Goal: Task Accomplishment & Management: Use online tool/utility

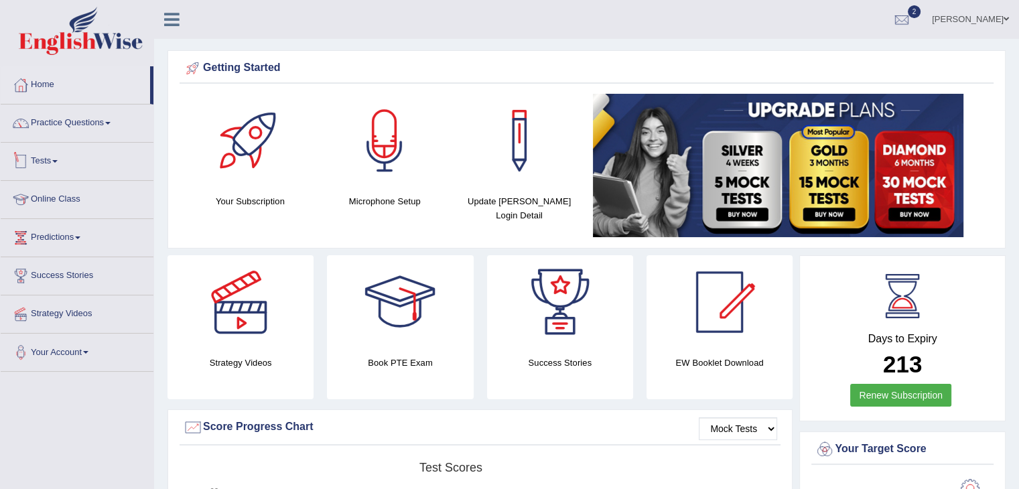
click at [61, 163] on link "Tests" at bounding box center [77, 159] width 153 height 33
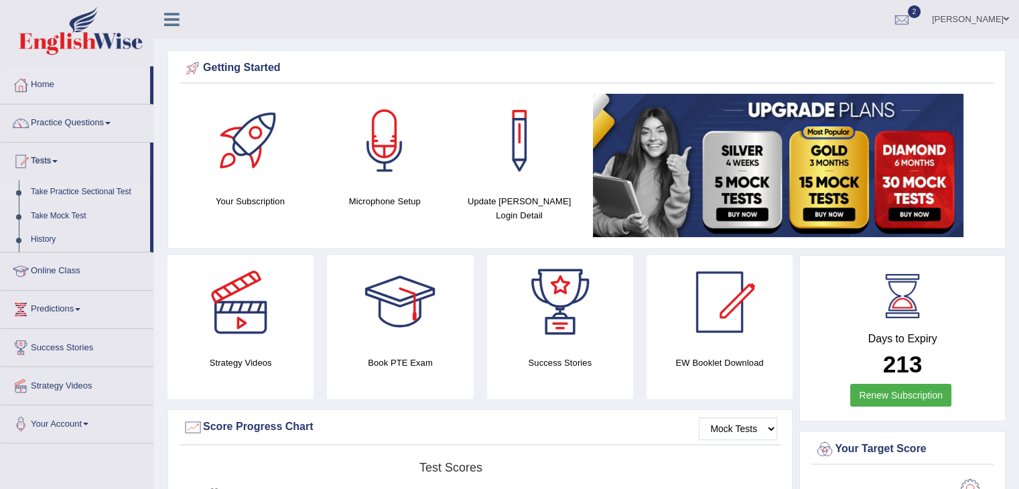
click at [61, 189] on link "Take Practice Sectional Test" at bounding box center [87, 192] width 125 height 24
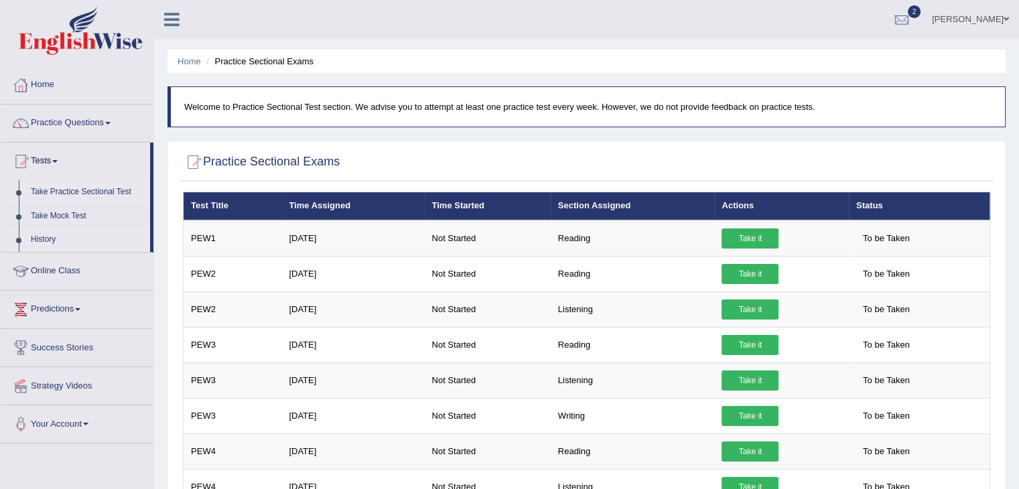
click at [45, 238] on link "History" at bounding box center [87, 240] width 125 height 24
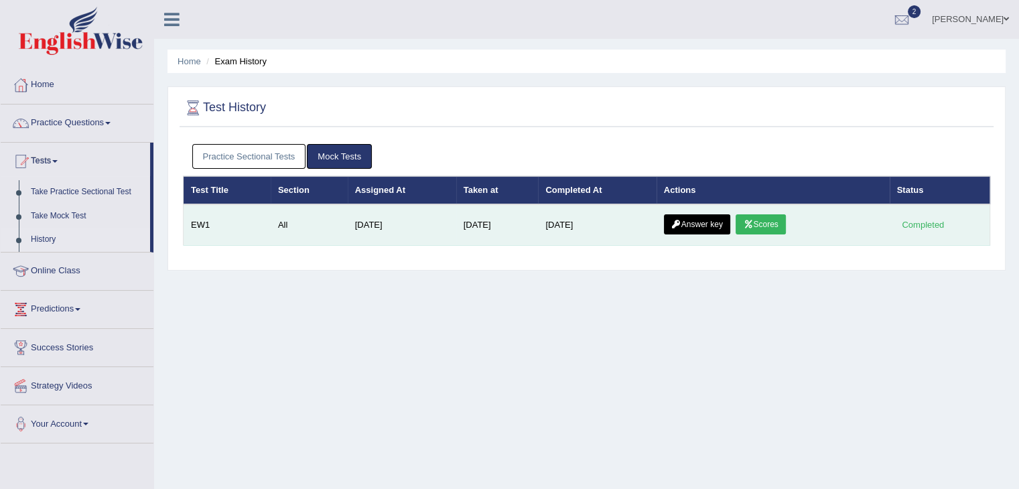
click at [753, 225] on icon at bounding box center [748, 224] width 10 height 8
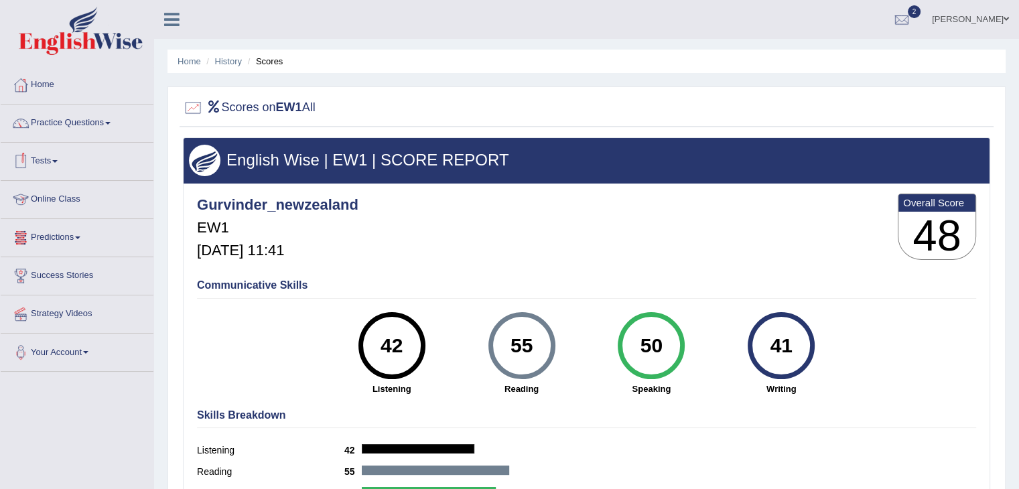
click at [57, 161] on span at bounding box center [54, 161] width 5 height 3
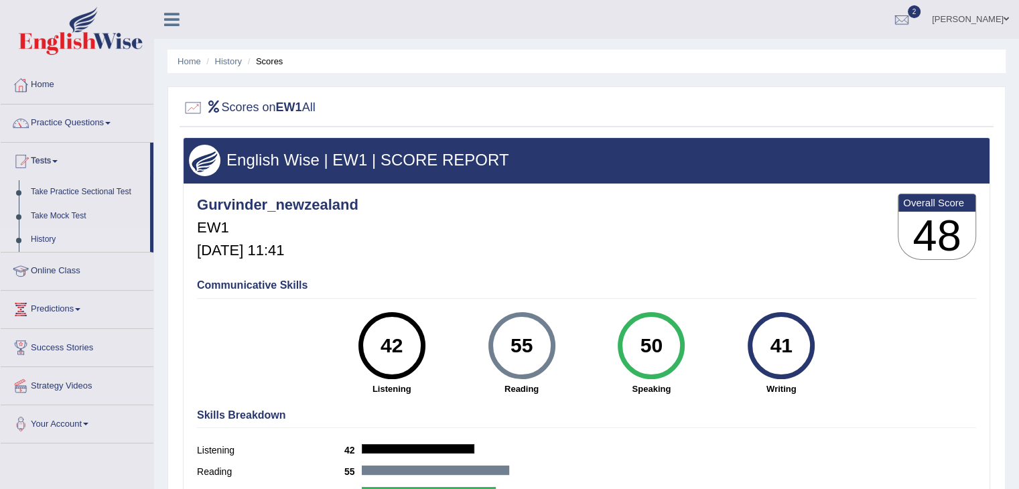
click at [49, 238] on link "History" at bounding box center [87, 240] width 125 height 24
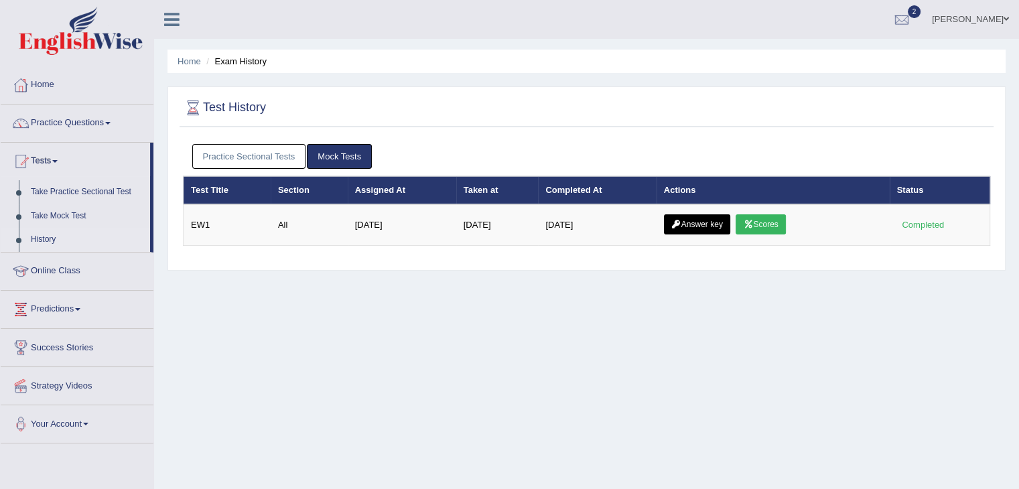
click at [267, 159] on link "Practice Sectional Tests" at bounding box center [249, 156] width 114 height 25
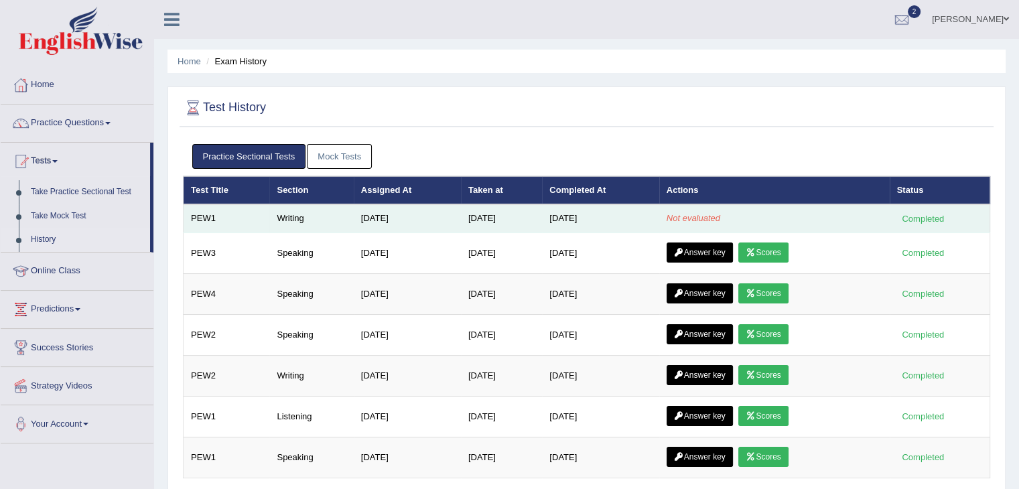
click at [689, 219] on em "Not evaluated" at bounding box center [693, 218] width 54 height 10
click at [932, 221] on div "Completed" at bounding box center [923, 219] width 52 height 14
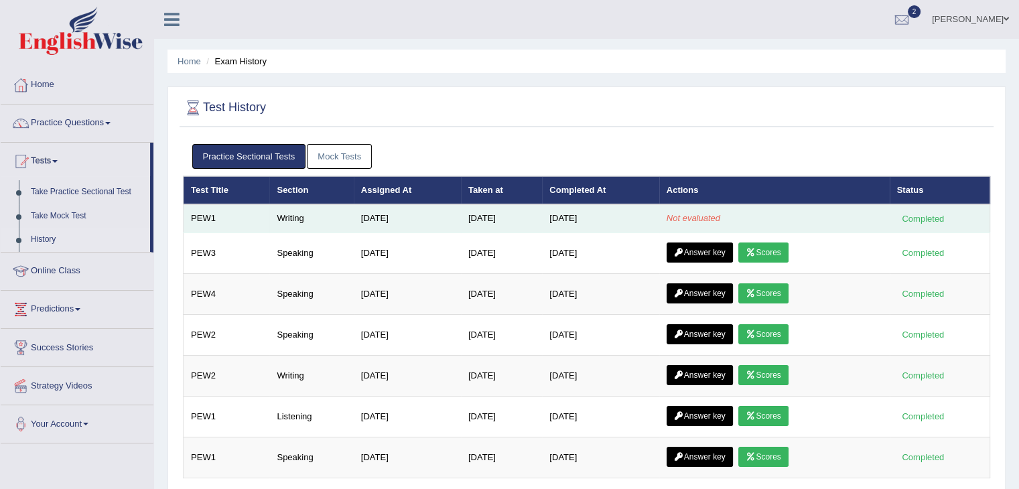
click at [559, 218] on td "[DATE]" at bounding box center [600, 218] width 117 height 28
click at [212, 214] on td "PEW1" at bounding box center [227, 218] width 86 height 28
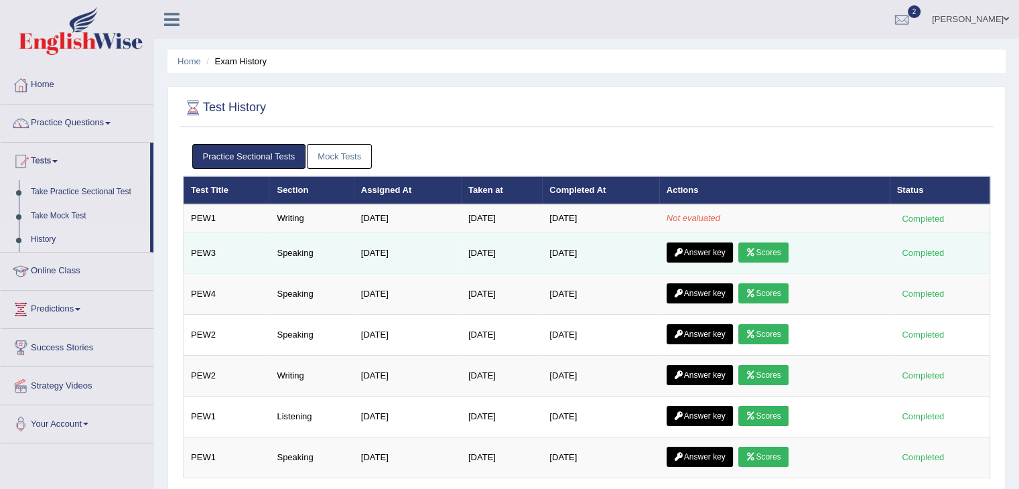
click at [780, 250] on link "Scores" at bounding box center [763, 252] width 50 height 20
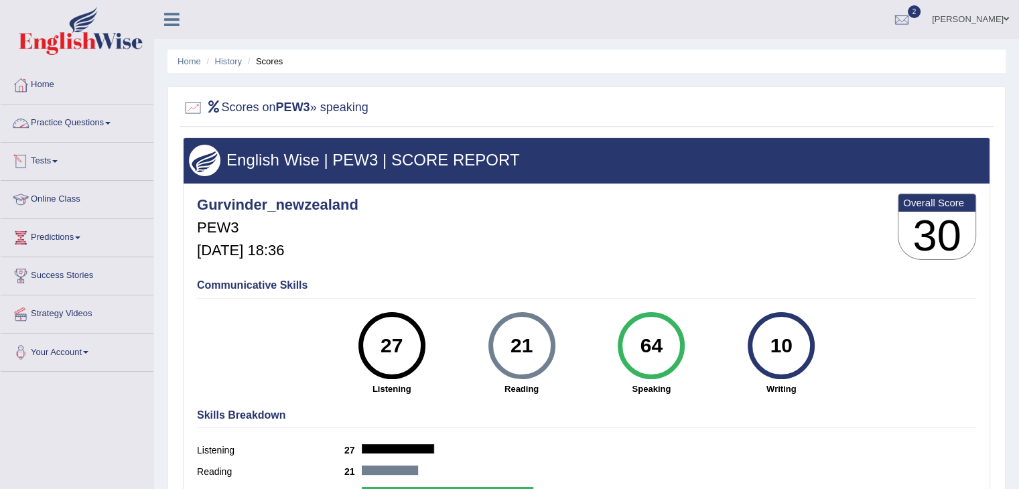
click at [58, 156] on link "Tests" at bounding box center [77, 159] width 153 height 33
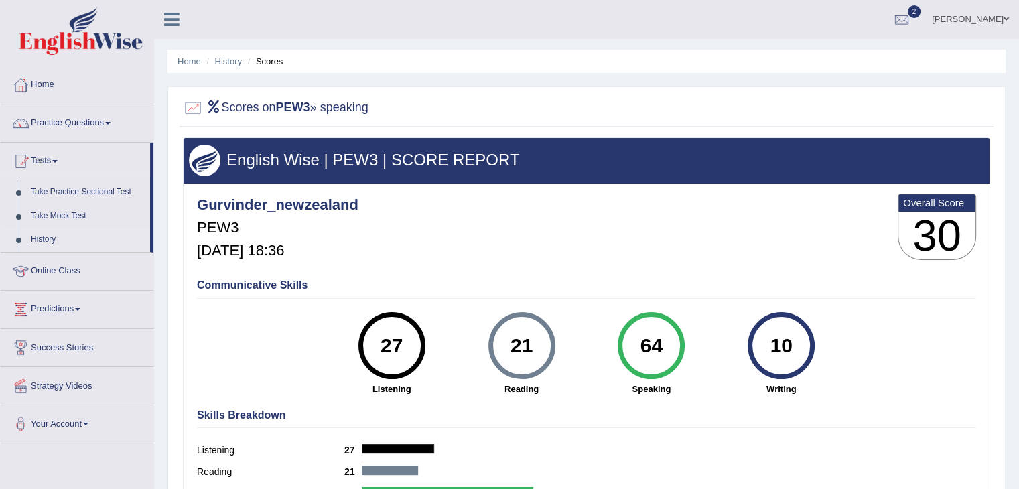
click at [52, 238] on link "History" at bounding box center [87, 240] width 125 height 24
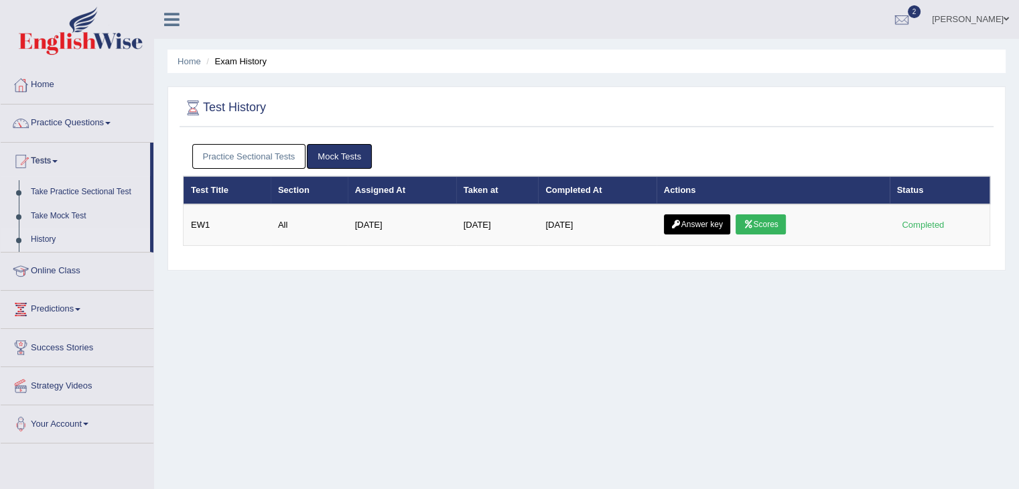
click at [253, 155] on link "Practice Sectional Tests" at bounding box center [249, 156] width 114 height 25
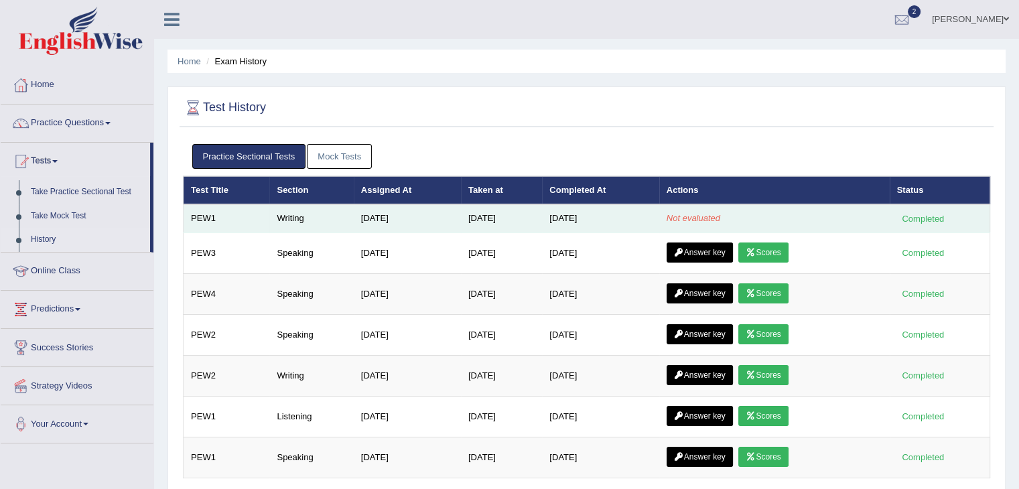
click at [212, 218] on td "PEW1" at bounding box center [227, 218] width 86 height 28
click at [370, 220] on td "[DATE]" at bounding box center [407, 218] width 107 height 28
click at [695, 221] on em "Not evaluated" at bounding box center [693, 218] width 54 height 10
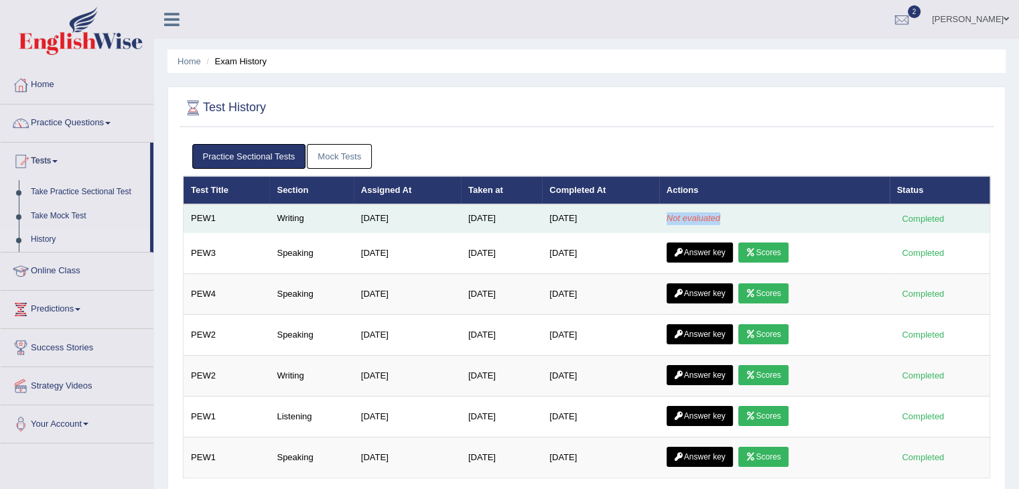
click at [717, 219] on em "Not evaluated" at bounding box center [693, 218] width 54 height 10
click at [922, 221] on div "Completed" at bounding box center [923, 219] width 52 height 14
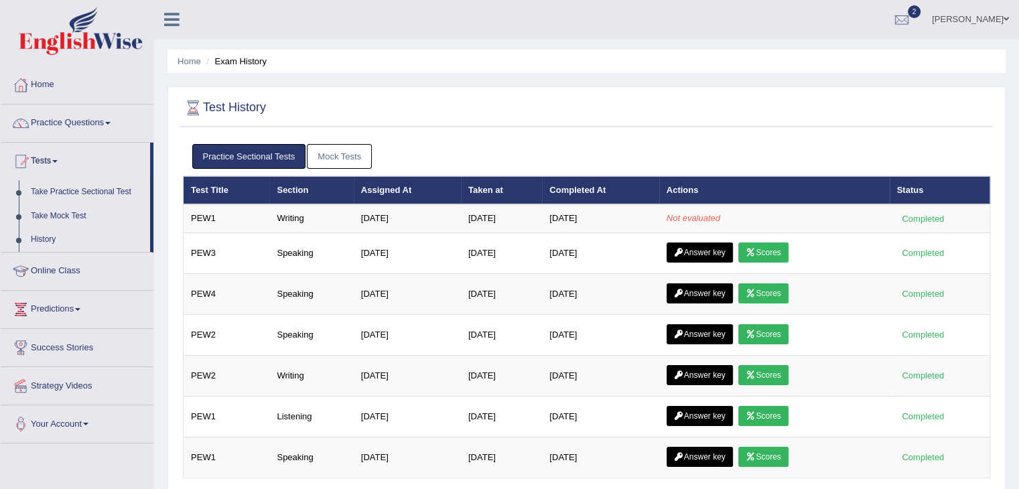
click at [267, 150] on link "Practice Sectional Tests" at bounding box center [249, 156] width 114 height 25
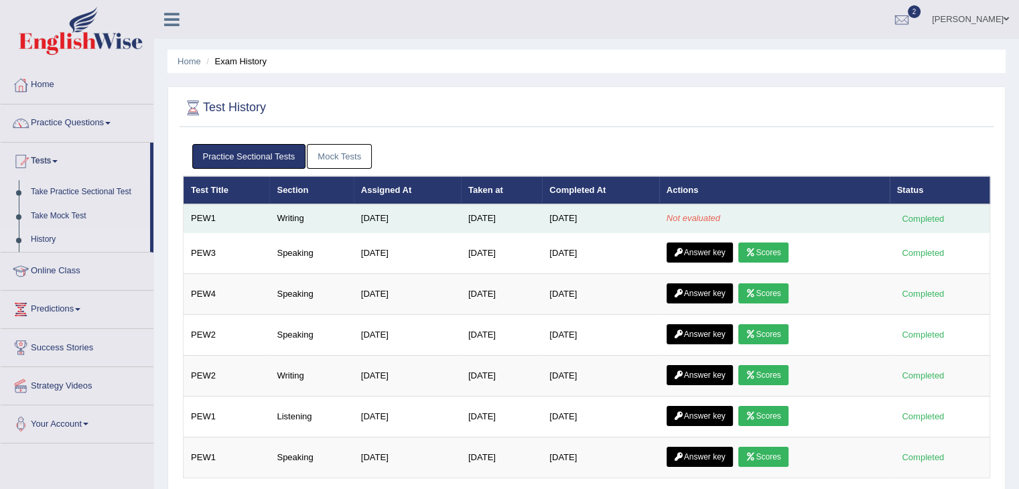
click at [705, 215] on em "Not evaluated" at bounding box center [693, 218] width 54 height 10
click at [729, 214] on td "Not evaluated" at bounding box center [774, 218] width 230 height 28
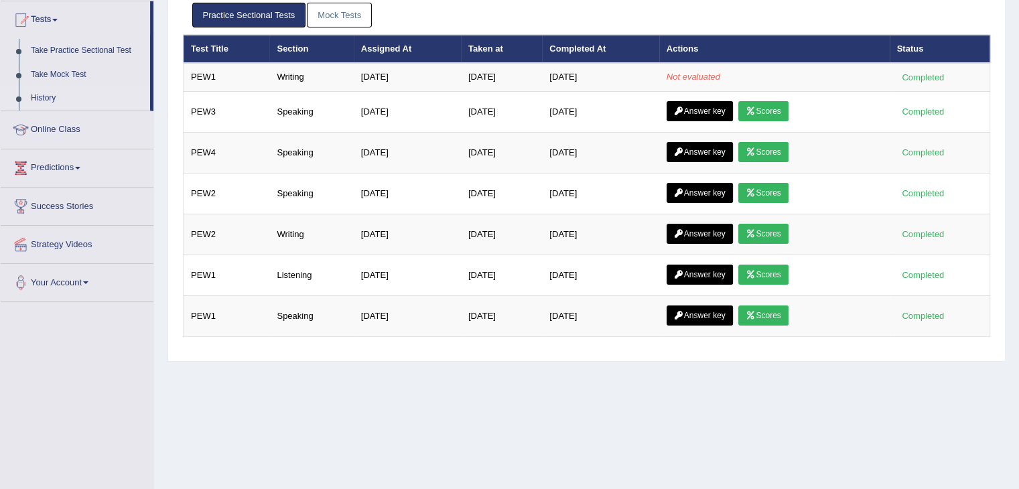
scroll to position [134, 0]
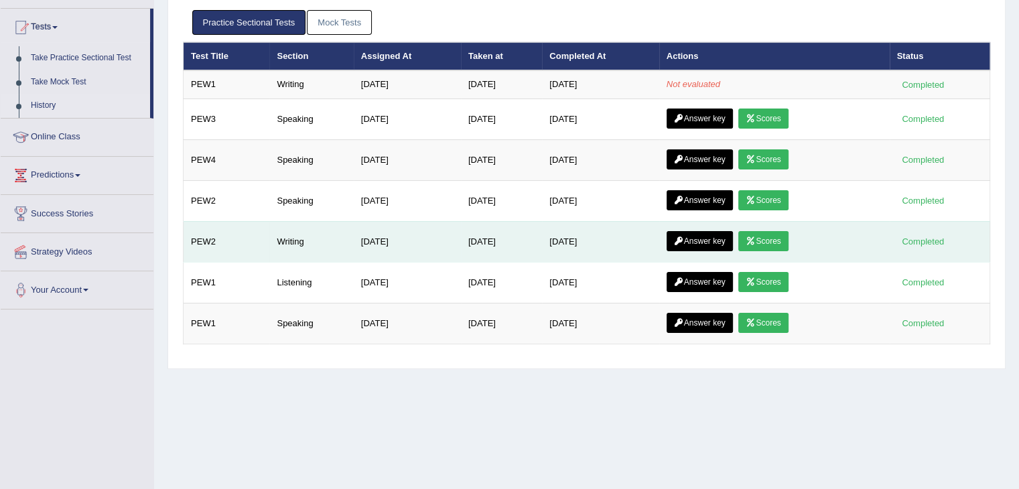
click at [766, 242] on link "Scores" at bounding box center [763, 241] width 50 height 20
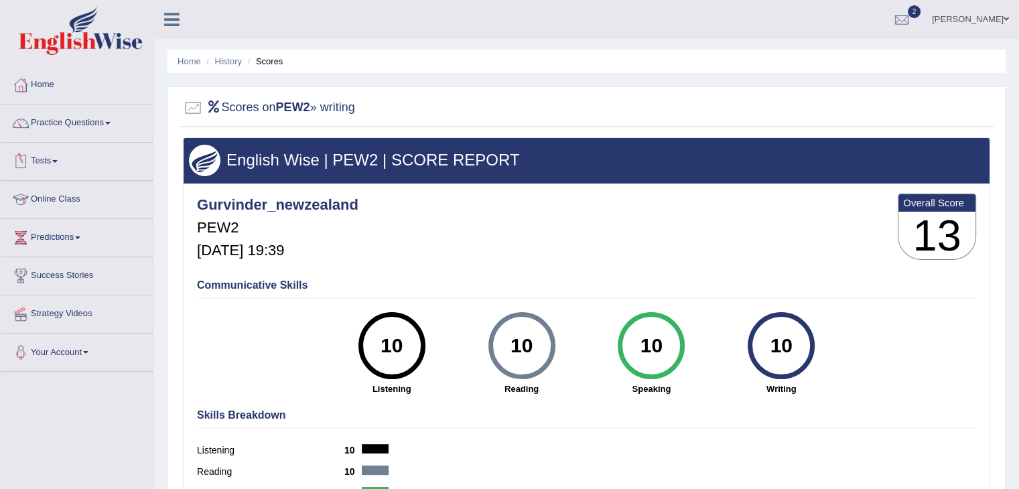
click at [59, 159] on link "Tests" at bounding box center [77, 159] width 153 height 33
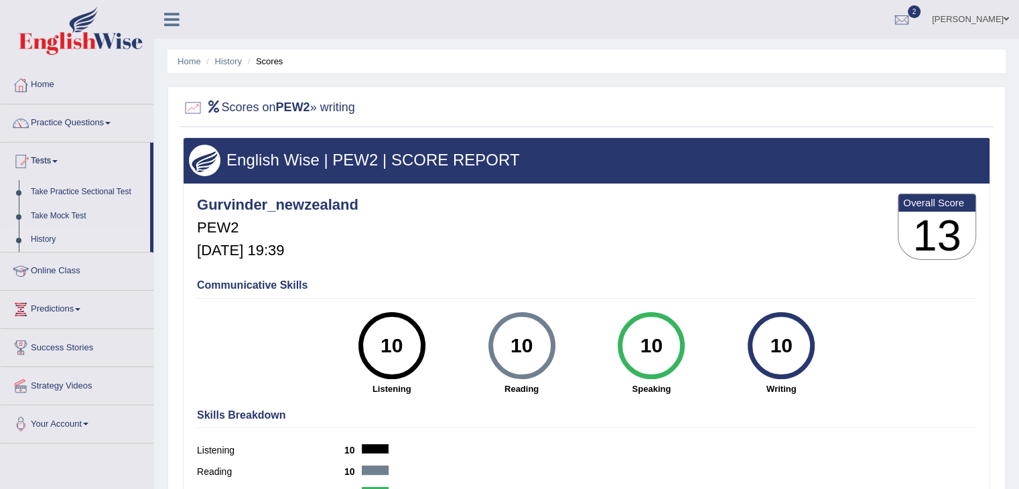
click at [66, 237] on link "History" at bounding box center [87, 240] width 125 height 24
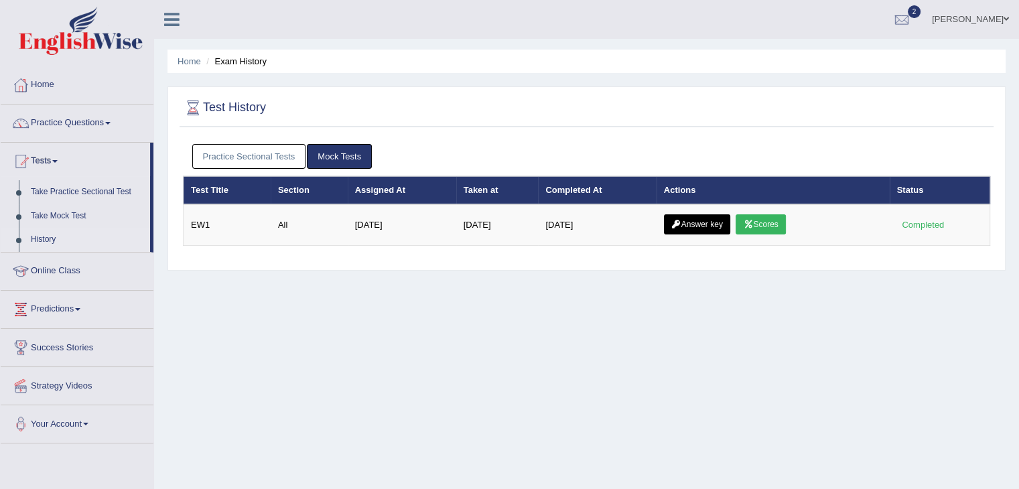
click at [249, 150] on link "Practice Sectional Tests" at bounding box center [249, 156] width 114 height 25
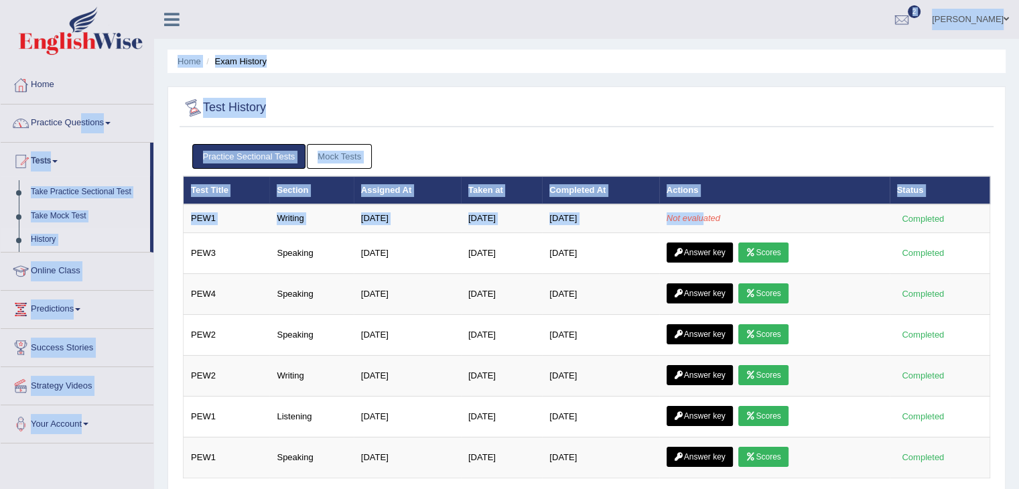
drag, startPoint x: 710, startPoint y: 214, endPoint x: 77, endPoint y: 122, distance: 639.6
click at [77, 122] on div "Toggle navigation Home Practice Questions Speaking Practice Read Aloud Repeat S…" at bounding box center [509, 348] width 1019 height 697
click at [115, 83] on link "Home" at bounding box center [77, 82] width 153 height 33
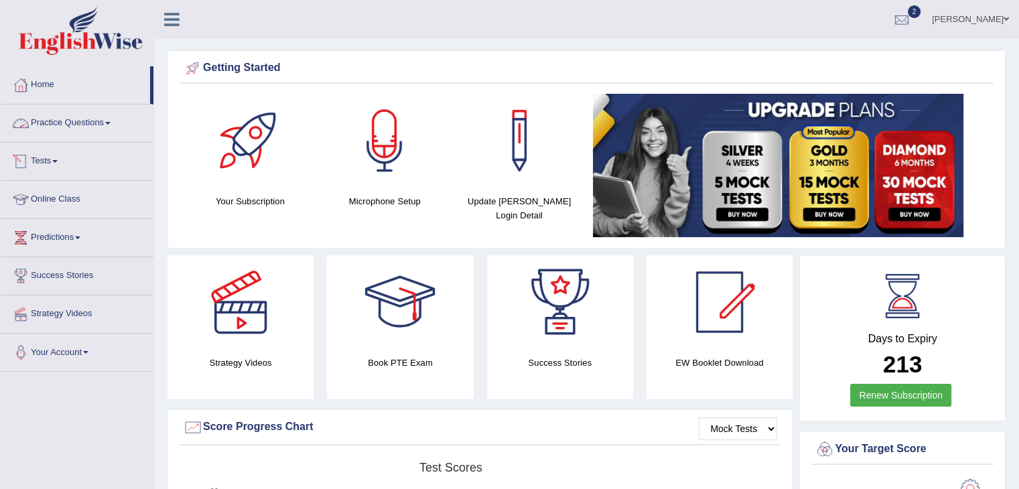
click at [63, 160] on link "Tests" at bounding box center [77, 159] width 153 height 33
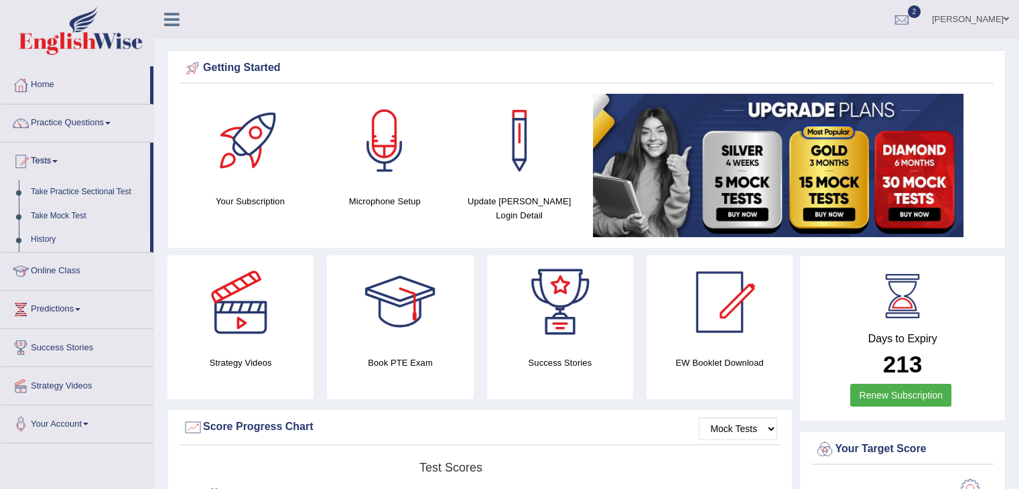
click at [53, 245] on link "History" at bounding box center [87, 240] width 125 height 24
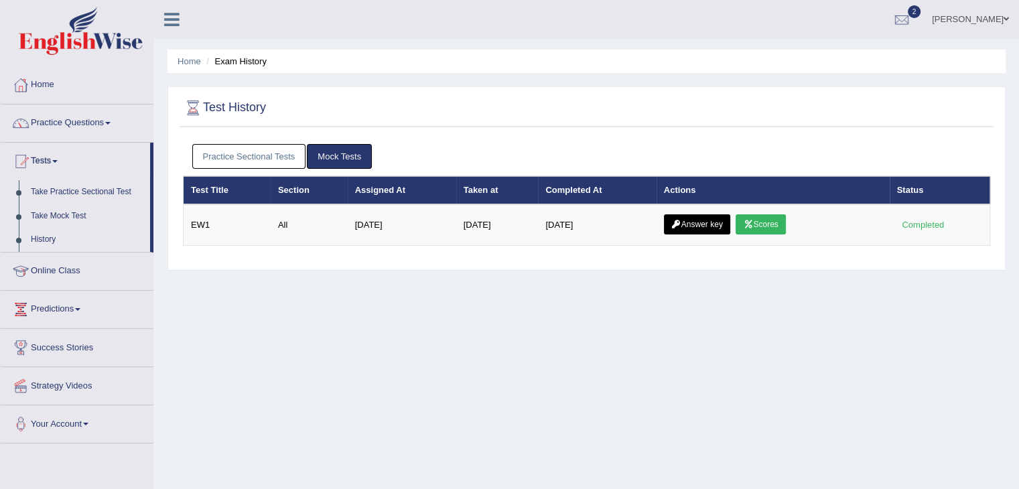
click at [257, 161] on link "Practice Sectional Tests" at bounding box center [249, 156] width 114 height 25
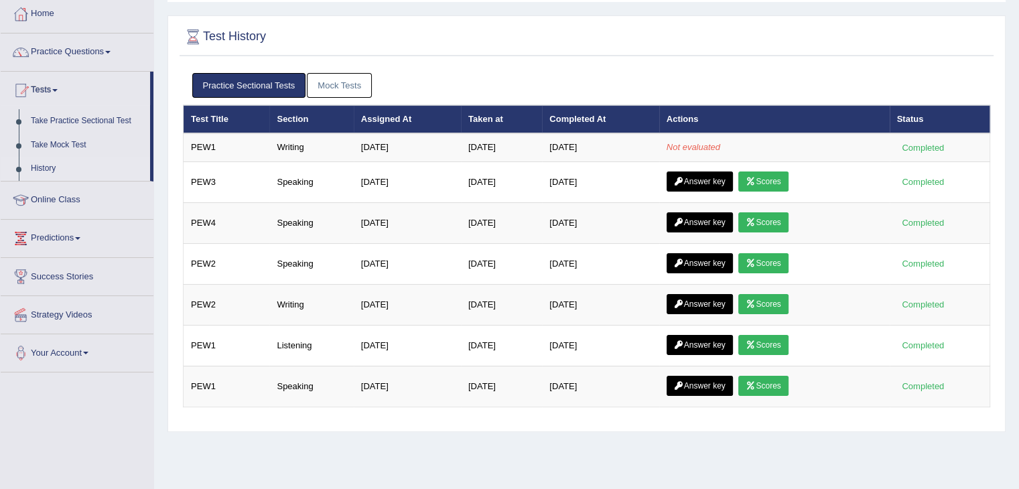
scroll to position [9, 0]
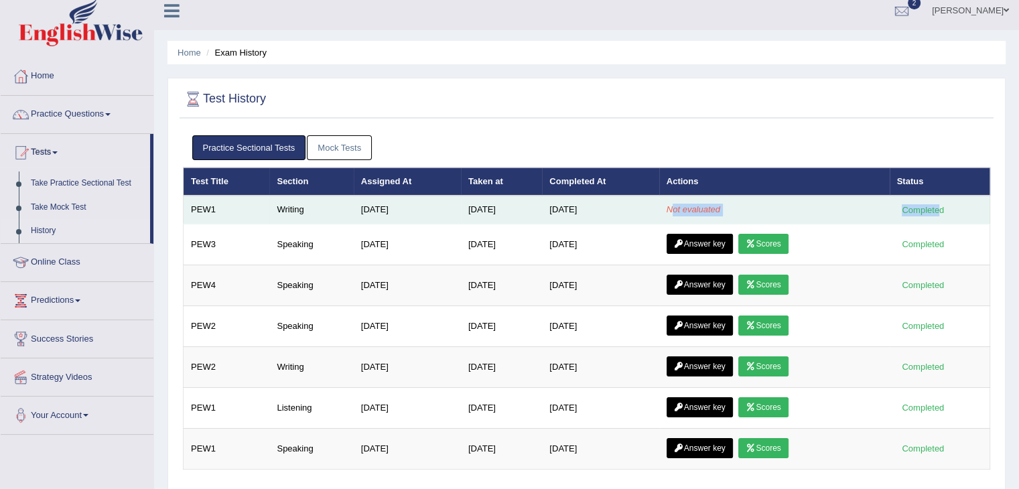
drag, startPoint x: 678, startPoint y: 210, endPoint x: 940, endPoint y: 198, distance: 262.2
click at [940, 198] on tr "PEW1 Writing Apr 2, 2025 Aug 29, 2025 Aug 29, 2025 Not evaluated Completed" at bounding box center [587, 210] width 806 height 28
drag, startPoint x: 602, startPoint y: 203, endPoint x: 727, endPoint y: 200, distance: 125.3
click at [727, 200] on tr "PEW1 Writing Apr 2, 2025 Aug 29, 2025 Aug 29, 2025 Not evaluated Completed" at bounding box center [587, 210] width 806 height 28
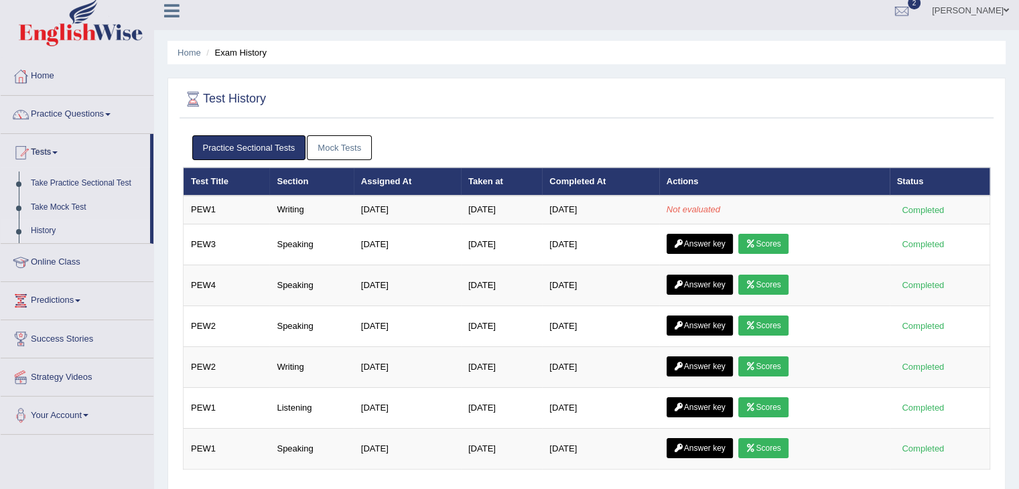
click at [162, 14] on link at bounding box center [171, 9] width 35 height 20
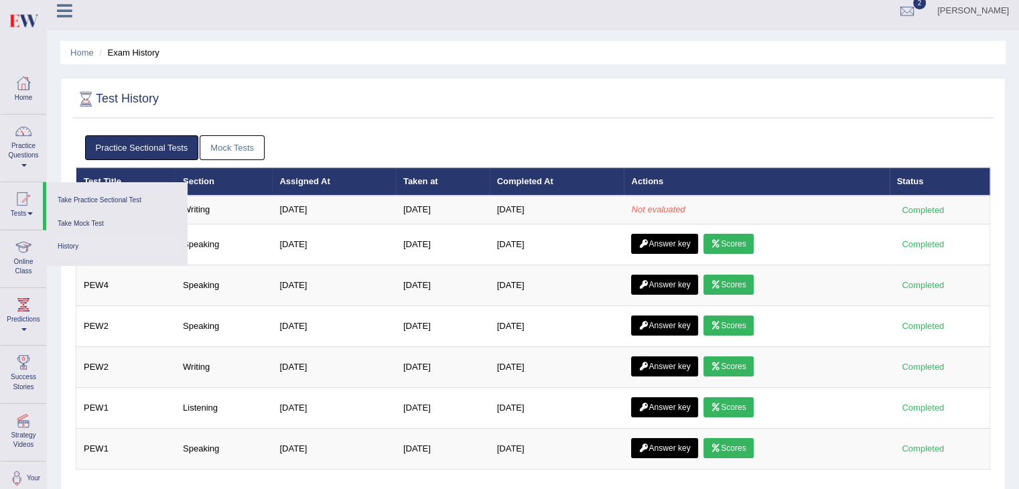
click at [332, 89] on div at bounding box center [533, 99] width 914 height 27
click at [29, 215] on span at bounding box center [29, 213] width 5 height 3
click at [29, 211] on link "Tests" at bounding box center [22, 204] width 42 height 44
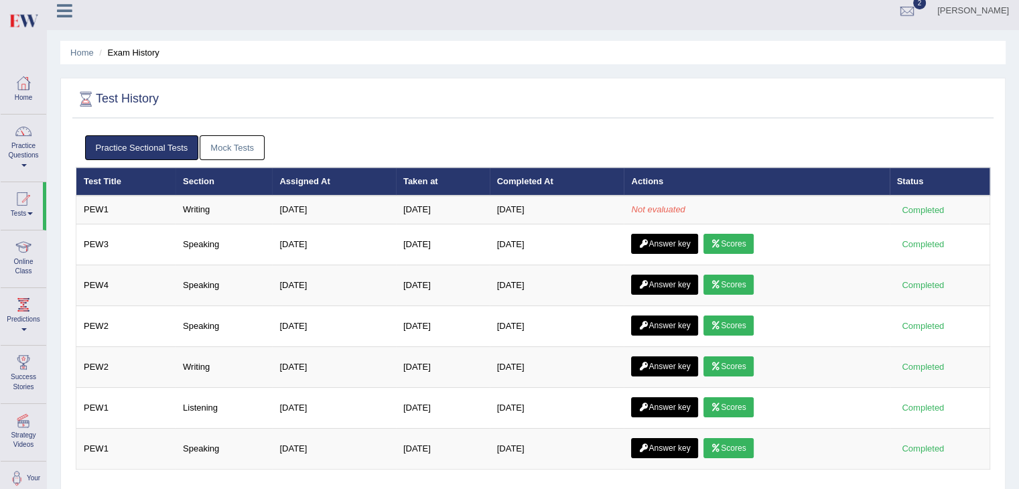
click at [64, 18] on icon at bounding box center [64, 10] width 15 height 17
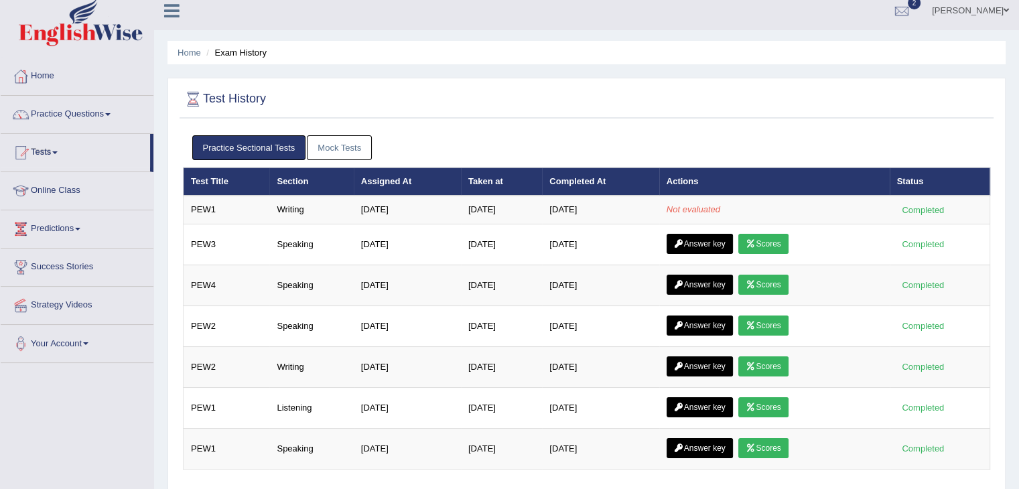
click at [173, 11] on icon at bounding box center [171, 10] width 15 height 17
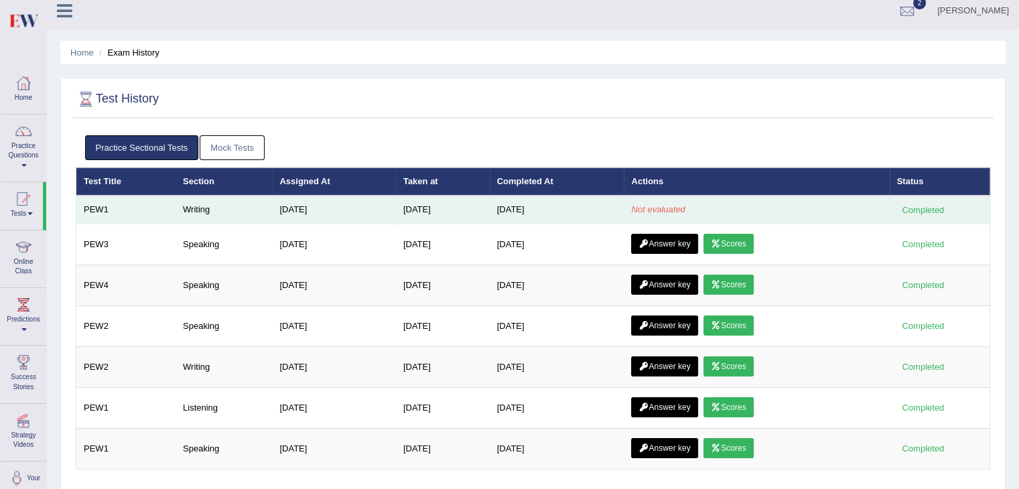
click at [196, 205] on td "Writing" at bounding box center [223, 210] width 96 height 28
drag, startPoint x: 196, startPoint y: 205, endPoint x: 555, endPoint y: 207, distance: 359.7
click at [555, 207] on tr "PEW1 Writing Apr 2, 2025 Aug 29, 2025 Aug 29, 2025 Not evaluated Completed" at bounding box center [533, 210] width 914 height 28
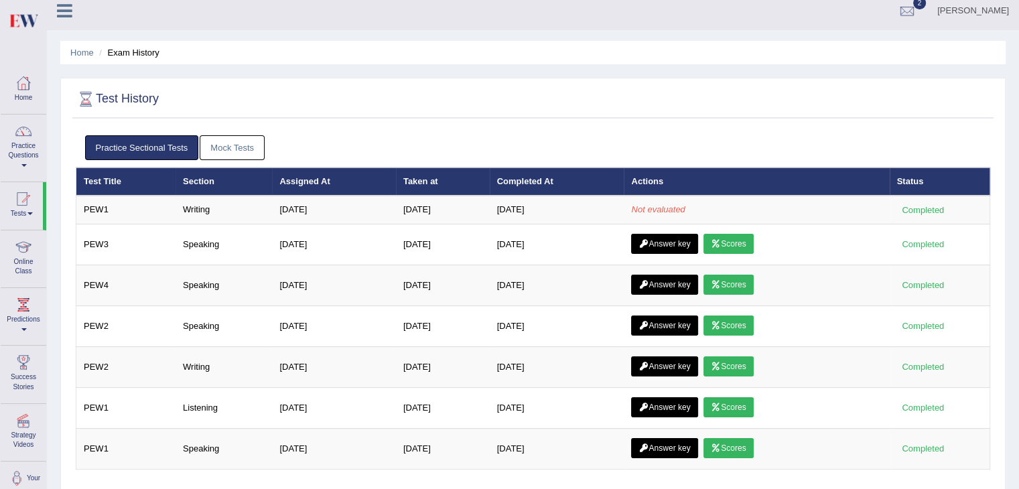
click at [197, 57] on ul "Home Exam History" at bounding box center [532, 52] width 945 height 23
click at [29, 94] on link "Home" at bounding box center [24, 88] width 46 height 44
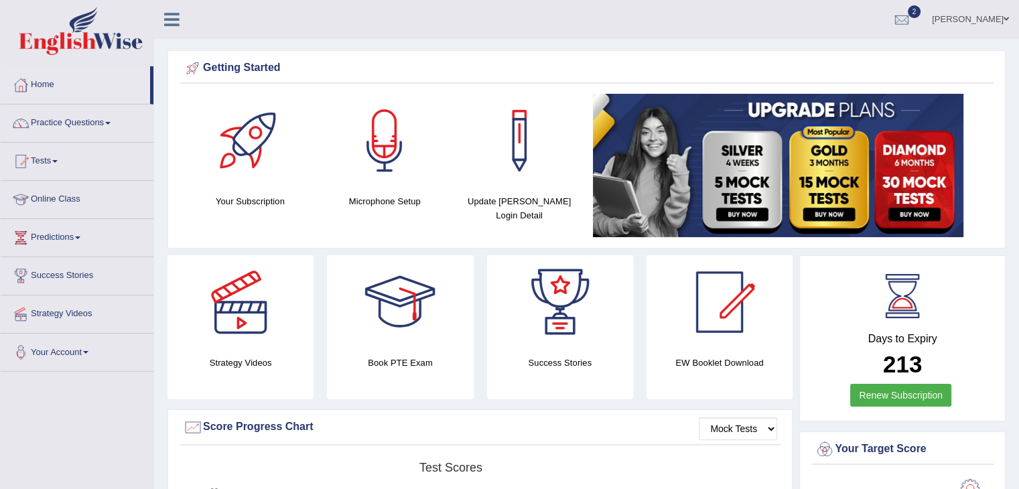
click at [109, 125] on link "Practice Questions" at bounding box center [77, 120] width 153 height 33
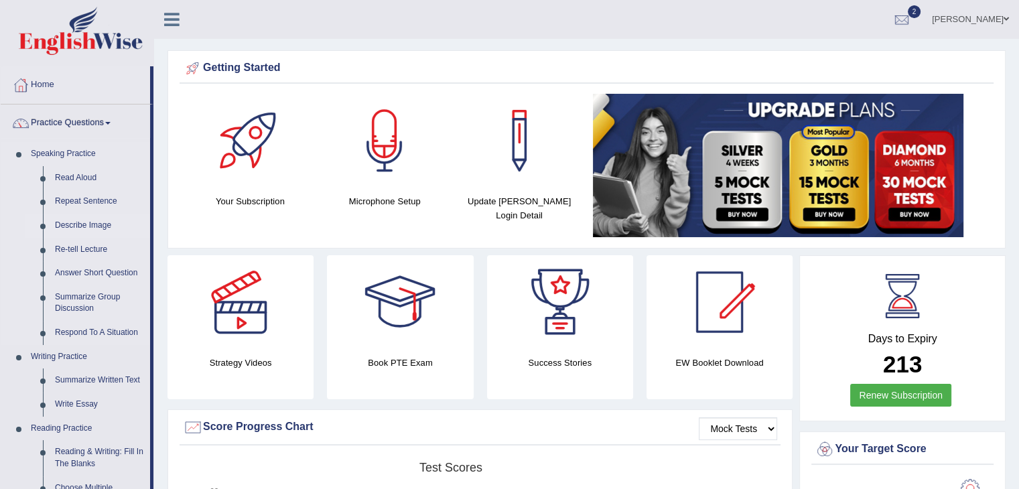
click at [97, 222] on link "Describe Image" at bounding box center [99, 226] width 101 height 24
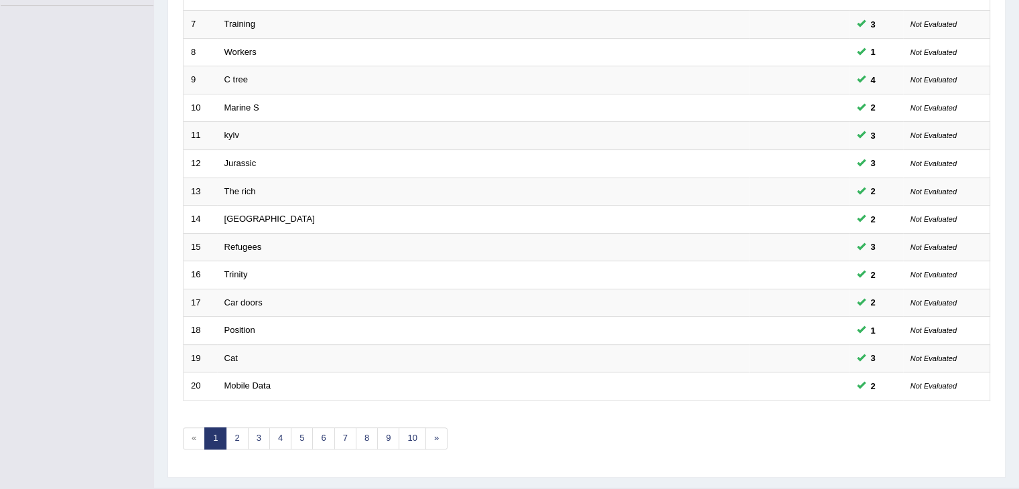
scroll to position [394, 0]
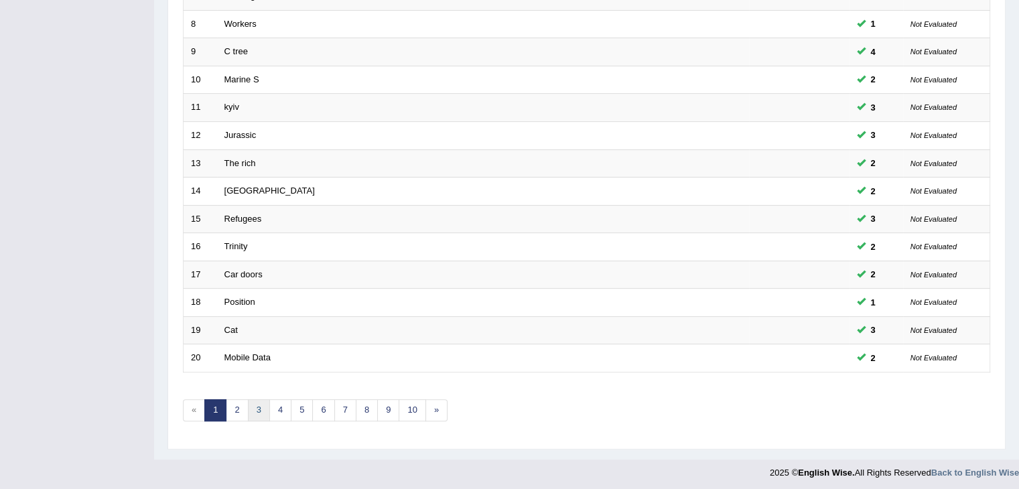
click at [259, 415] on link "3" at bounding box center [259, 410] width 22 height 22
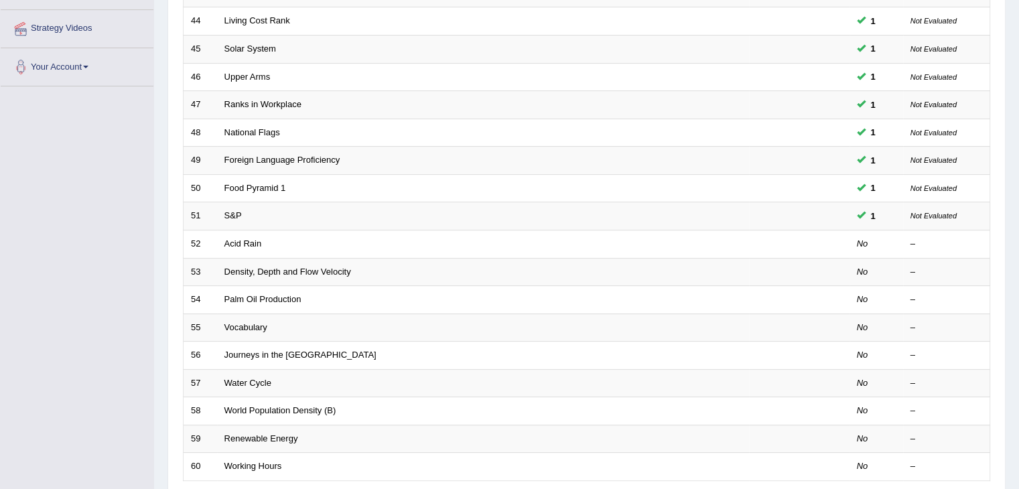
scroll to position [394, 0]
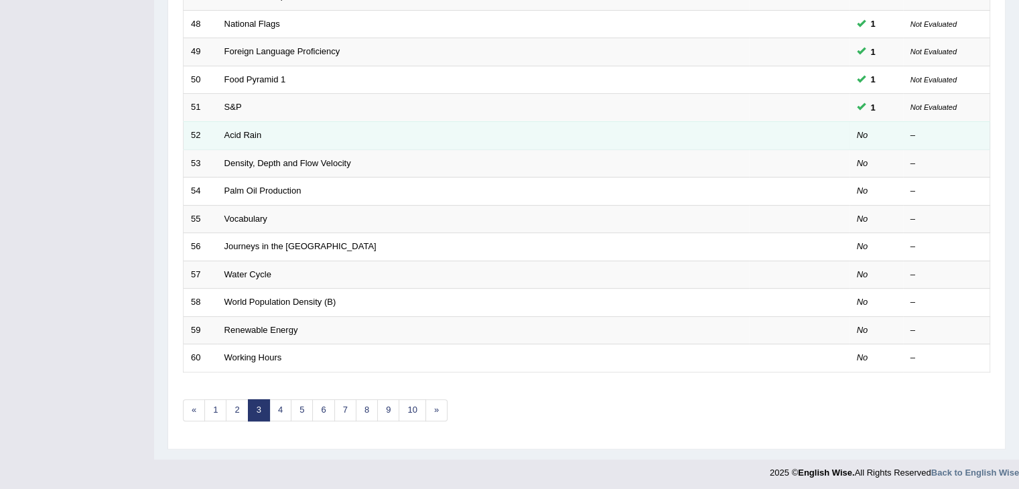
click at [286, 132] on td "Acid Rain" at bounding box center [483, 135] width 532 height 28
click at [267, 133] on td "Acid Rain" at bounding box center [483, 135] width 532 height 28
click at [250, 134] on link "Acid Rain" at bounding box center [243, 135] width 38 height 10
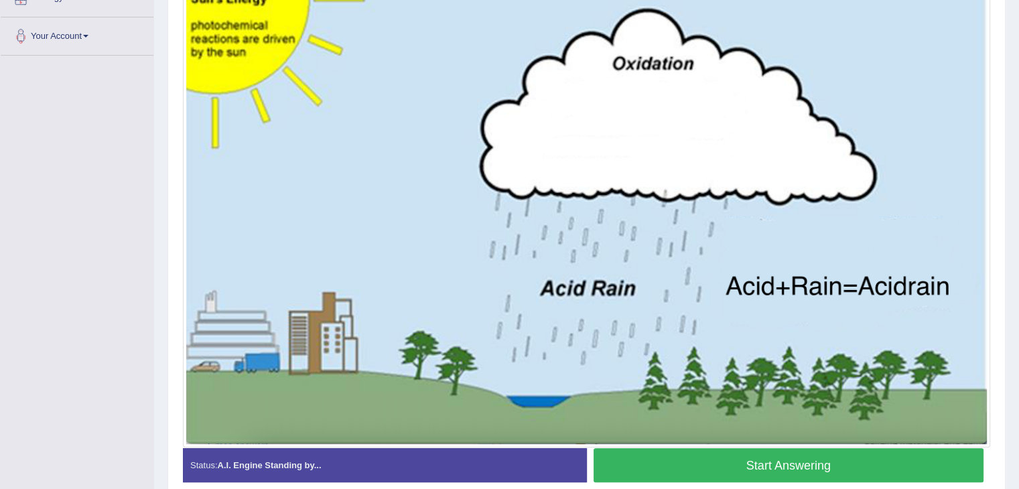
scroll to position [303, 0]
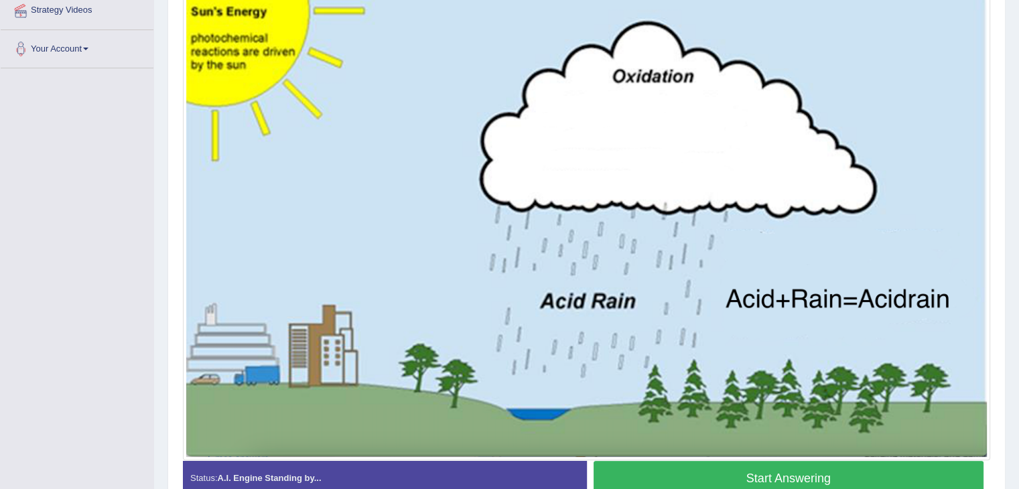
click at [726, 476] on button "Start Answering" at bounding box center [788, 478] width 390 height 34
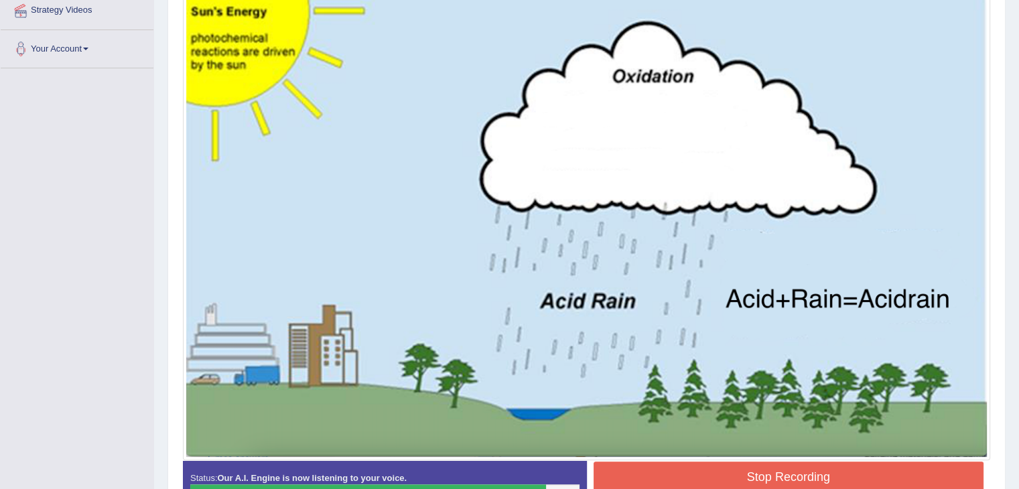
click at [726, 476] on button "Stop Recording" at bounding box center [788, 476] width 390 height 31
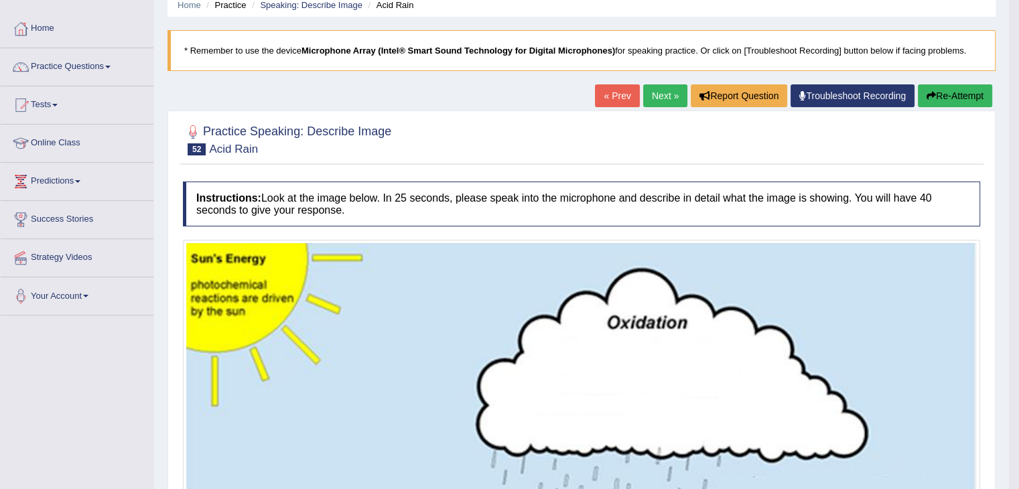
scroll to position [54, 0]
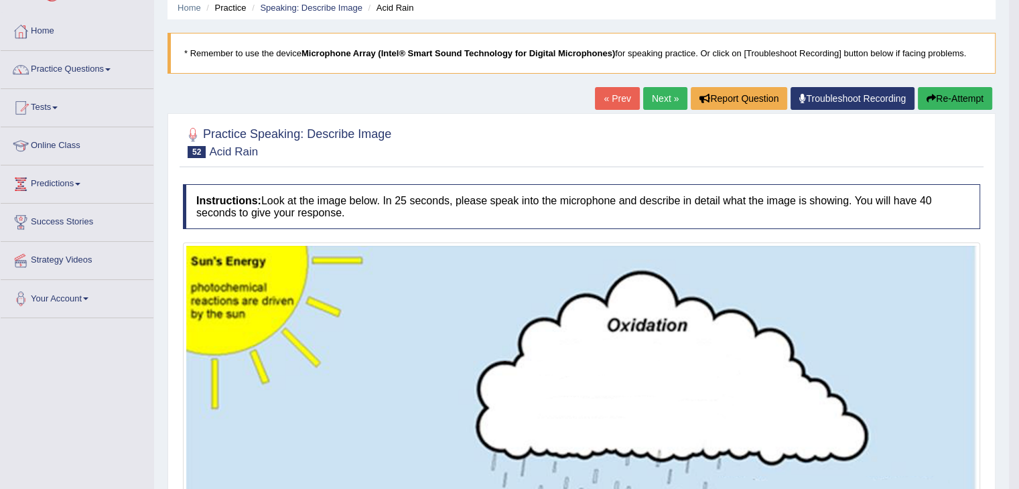
click at [644, 98] on link "Next »" at bounding box center [665, 98] width 44 height 23
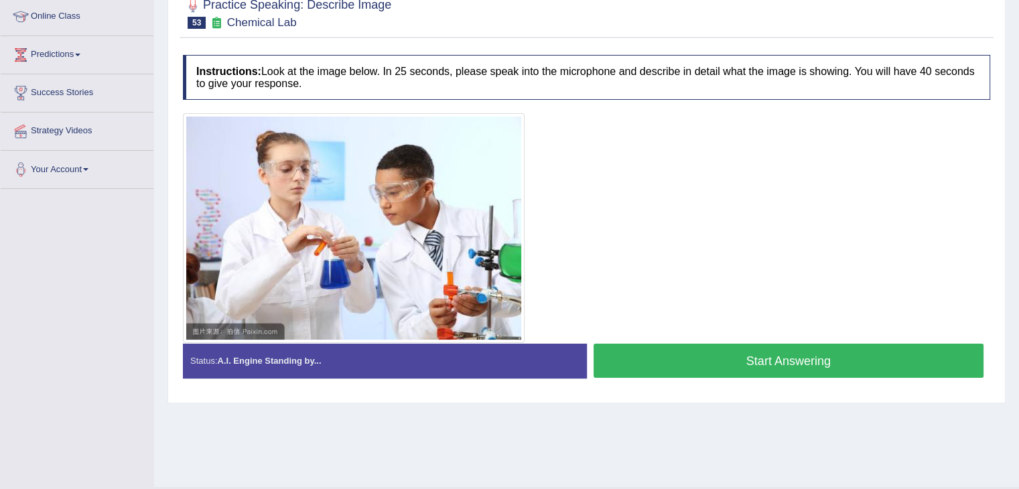
scroll to position [188, 0]
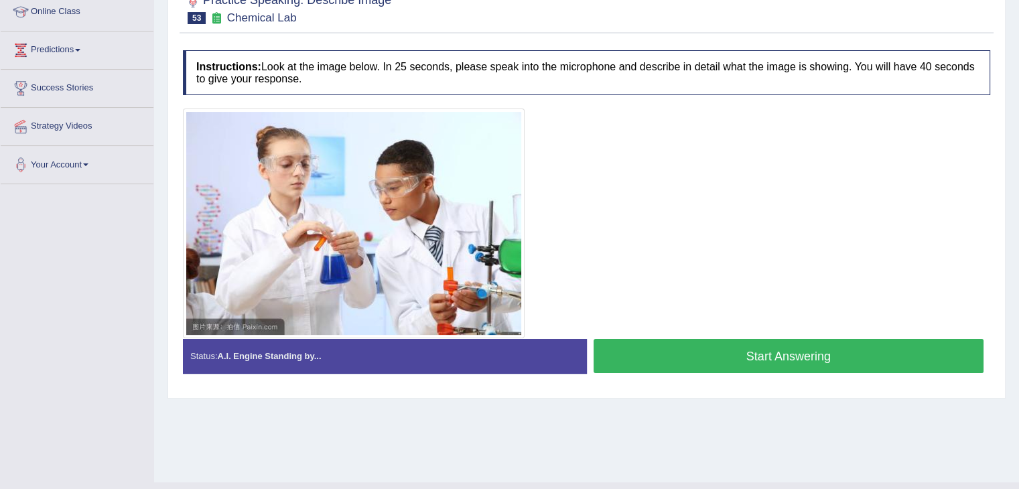
click at [814, 364] on button "Start Answering" at bounding box center [788, 356] width 390 height 34
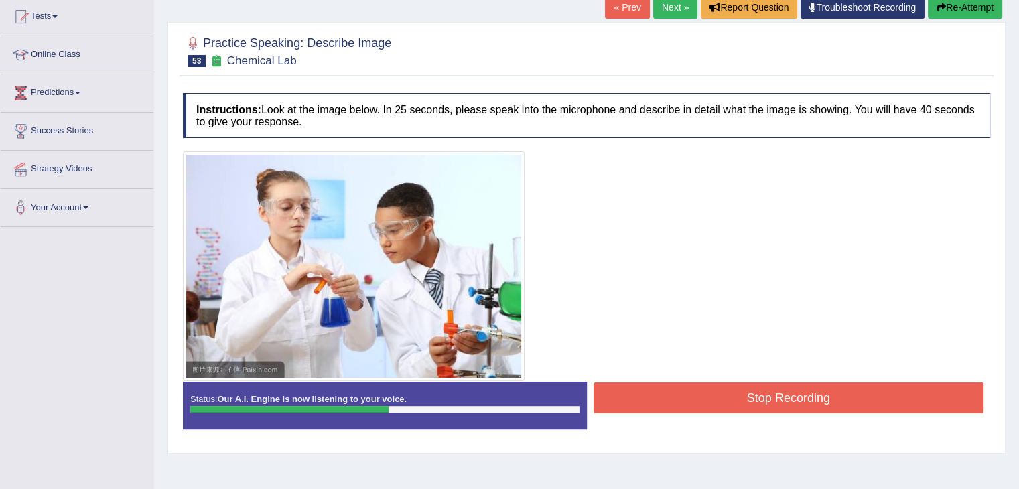
scroll to position [134, 0]
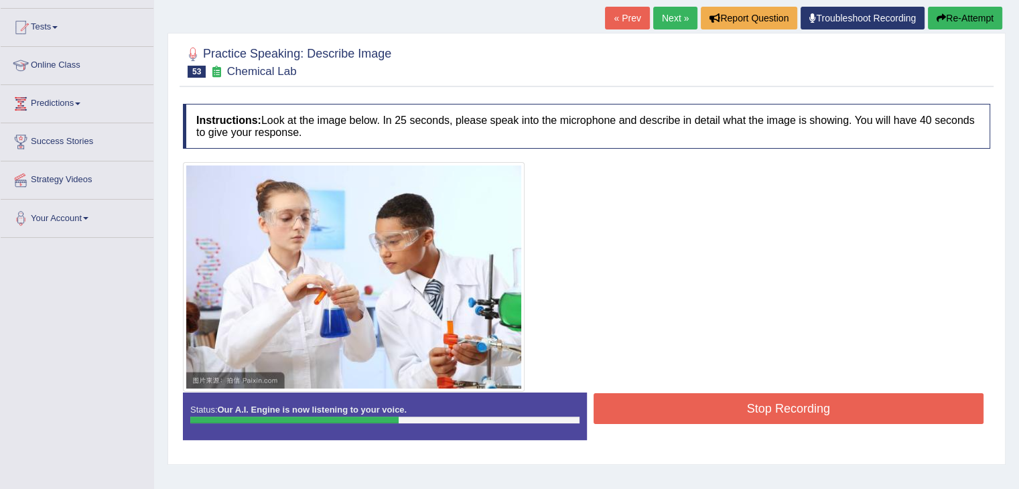
click at [982, 23] on button "Re-Attempt" at bounding box center [965, 18] width 74 height 23
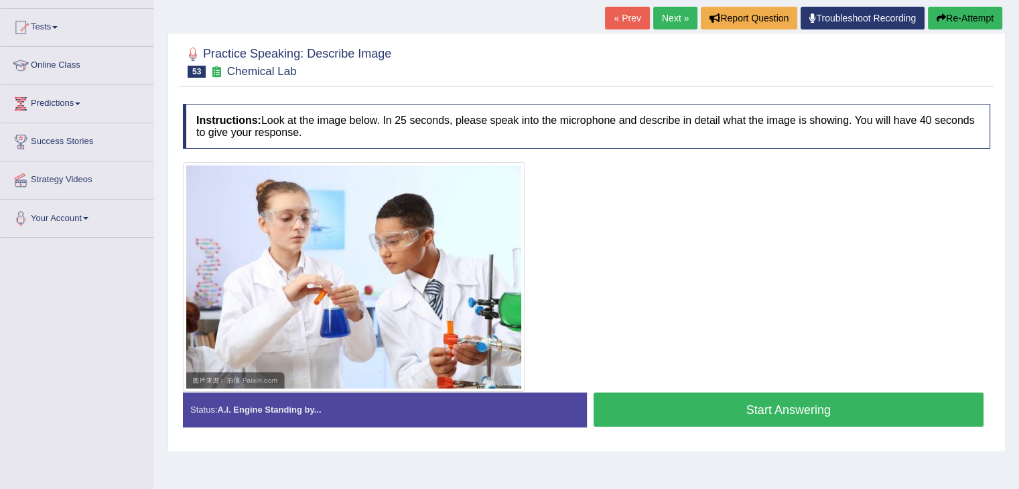
click at [653, 405] on button "Start Answering" at bounding box center [788, 409] width 390 height 34
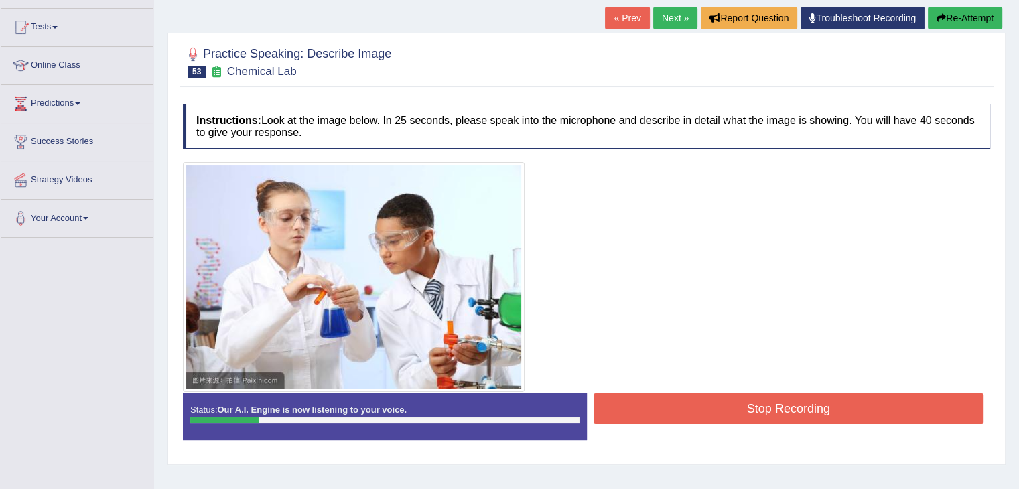
click at [960, 19] on button "Re-Attempt" at bounding box center [965, 18] width 74 height 23
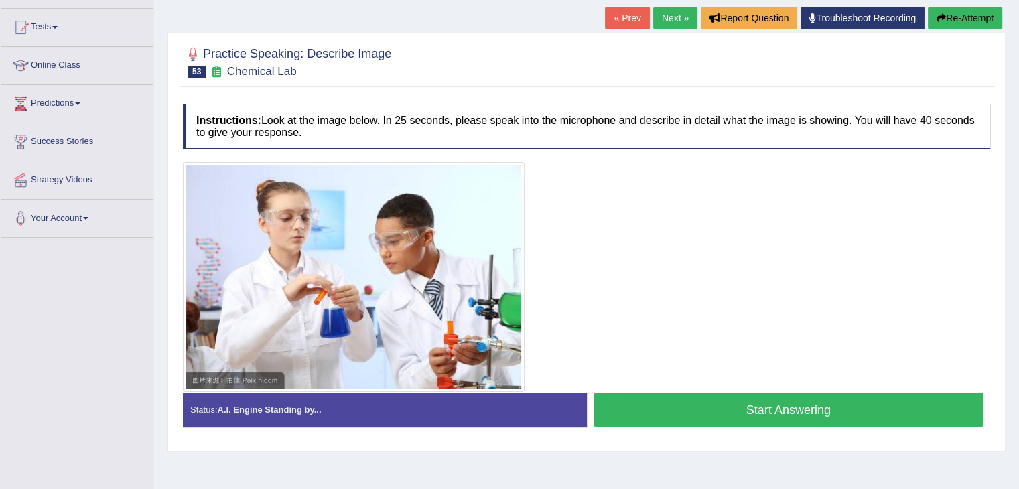
click at [701, 408] on button "Start Answering" at bounding box center [788, 409] width 390 height 34
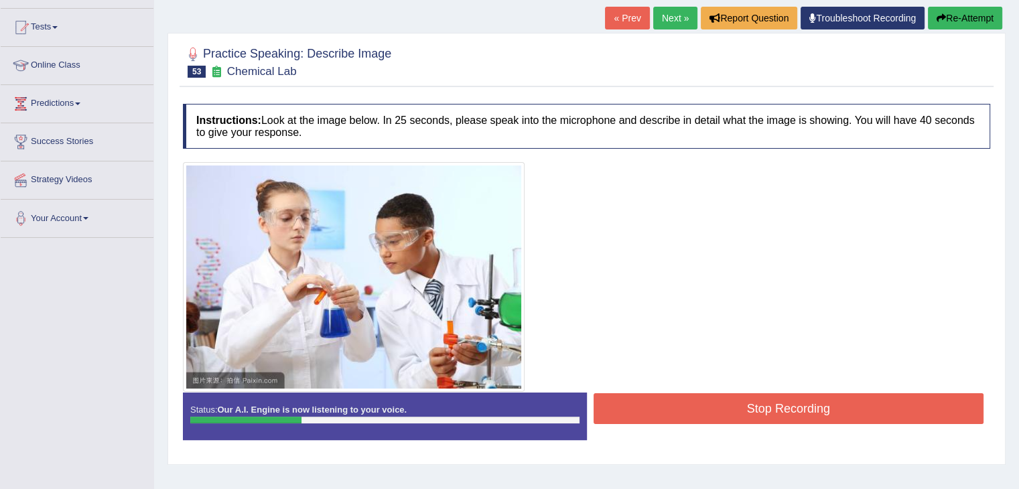
click at [955, 11] on button "Re-Attempt" at bounding box center [965, 18] width 74 height 23
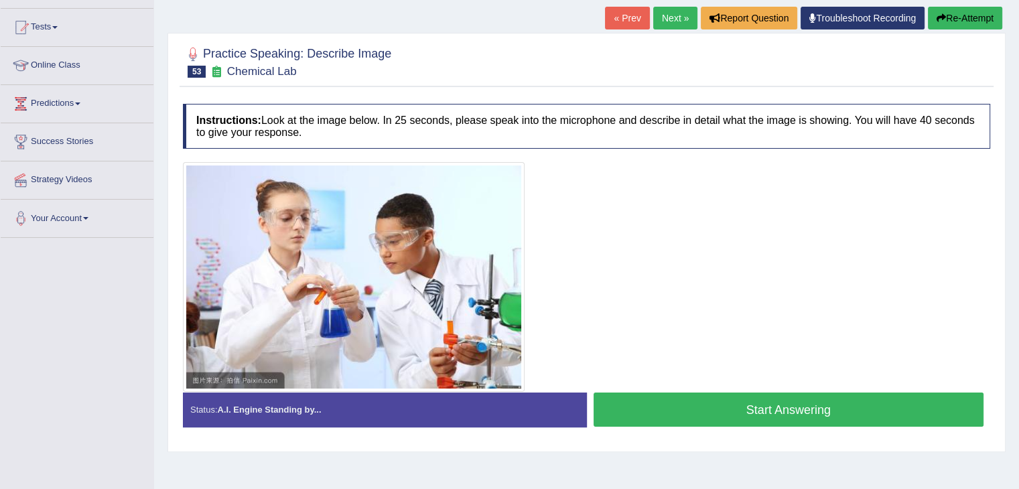
click at [678, 417] on button "Start Answering" at bounding box center [788, 409] width 390 height 34
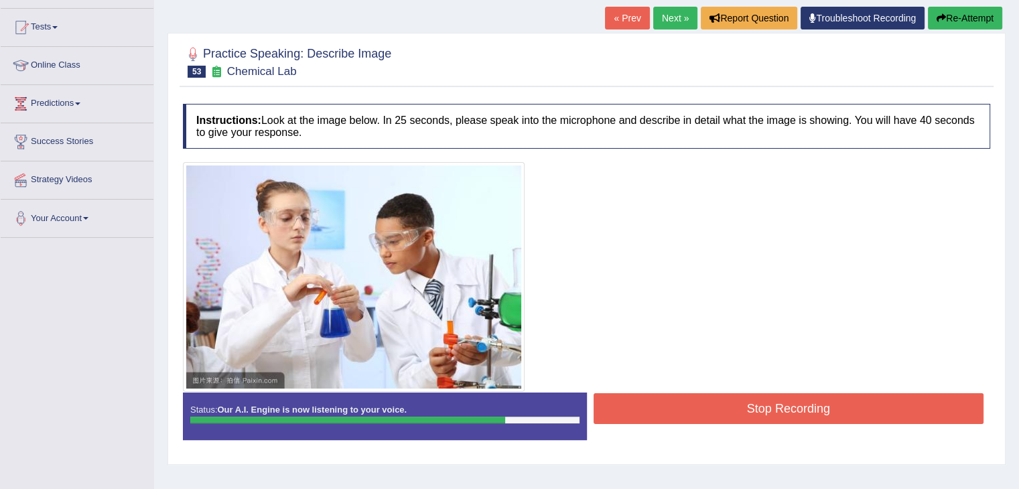
click at [678, 417] on button "Stop Recording" at bounding box center [788, 408] width 390 height 31
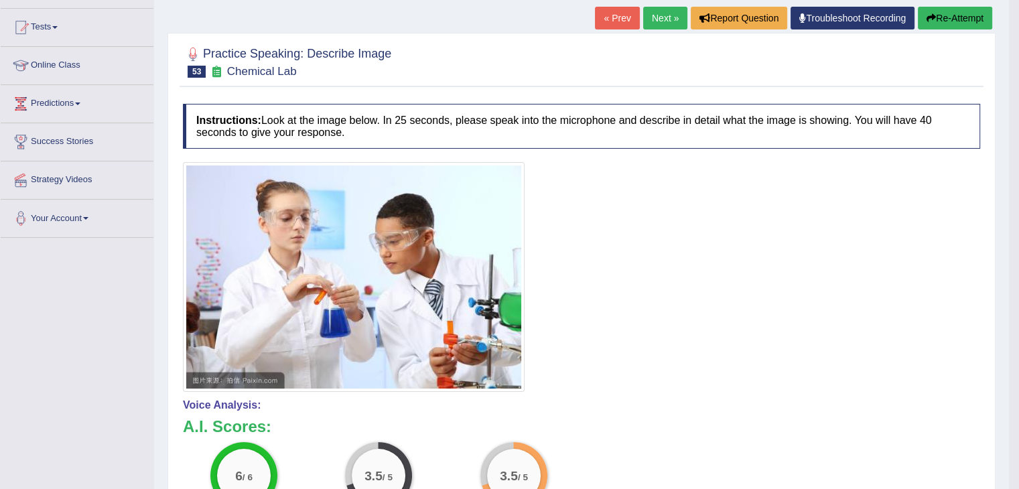
click at [941, 13] on button "Re-Attempt" at bounding box center [955, 18] width 74 height 23
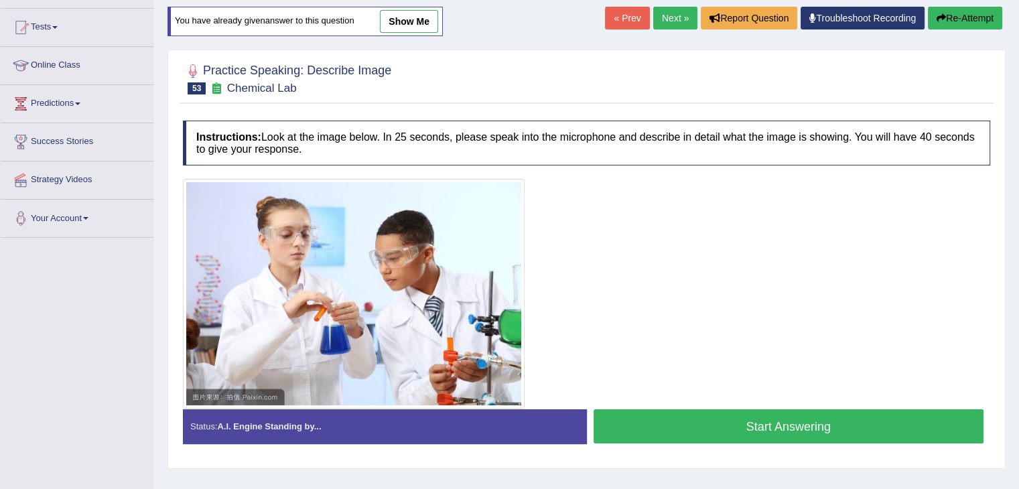
click at [749, 432] on button "Start Answering" at bounding box center [788, 426] width 390 height 34
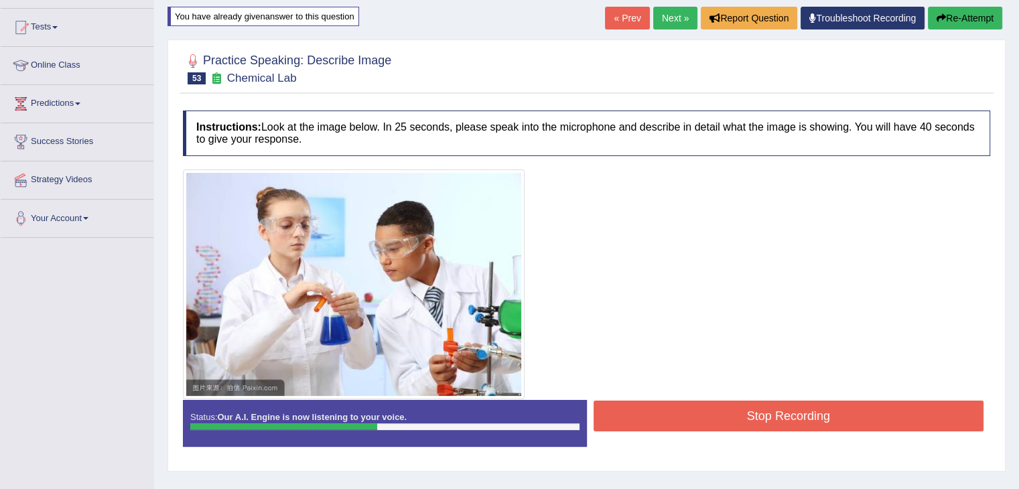
click at [972, 19] on button "Re-Attempt" at bounding box center [965, 18] width 74 height 23
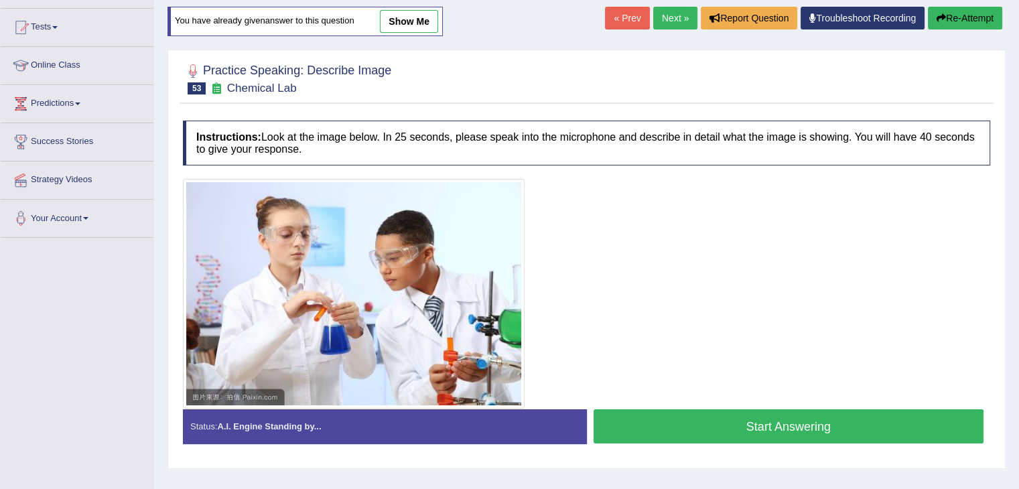
click at [698, 420] on button "Start Answering" at bounding box center [788, 426] width 390 height 34
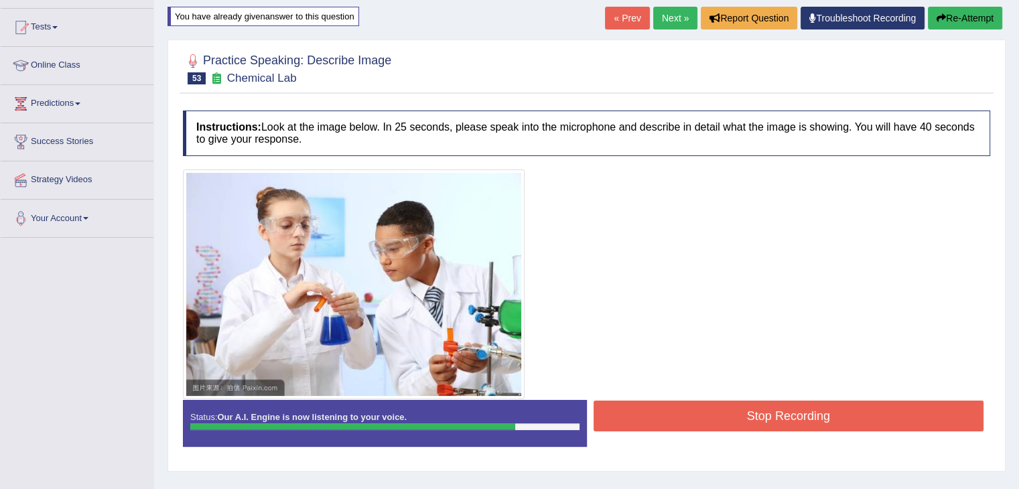
click at [698, 420] on button "Stop Recording" at bounding box center [788, 416] width 390 height 31
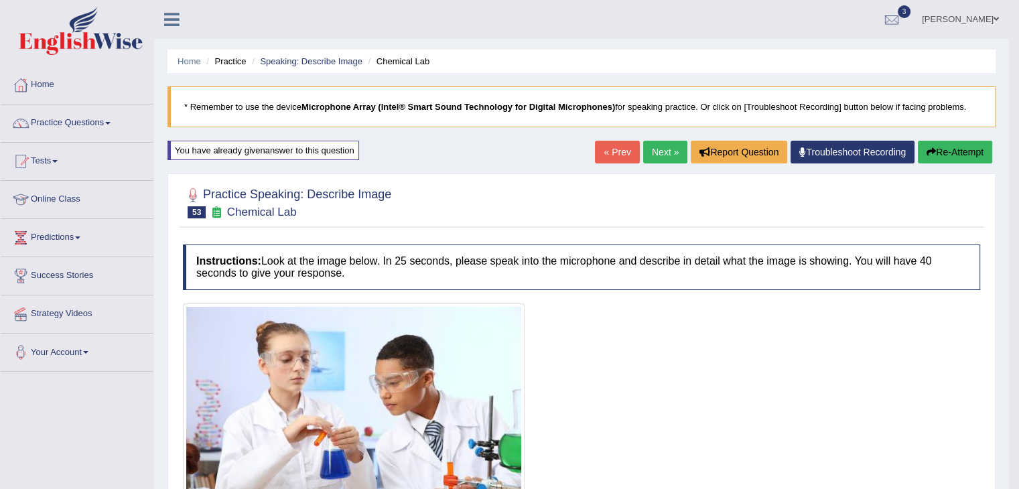
click at [656, 151] on link "Next »" at bounding box center [665, 152] width 44 height 23
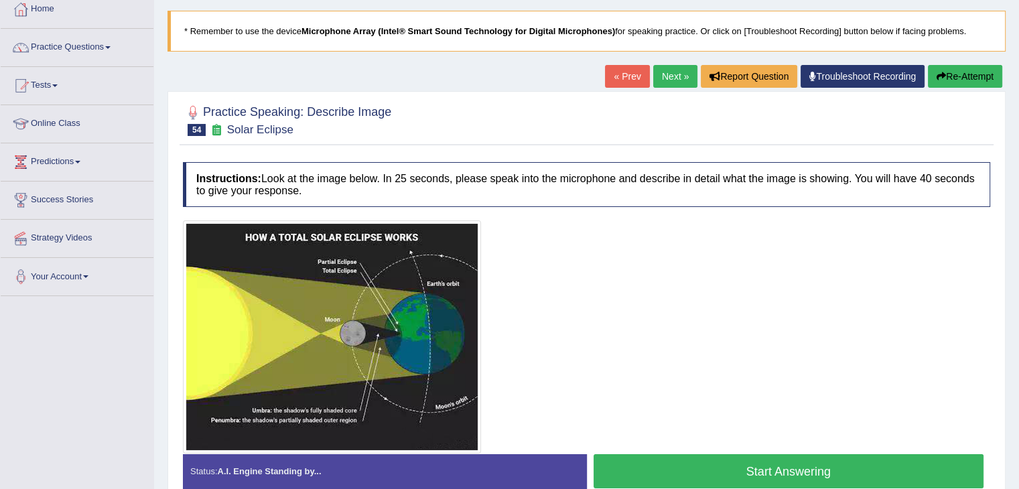
scroll to position [88, 0]
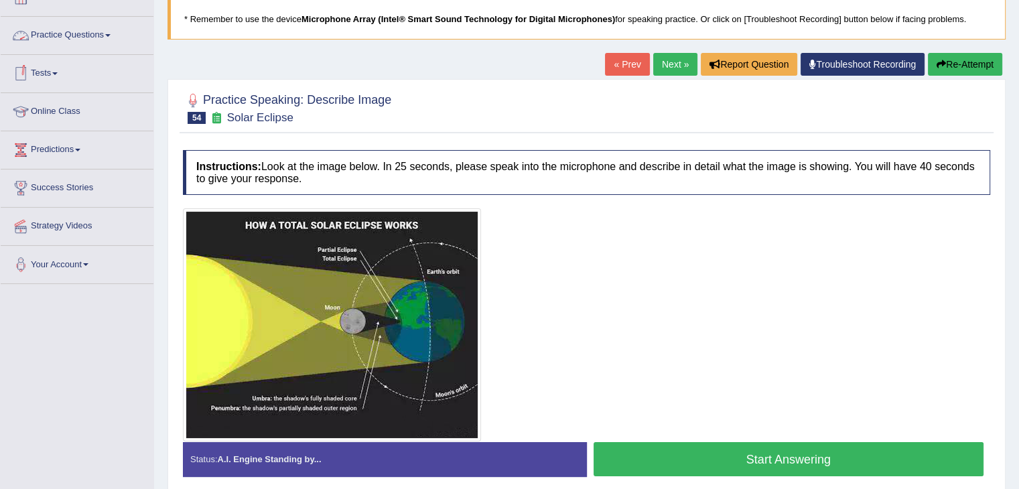
click at [56, 69] on link "Tests" at bounding box center [77, 71] width 153 height 33
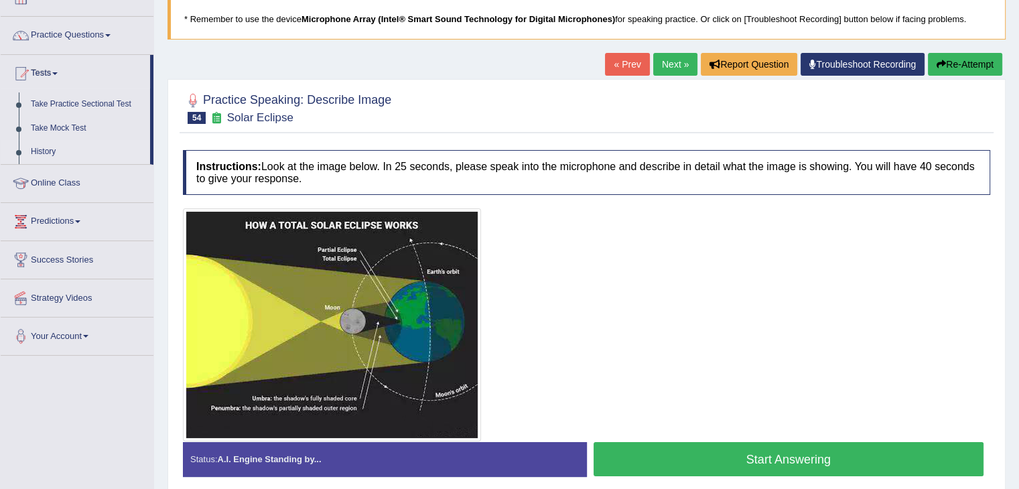
click at [54, 155] on link "History" at bounding box center [87, 152] width 125 height 24
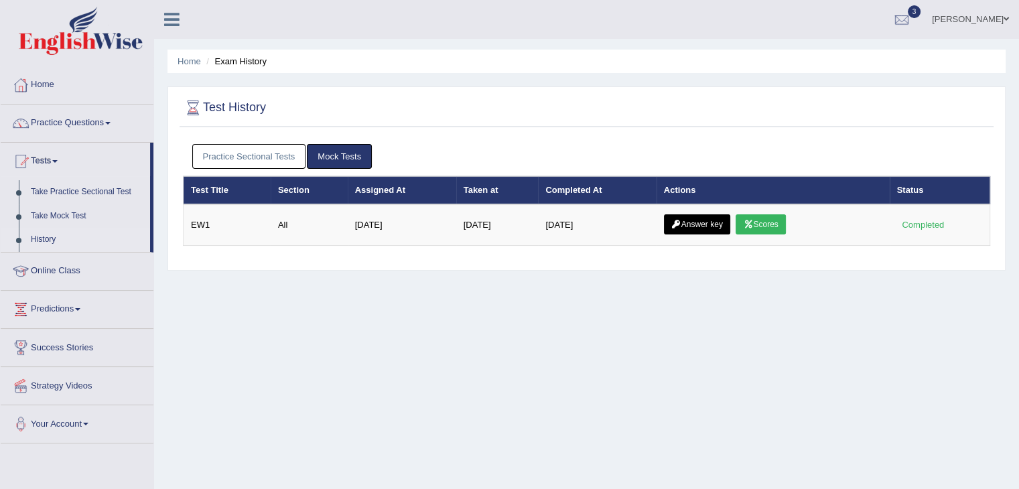
click at [275, 155] on link "Practice Sectional Tests" at bounding box center [249, 156] width 114 height 25
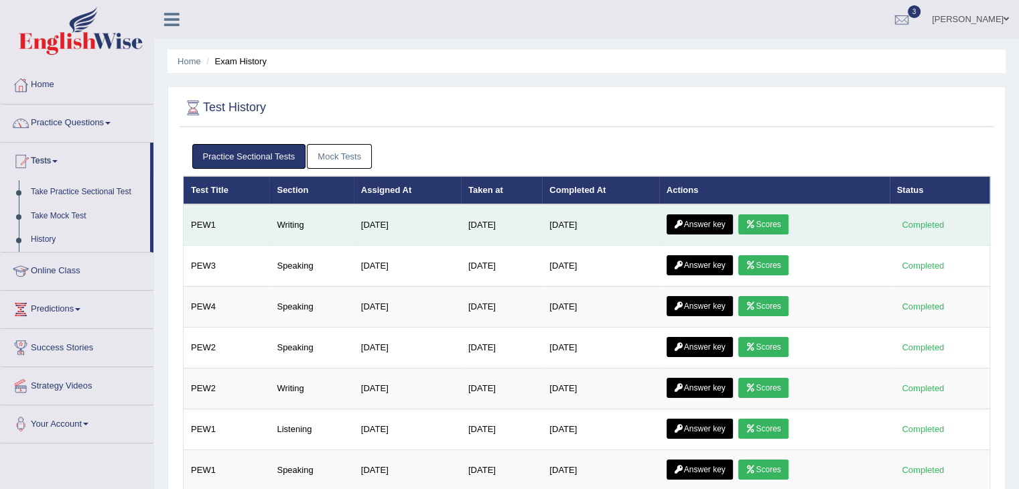
click at [295, 237] on td "Writing" at bounding box center [311, 225] width 84 height 42
click at [774, 225] on link "Scores" at bounding box center [763, 224] width 50 height 20
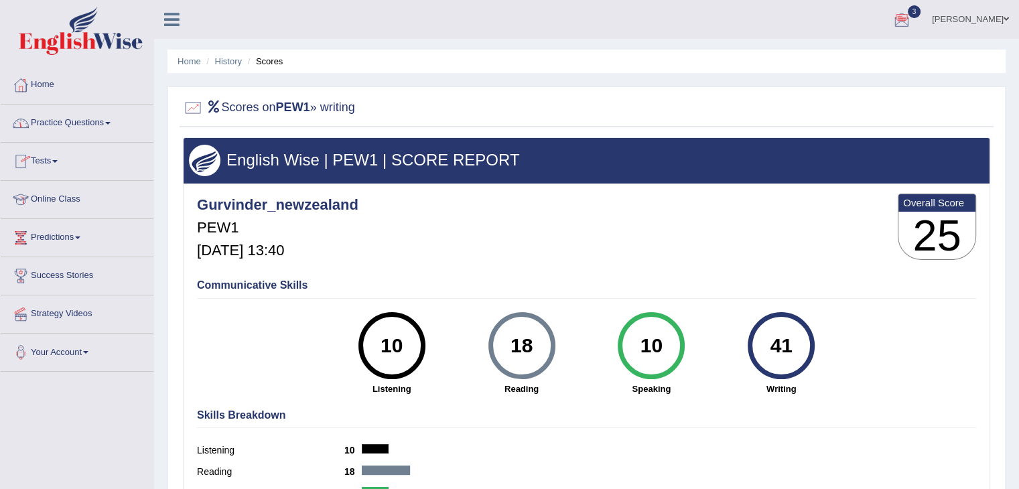
click at [58, 160] on span at bounding box center [54, 161] width 5 height 3
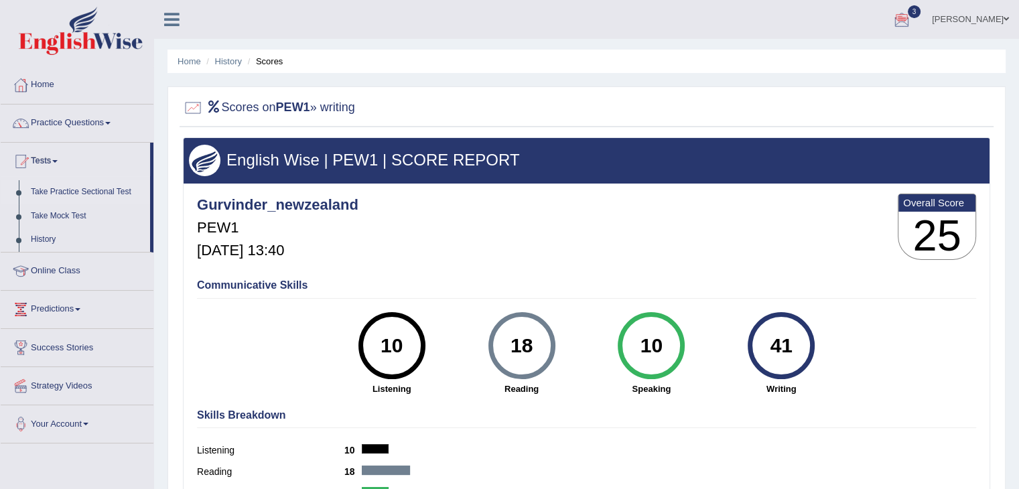
click at [70, 190] on link "Take Practice Sectional Test" at bounding box center [87, 192] width 125 height 24
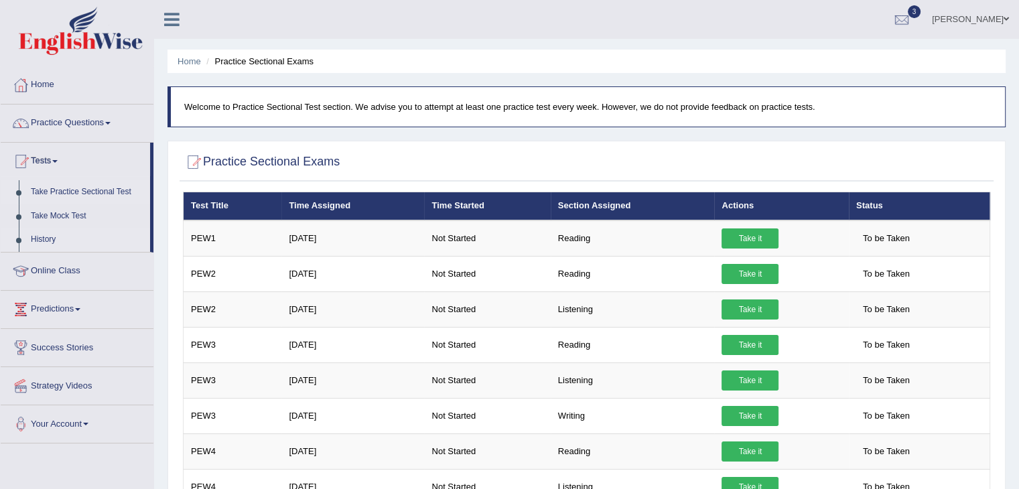
click at [46, 238] on link "History" at bounding box center [87, 240] width 125 height 24
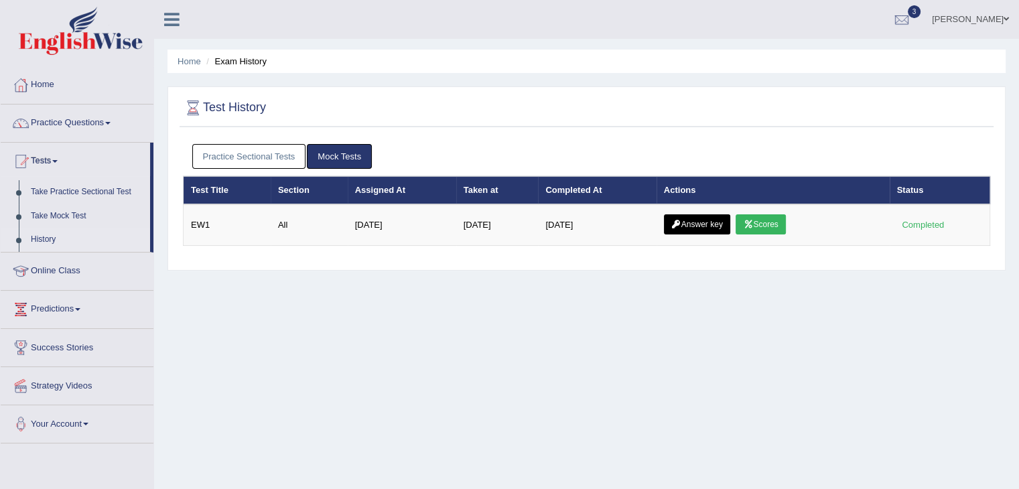
click at [276, 155] on link "Practice Sectional Tests" at bounding box center [249, 156] width 114 height 25
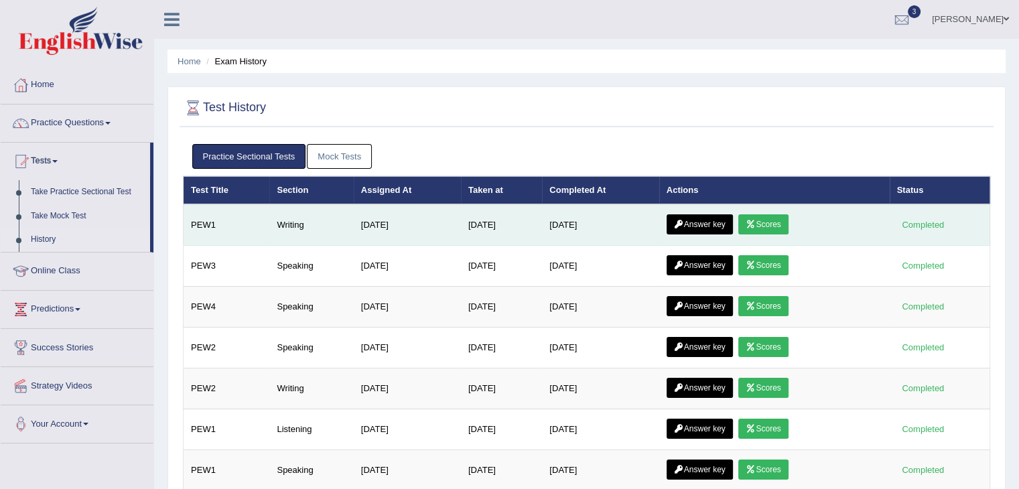
click at [693, 228] on link "Answer key" at bounding box center [699, 224] width 66 height 20
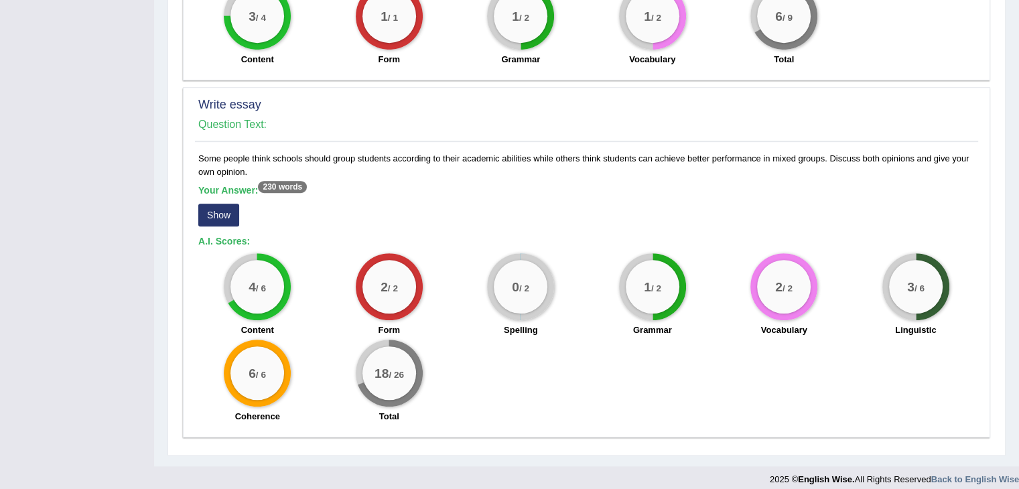
scroll to position [830, 0]
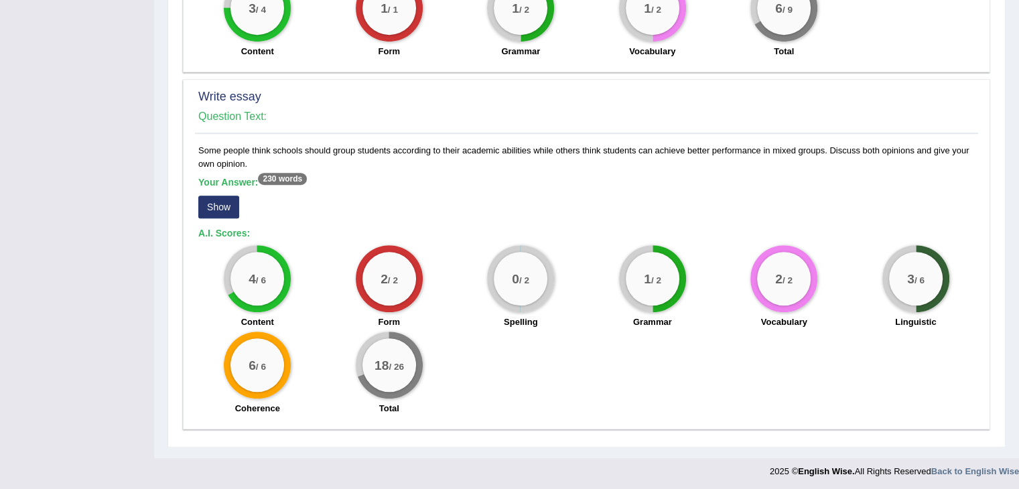
click at [244, 180] on b "Your Answer: 230 words" at bounding box center [252, 182] width 109 height 11
click at [218, 201] on button "Show" at bounding box center [218, 207] width 41 height 23
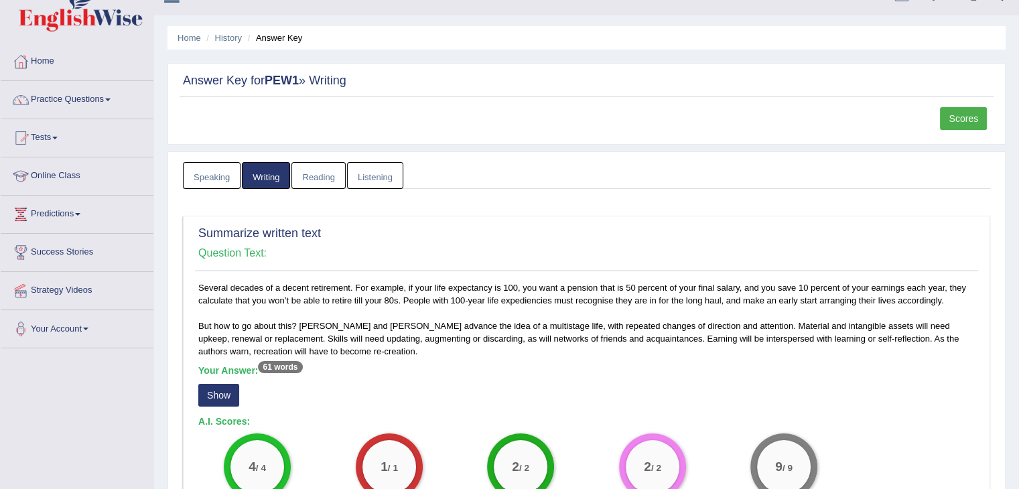
scroll to position [0, 0]
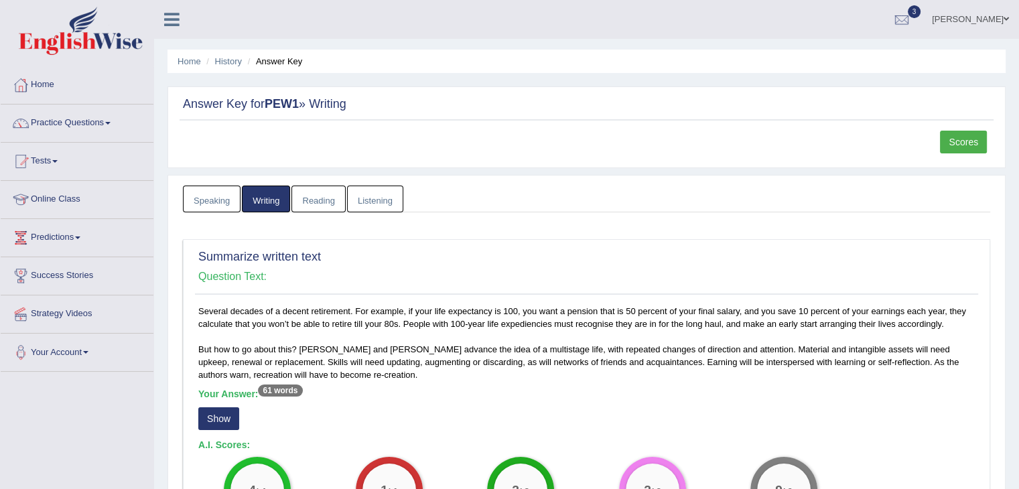
click at [62, 155] on link "Tests" at bounding box center [77, 159] width 153 height 33
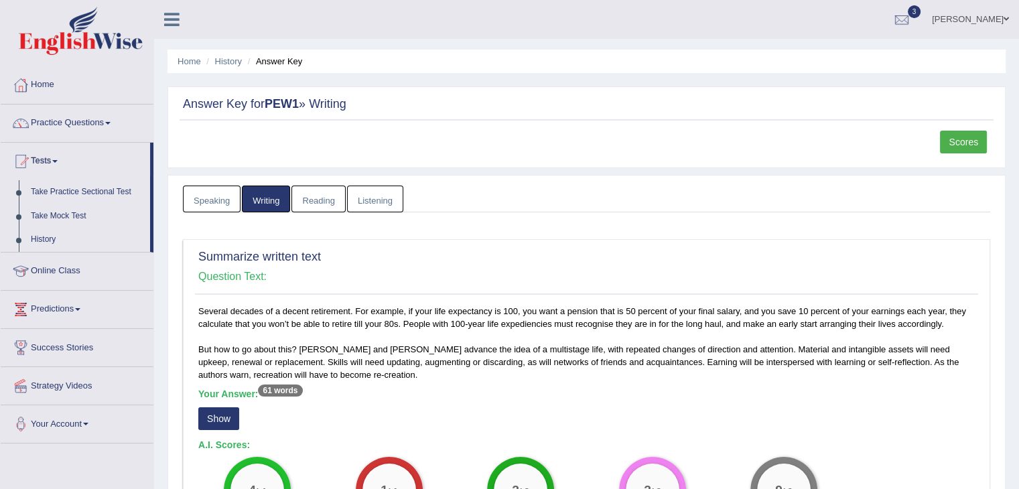
click at [952, 147] on link "Scores" at bounding box center [963, 142] width 47 height 23
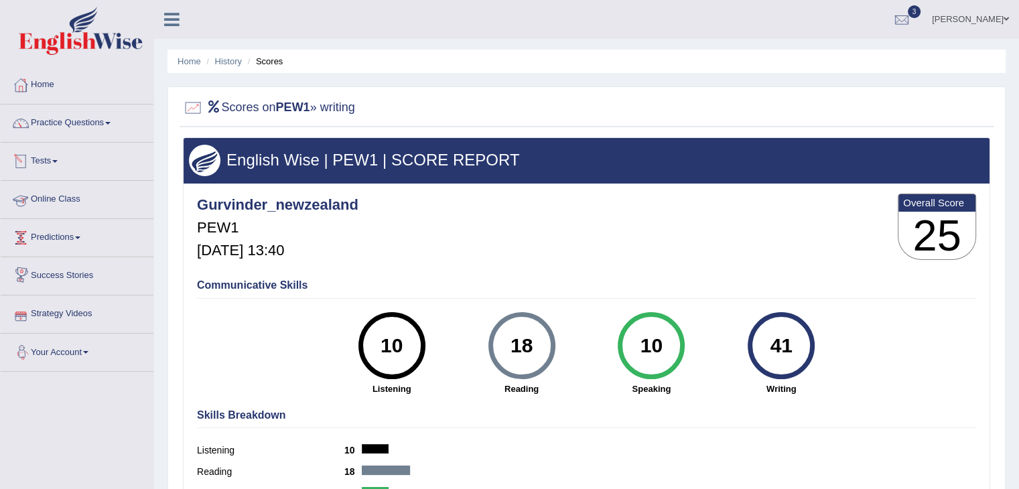
click at [57, 157] on link "Tests" at bounding box center [77, 159] width 153 height 33
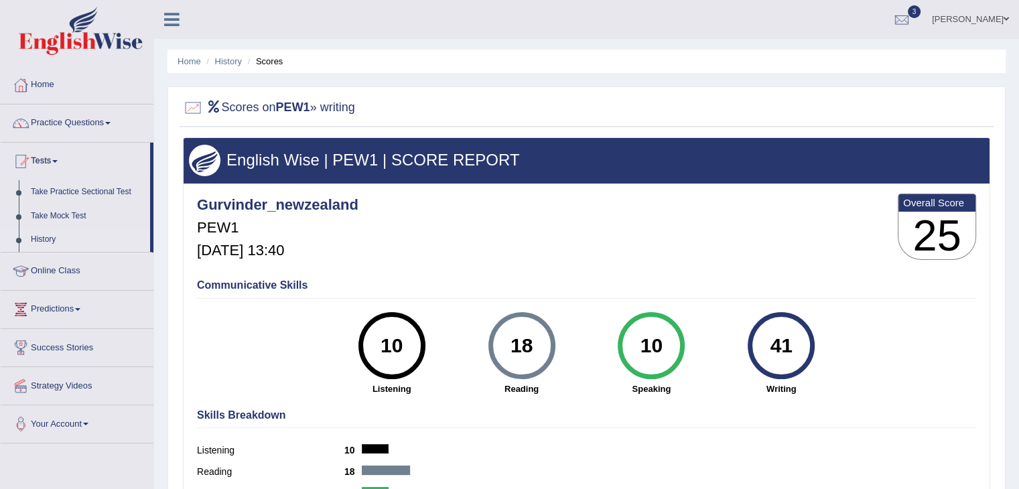
click at [50, 242] on link "History" at bounding box center [87, 240] width 125 height 24
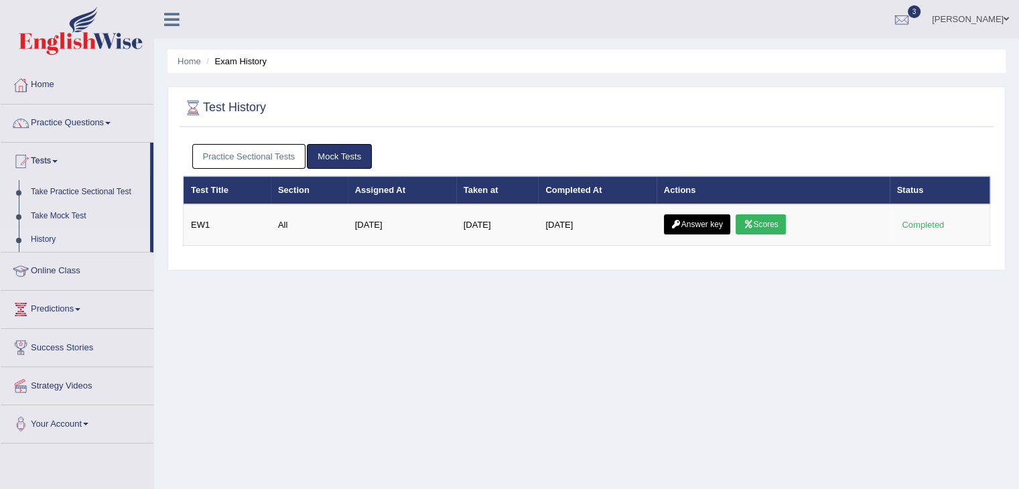
click at [214, 153] on link "Practice Sectional Tests" at bounding box center [249, 156] width 114 height 25
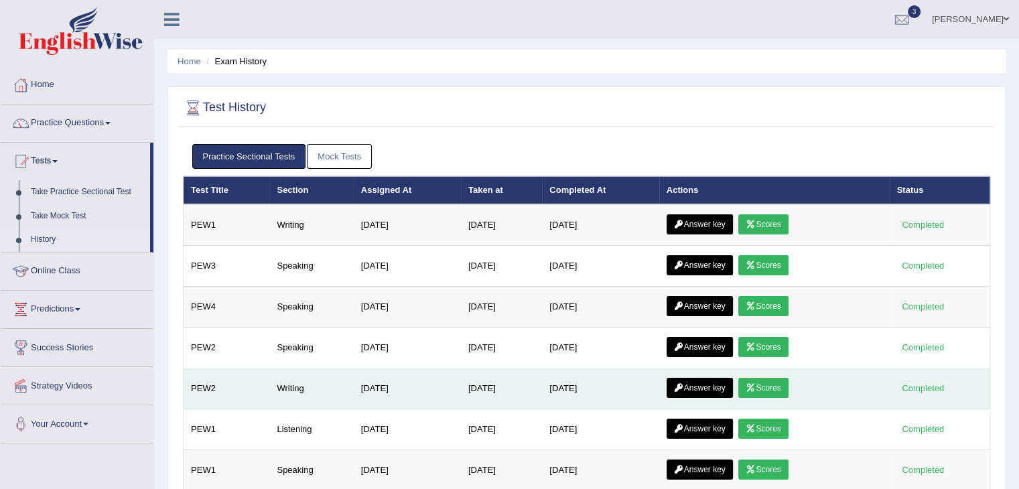
click at [772, 386] on link "Scores" at bounding box center [763, 388] width 50 height 20
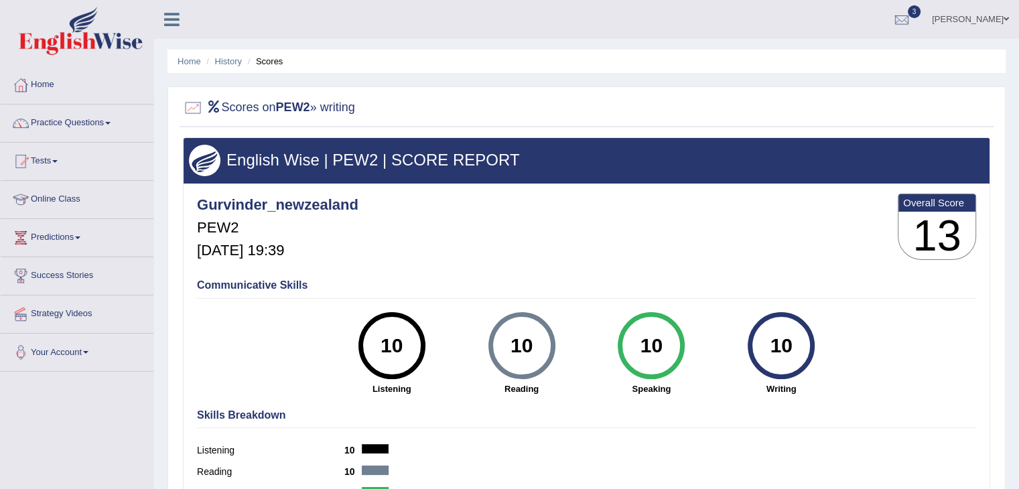
click at [55, 159] on link "Tests" at bounding box center [77, 159] width 153 height 33
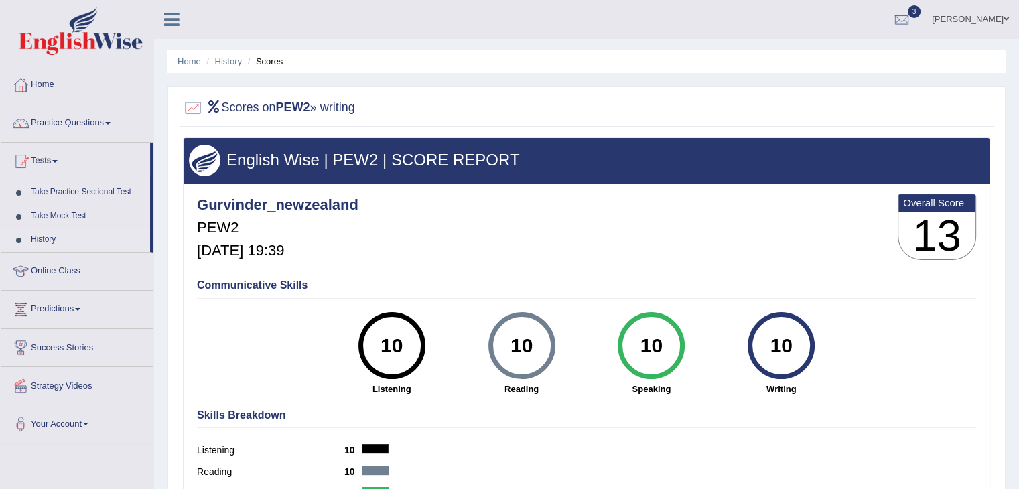
click at [51, 239] on link "History" at bounding box center [87, 240] width 125 height 24
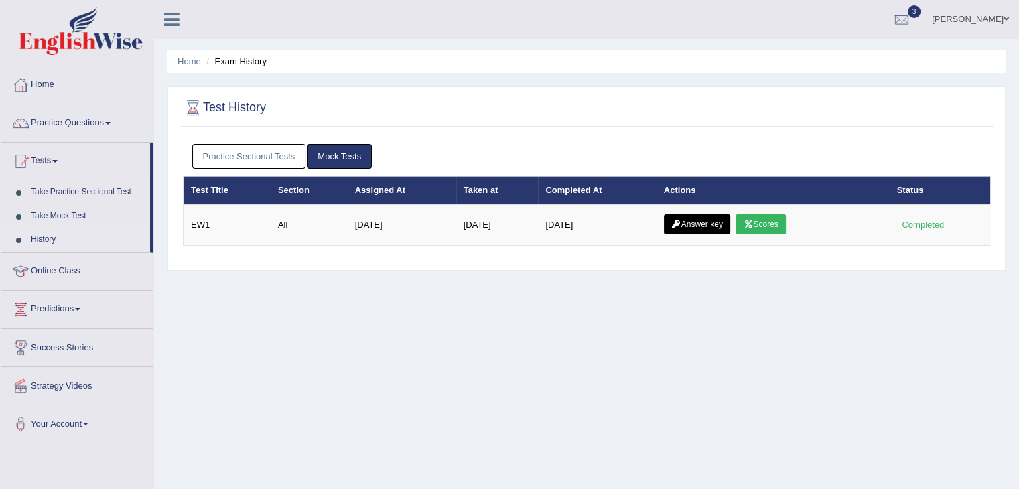
click at [233, 161] on link "Practice Sectional Tests" at bounding box center [249, 156] width 114 height 25
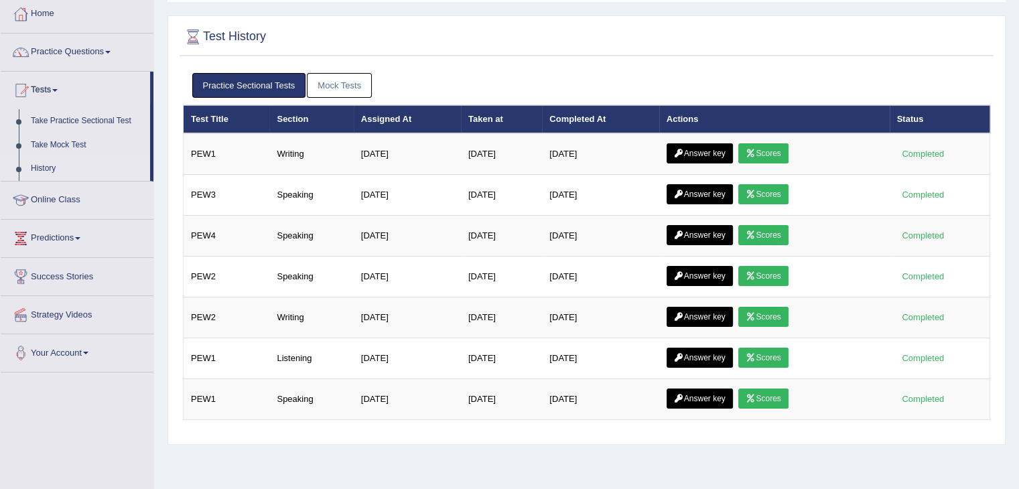
scroll to position [80, 0]
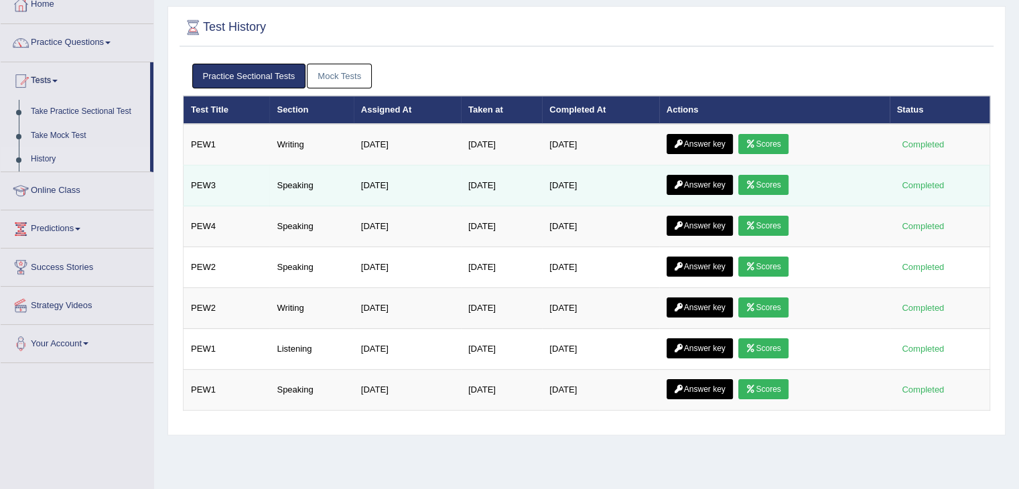
click at [774, 177] on link "Scores" at bounding box center [763, 185] width 50 height 20
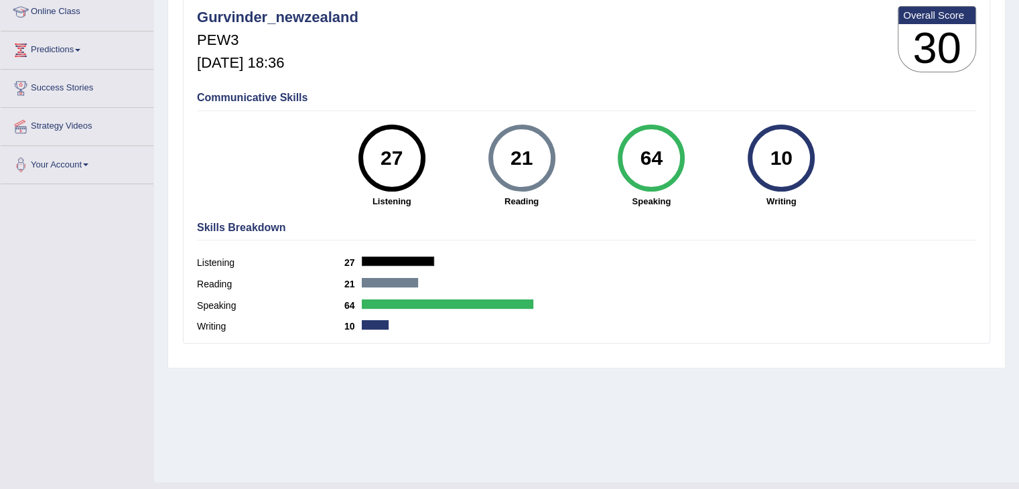
scroll to position [214, 0]
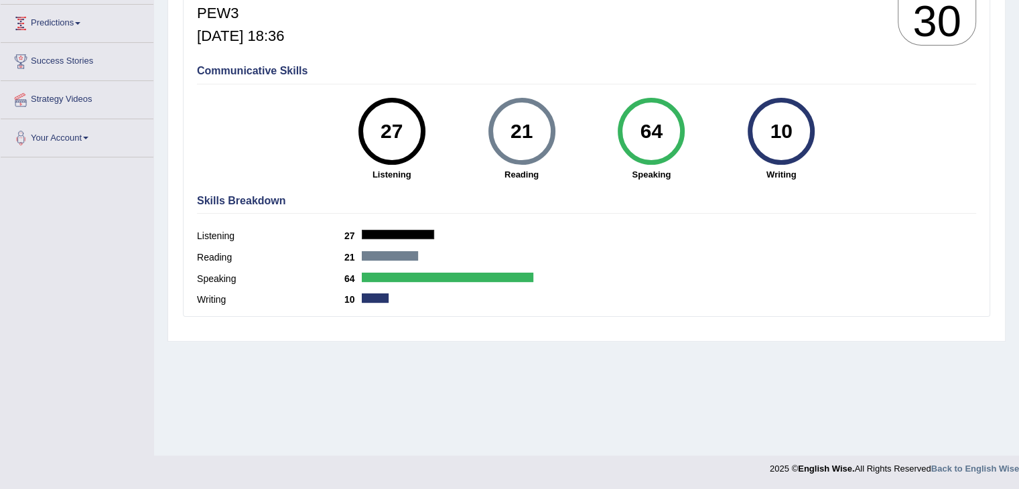
click at [79, 23] on link "Predictions" at bounding box center [77, 21] width 153 height 33
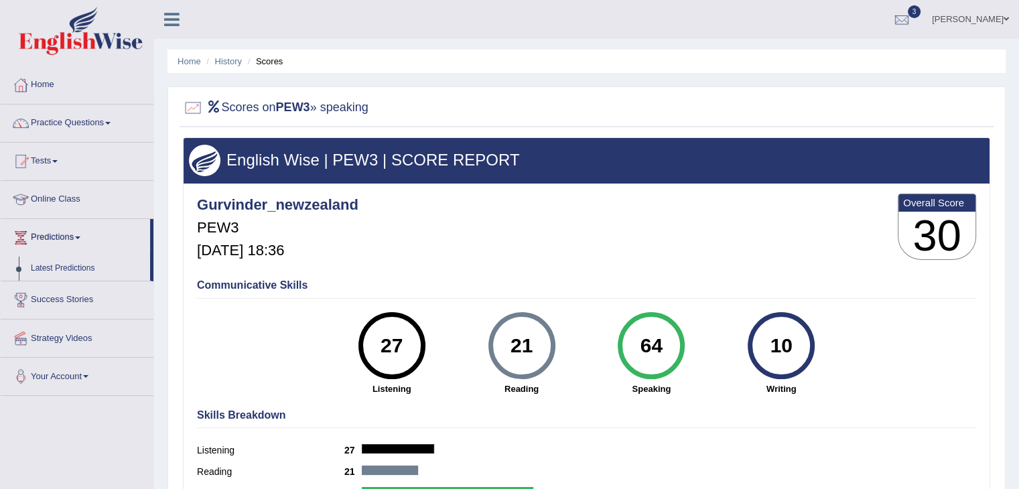
scroll to position [0, 0]
click at [54, 159] on link "Tests" at bounding box center [77, 159] width 153 height 33
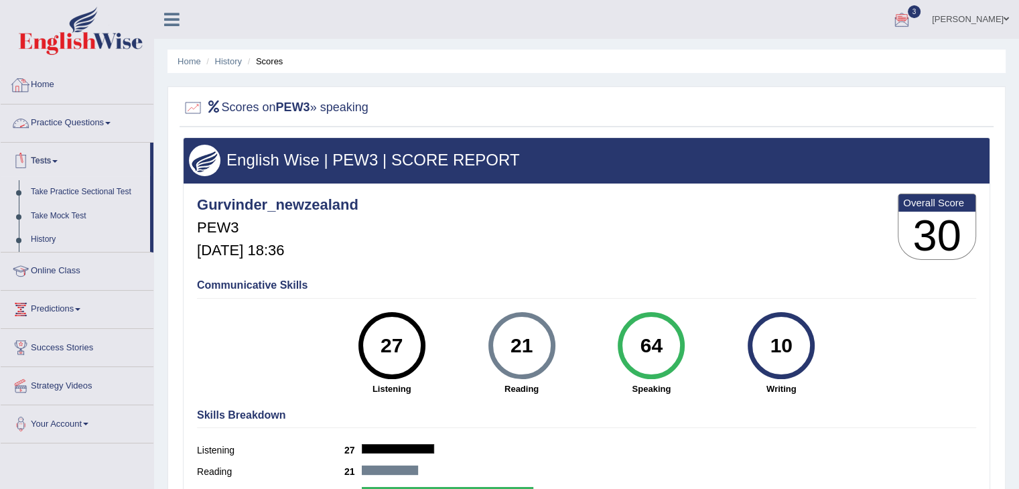
click at [111, 122] on span at bounding box center [107, 123] width 5 height 3
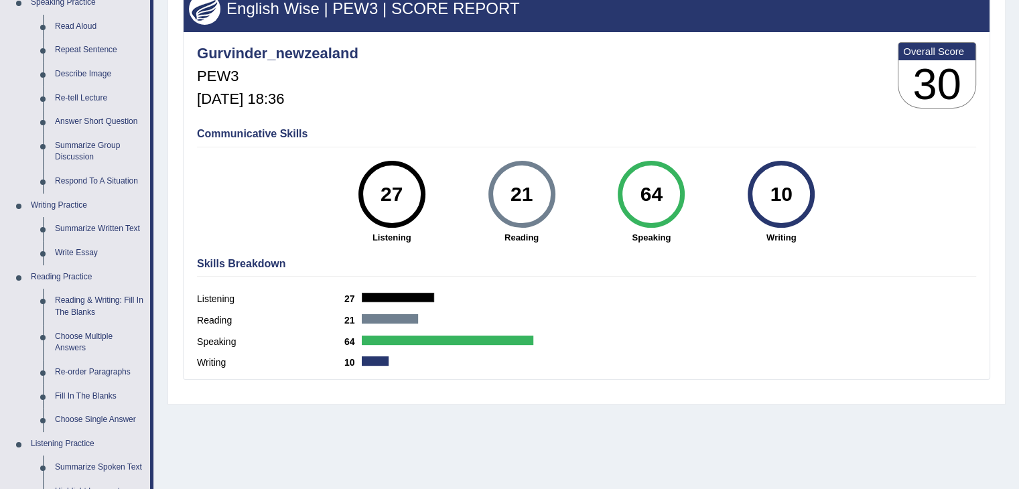
scroll to position [214, 0]
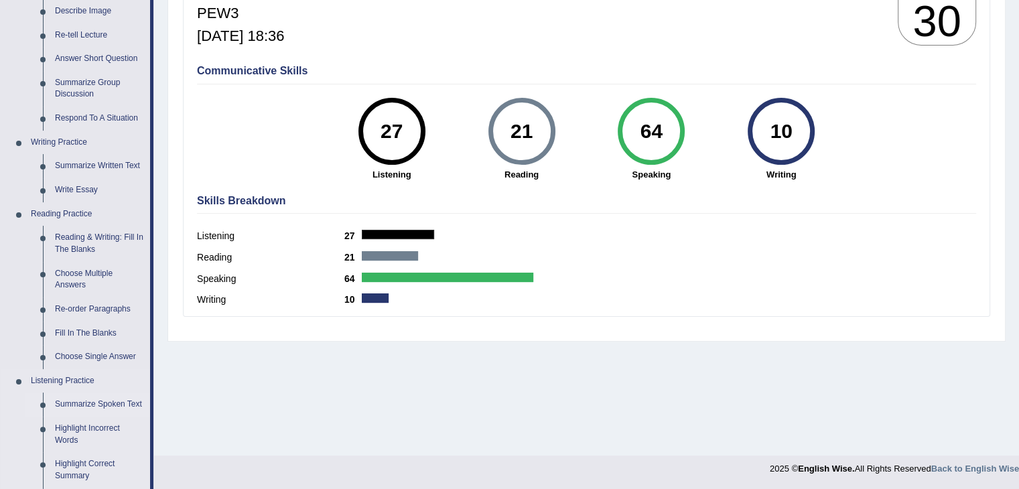
click at [113, 413] on link "Summarize Spoken Text" at bounding box center [99, 404] width 101 height 24
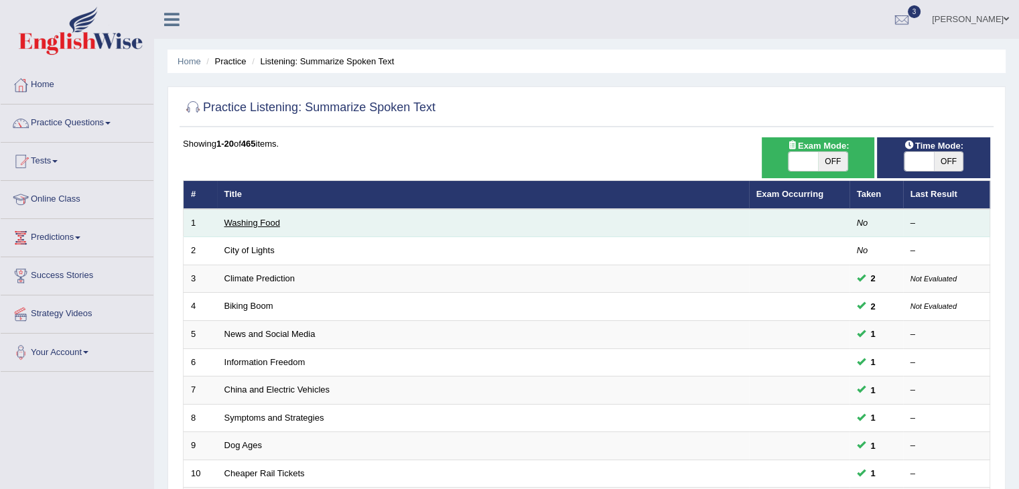
click at [257, 218] on link "Washing Food" at bounding box center [252, 223] width 56 height 10
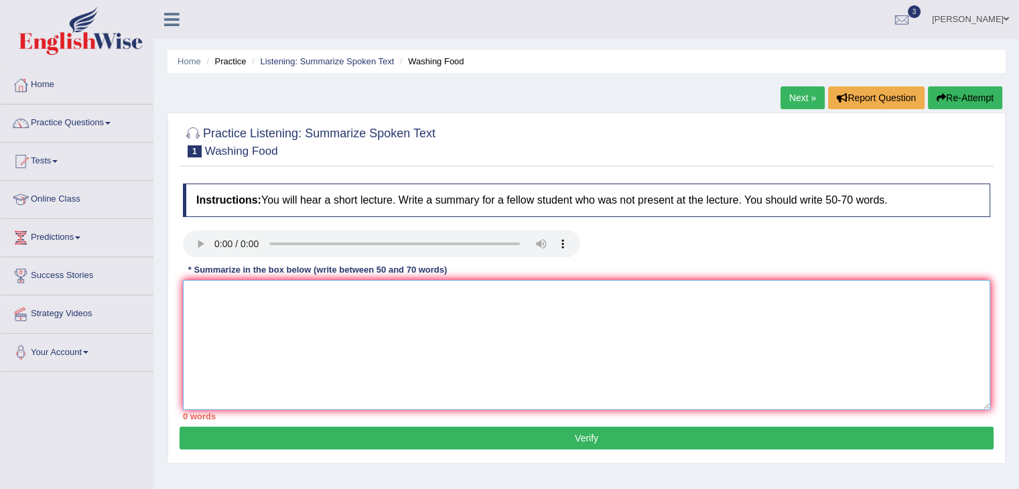
click at [222, 294] on textarea at bounding box center [586, 345] width 807 height 130
type textarea "t"
click at [480, 356] on textarea at bounding box center [586, 345] width 807 height 130
click at [200, 287] on textarea at bounding box center [586, 345] width 807 height 130
type textarea "0"
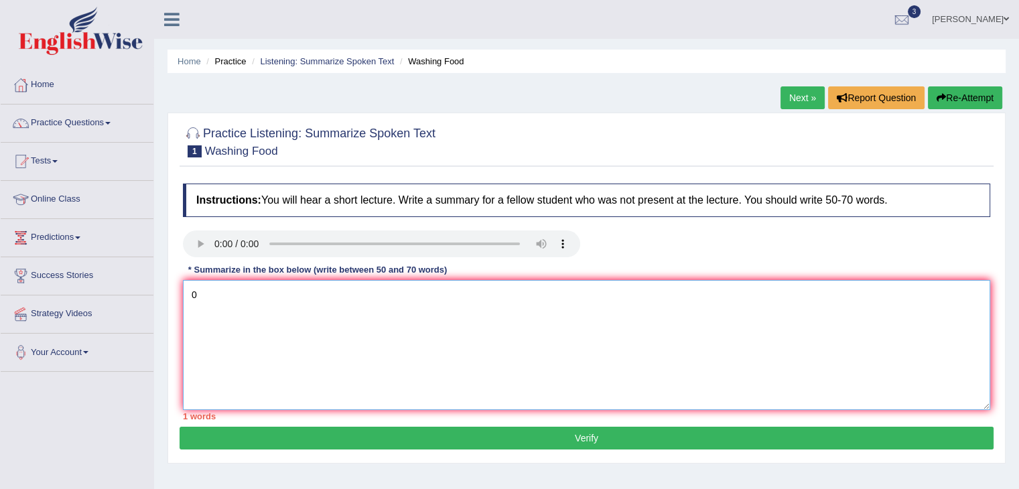
click at [197, 297] on textarea "0" at bounding box center [586, 345] width 807 height 130
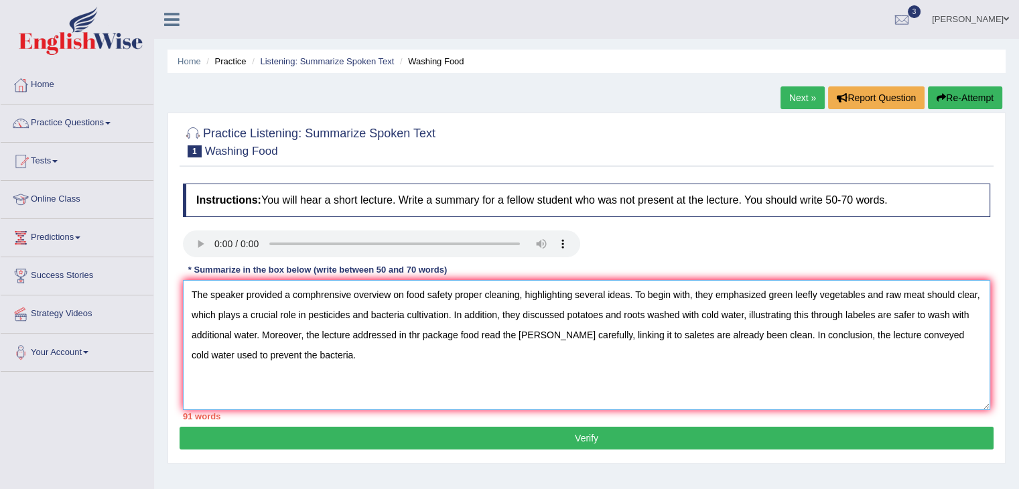
type textarea "The speaker provided a comphrensive overview on food safety proper cleaning, hi…"
click at [490, 440] on button "Verify" at bounding box center [586, 438] width 814 height 23
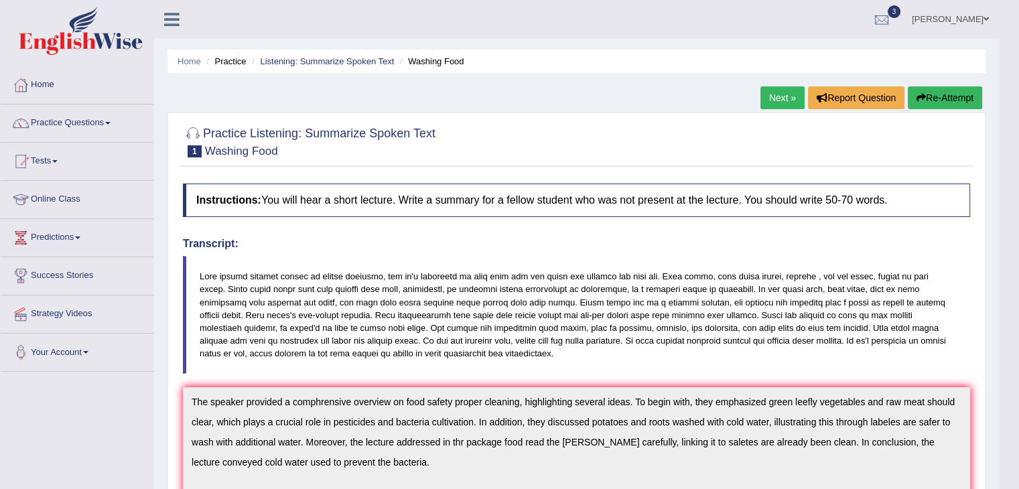
click at [1016, 482] on body "Toggle navigation Home Practice Questions Speaking Practice Read Aloud Repeat S…" at bounding box center [509, 244] width 1019 height 489
click at [1018, 482] on html "Toggle navigation Home Practice Questions Speaking Practice Read Aloud Repeat S…" at bounding box center [509, 244] width 1019 height 489
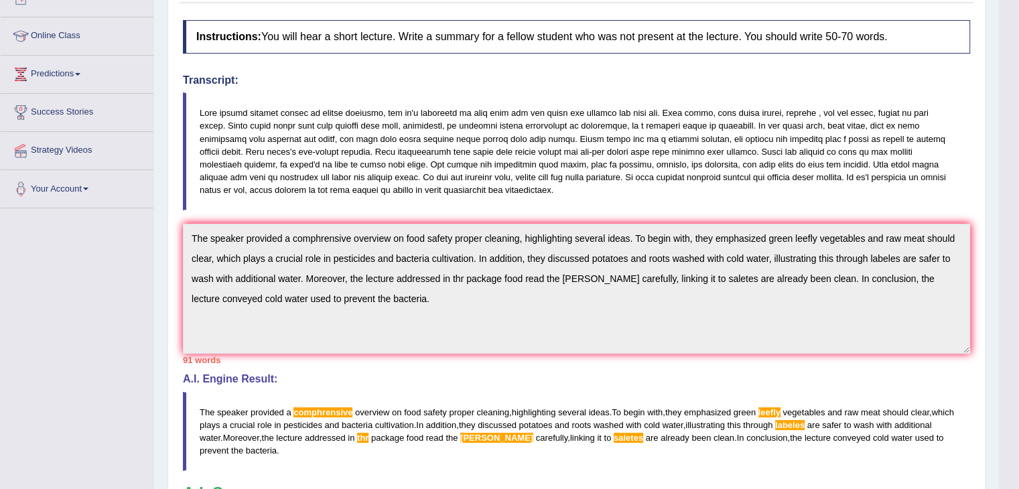
scroll to position [81, 0]
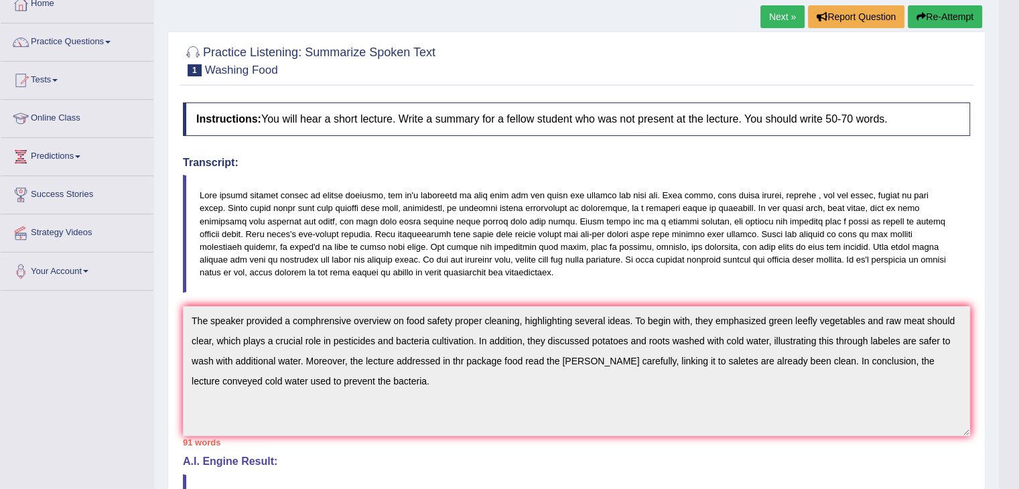
click at [772, 31] on div "Practice Listening: Summarize Spoken Text 1 Washing Food Instructions: You will…" at bounding box center [576, 397] width 818 height 732
click at [773, 28] on div "Next » Report Question Re-Attempt" at bounding box center [872, 18] width 225 height 26
click at [776, 21] on link "Next »" at bounding box center [782, 16] width 44 height 23
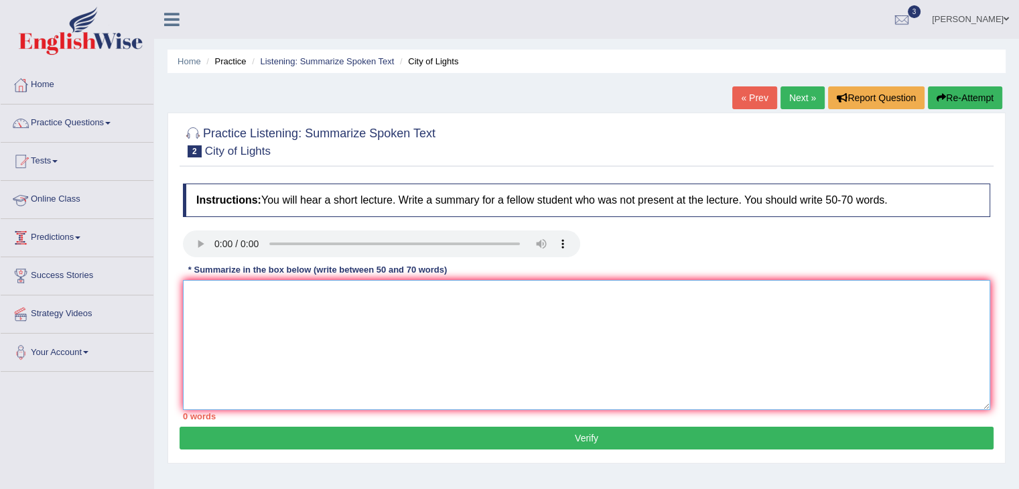
click at [201, 282] on textarea at bounding box center [586, 345] width 807 height 130
type textarea "t"
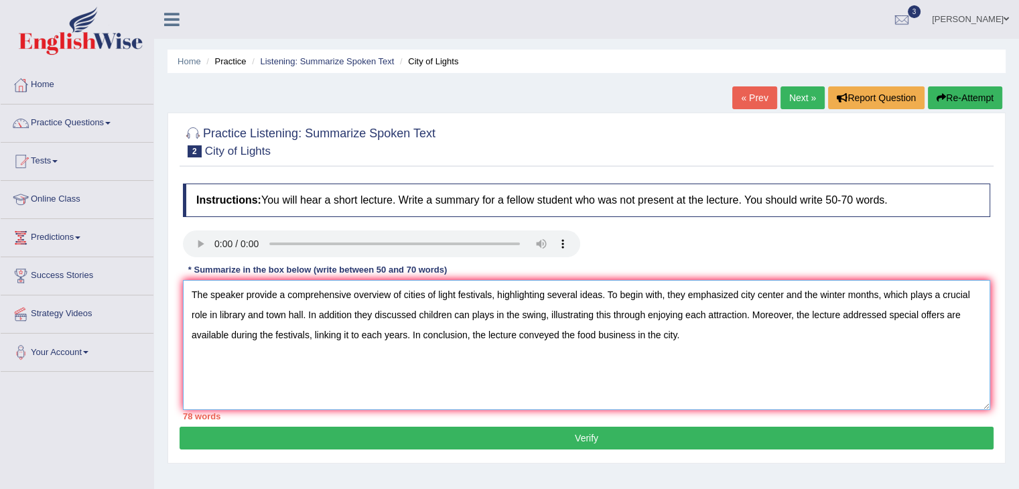
type textarea "The speaker provide a comprehensive overview of cities of light festivals, high…"
click at [515, 448] on button "Verify" at bounding box center [586, 438] width 814 height 23
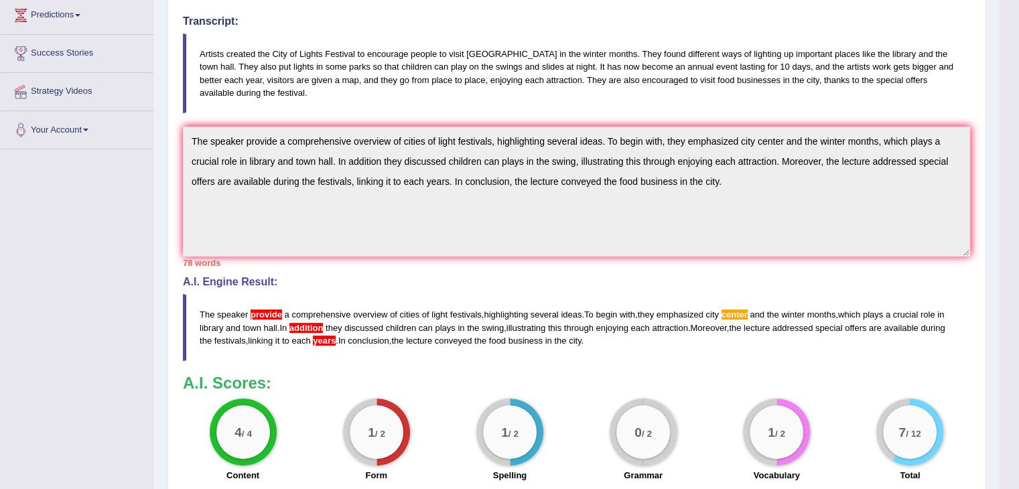
scroll to position [226, 0]
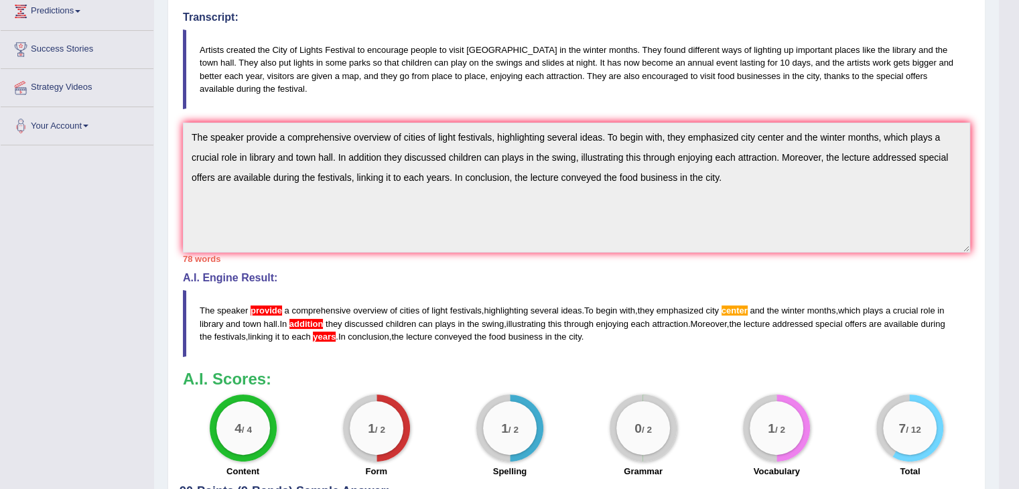
click at [311, 322] on span "addition" at bounding box center [306, 324] width 34 height 10
click at [309, 321] on span "addition" at bounding box center [306, 324] width 34 height 10
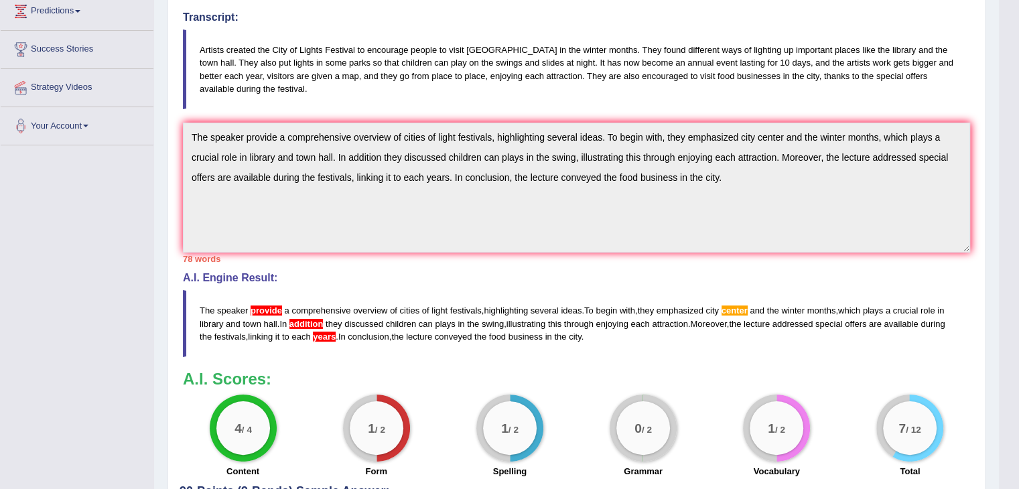
click at [309, 321] on span "addition" at bounding box center [306, 324] width 34 height 10
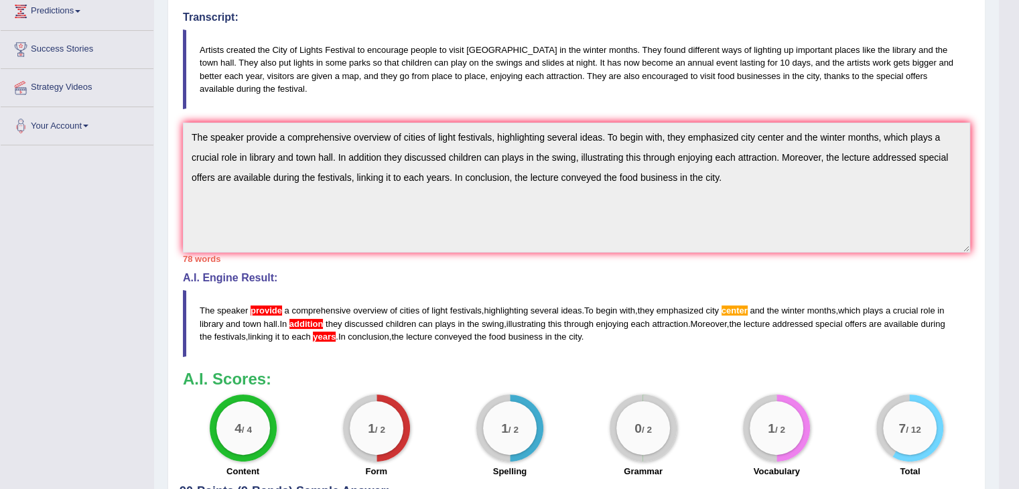
click at [309, 321] on span "addition" at bounding box center [306, 324] width 34 height 10
click at [310, 319] on span "addition" at bounding box center [306, 324] width 34 height 10
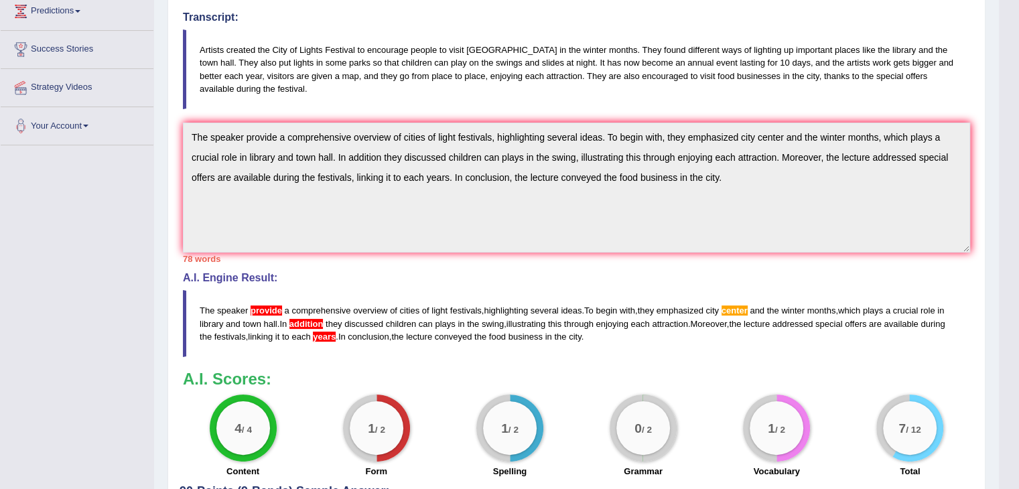
click at [310, 319] on span "addition" at bounding box center [306, 324] width 34 height 10
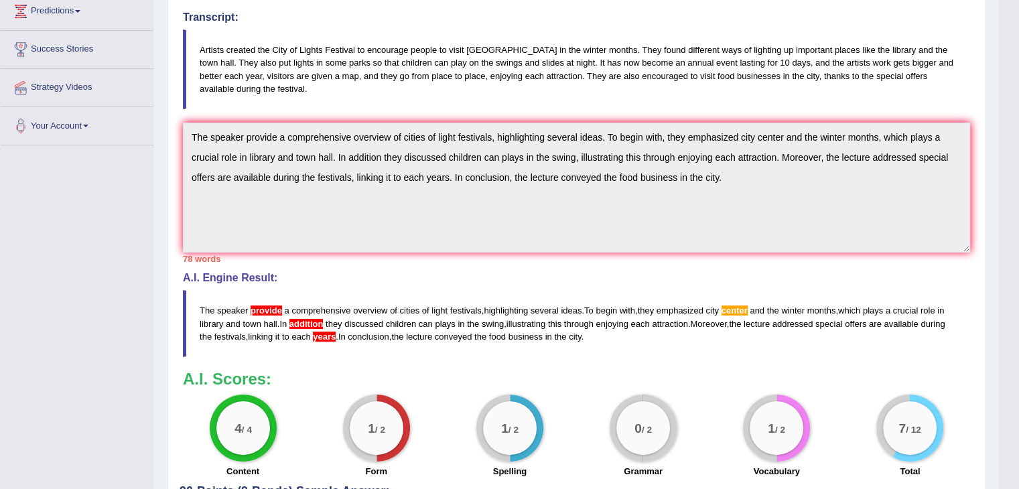
scroll to position [0, 0]
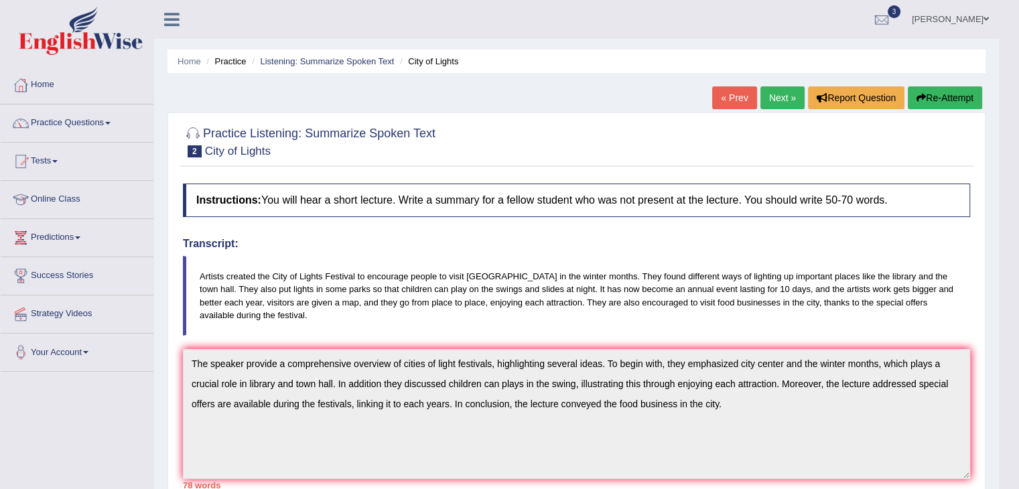
click at [771, 98] on link "Next »" at bounding box center [782, 97] width 44 height 23
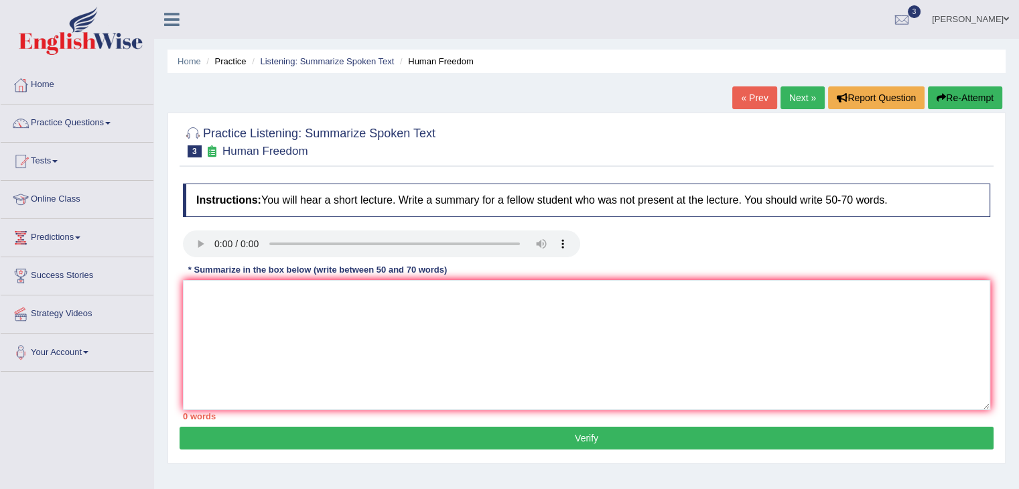
click at [500, 445] on div "Practice Listening: Summarize Spoken Text 3 Human Freedom Instructions: You wil…" at bounding box center [586, 288] width 838 height 351
click at [500, 445] on button "Verify" at bounding box center [586, 438] width 814 height 23
click at [756, 96] on link "« Prev" at bounding box center [754, 97] width 44 height 23
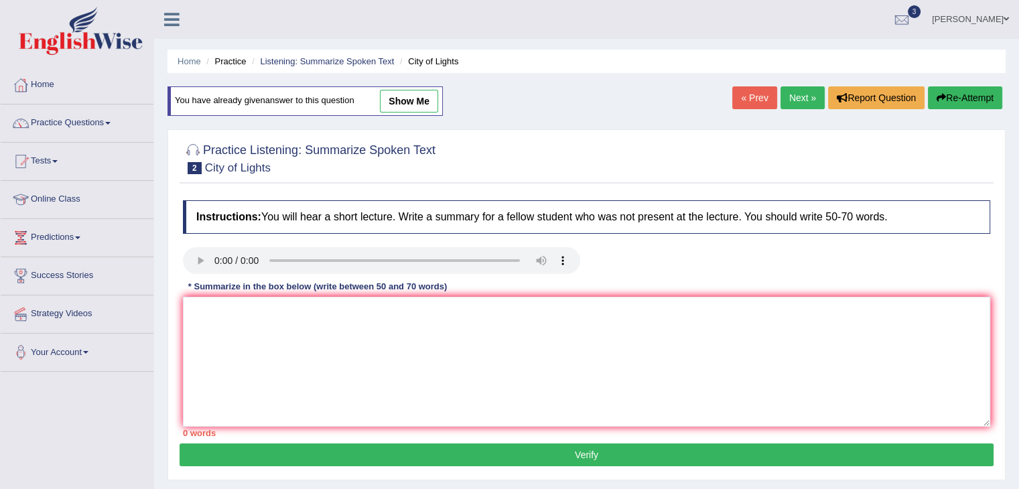
click at [787, 97] on link "Next »" at bounding box center [802, 97] width 44 height 23
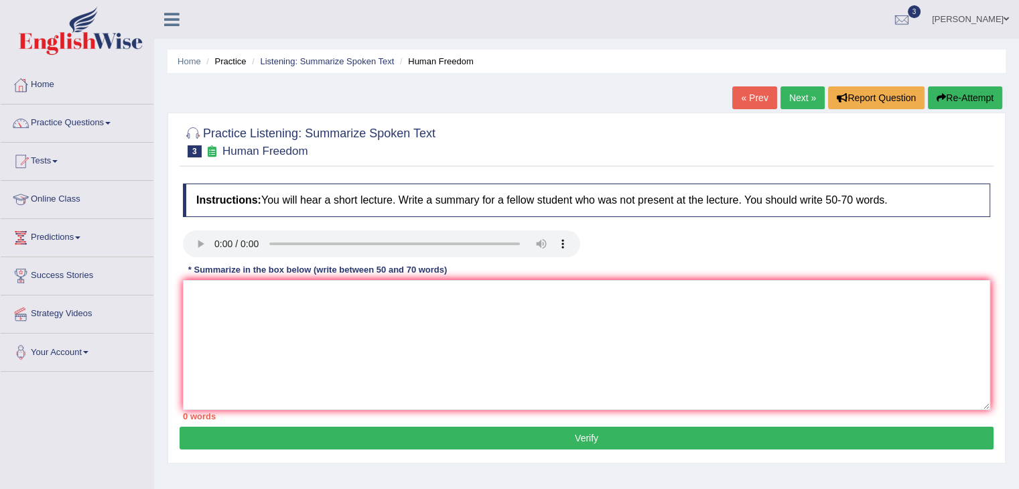
click at [190, 277] on div "Instructions: You will hear a short lecture. Write a summary for a fellow stude…" at bounding box center [586, 302] width 814 height 250
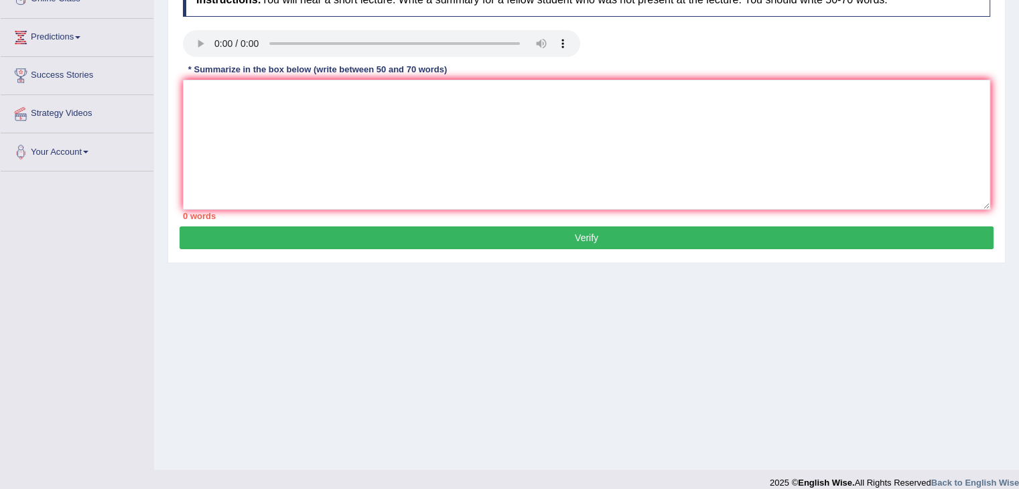
scroll to position [214, 0]
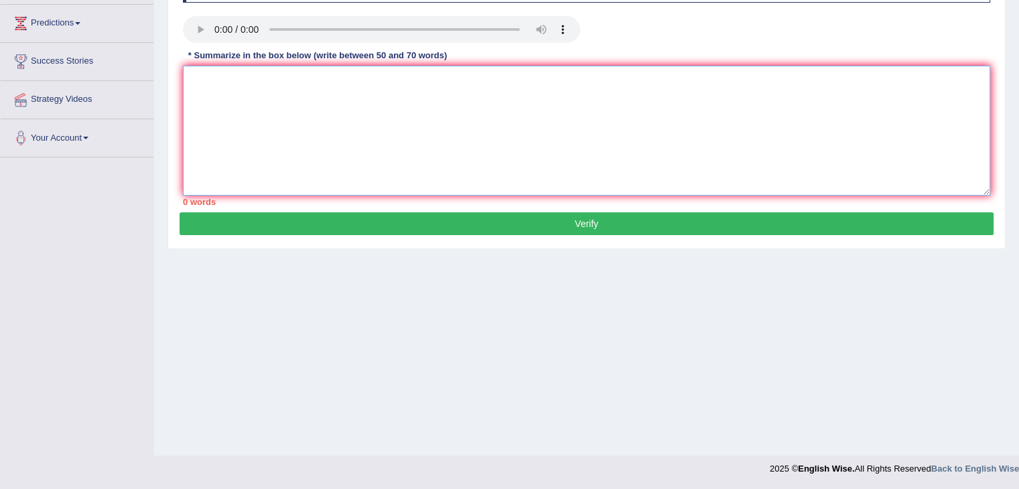
click at [194, 78] on textarea at bounding box center [586, 131] width 807 height 130
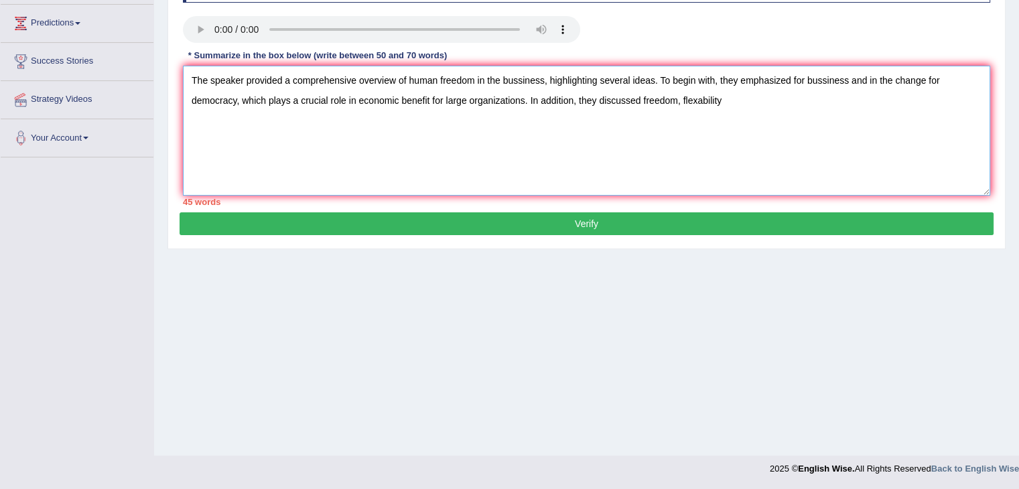
click at [702, 100] on textarea "The speaker provided a comprehensive overview of human freedom in the bussiness…" at bounding box center [586, 131] width 807 height 130
click at [722, 97] on textarea "The speaker provided a comprehensive overview of human freedom in the bussiness…" at bounding box center [586, 131] width 807 height 130
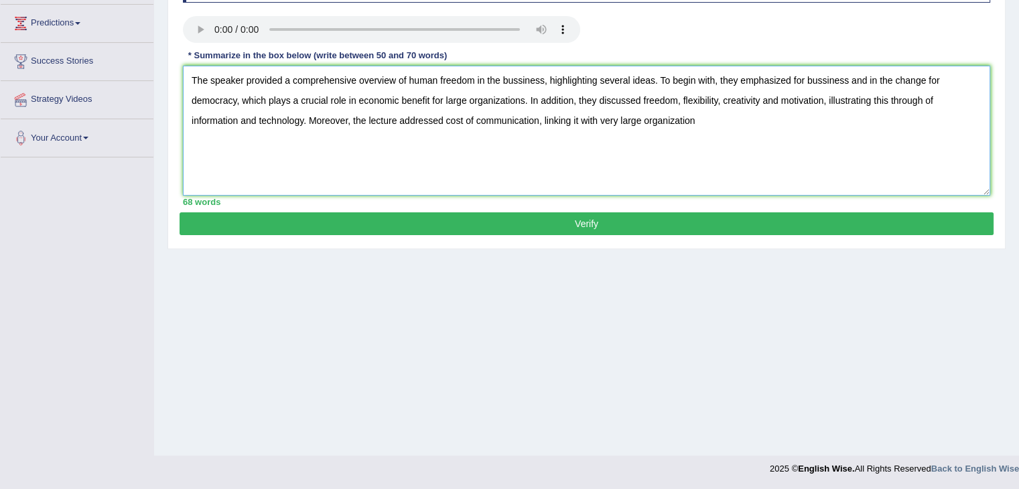
click at [596, 119] on textarea "The speaker provided a comprehensive overview of human freedom in the bussiness…" at bounding box center [586, 131] width 807 height 130
click at [686, 120] on textarea "The speaker provided a comprehensive overview of human freedom in the bussiness…" at bounding box center [586, 131] width 807 height 130
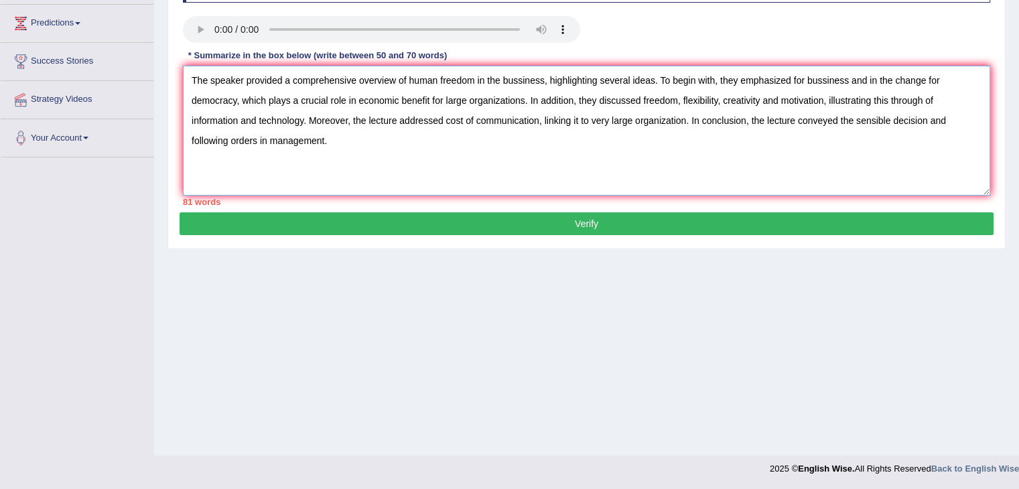
type textarea "The speaker provided a comprehensive overview of human freedom in the bussiness…"
click at [668, 215] on button "Verify" at bounding box center [586, 223] width 814 height 23
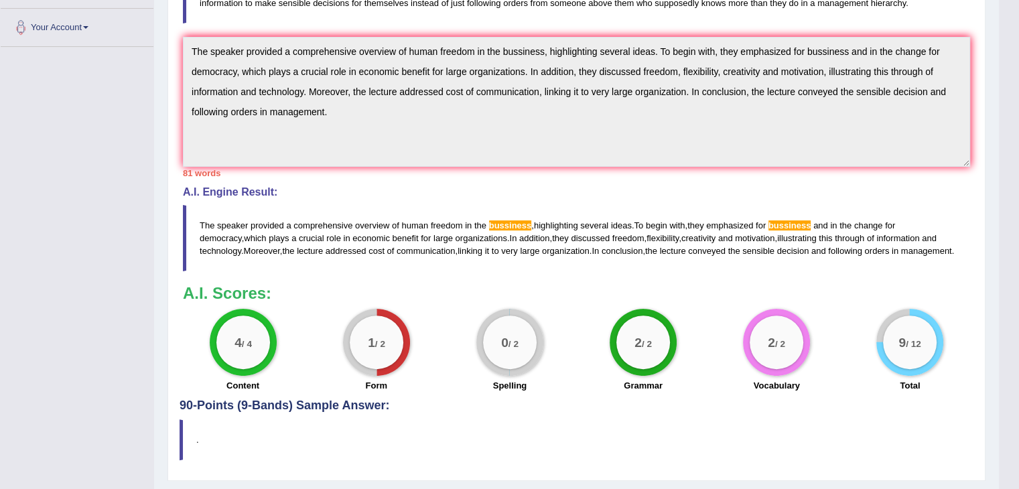
scroll to position [346, 0]
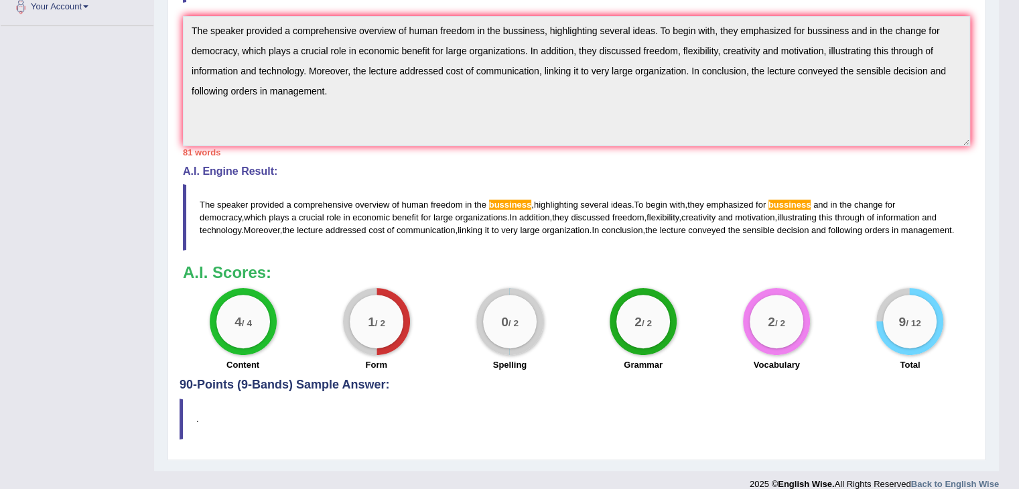
click at [711, 184] on blockquote "The speaker provided a comprehensive overview of human freedom in the bussiness…" at bounding box center [576, 217] width 787 height 66
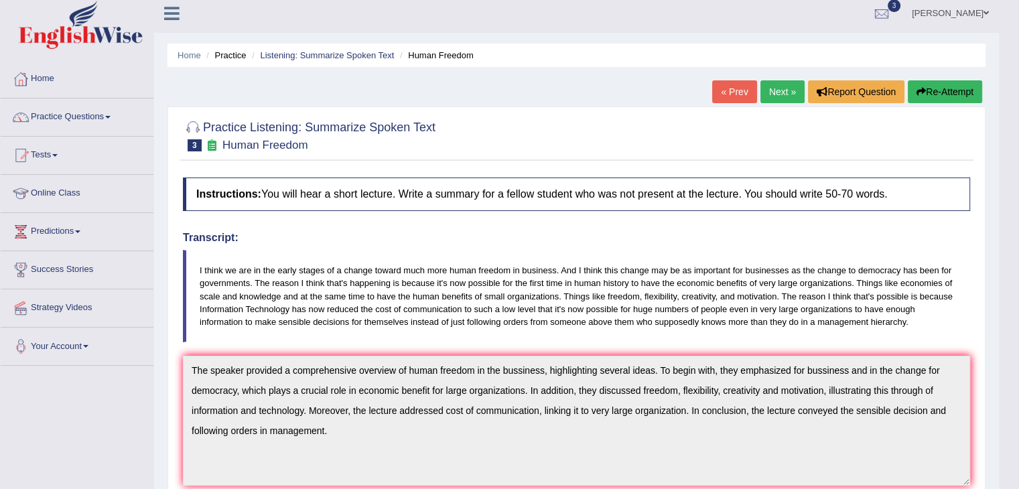
scroll to position [0, 0]
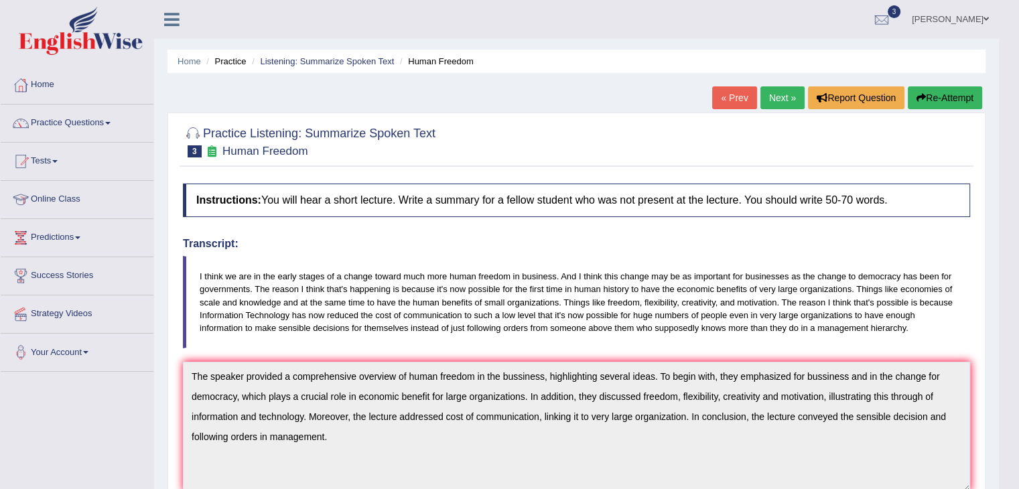
click at [768, 104] on link "Next »" at bounding box center [782, 97] width 44 height 23
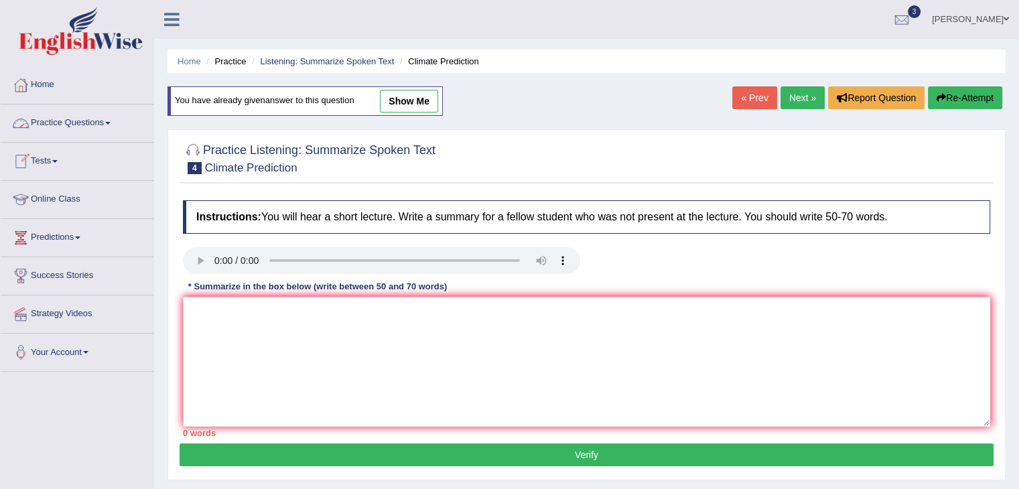
click at [106, 116] on link "Practice Questions" at bounding box center [77, 120] width 153 height 33
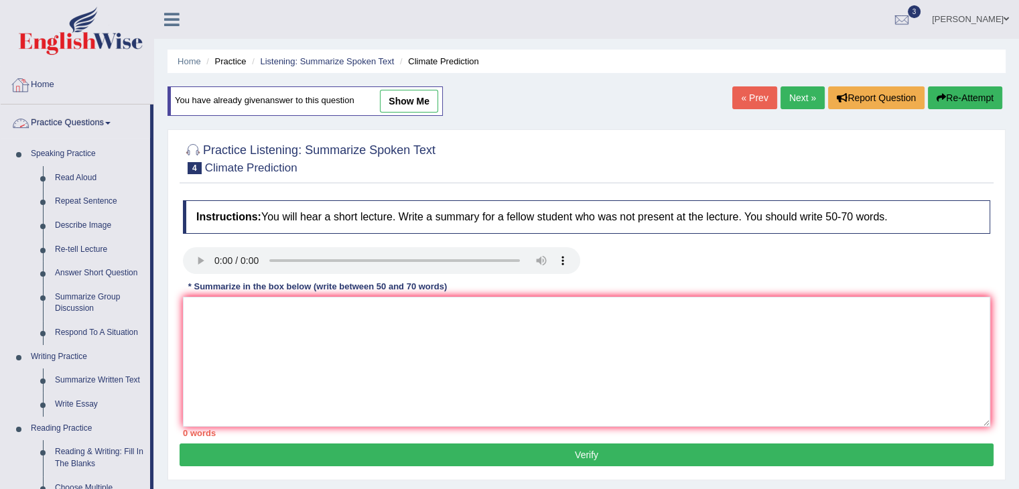
click at [102, 127] on link "Practice Questions" at bounding box center [75, 120] width 149 height 33
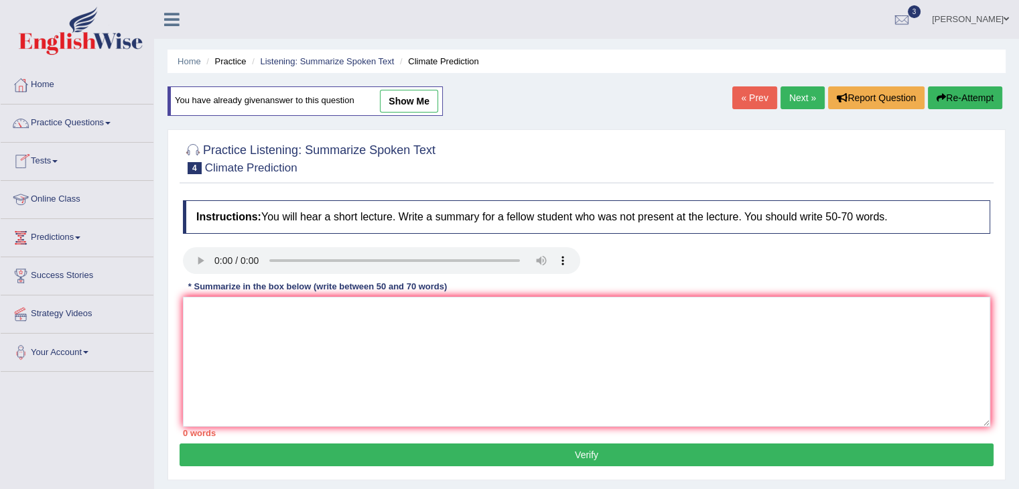
click at [56, 162] on link "Tests" at bounding box center [77, 159] width 153 height 33
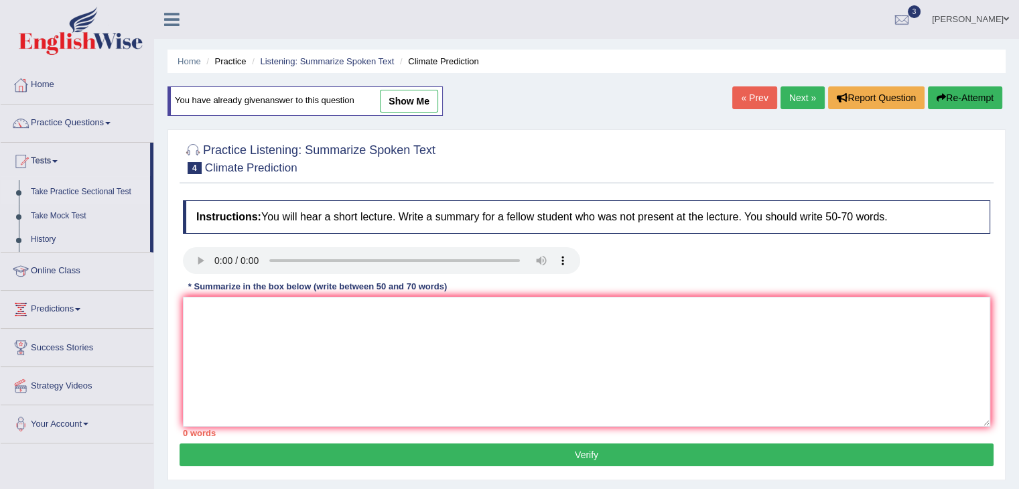
click at [70, 190] on link "Take Practice Sectional Test" at bounding box center [87, 192] width 125 height 24
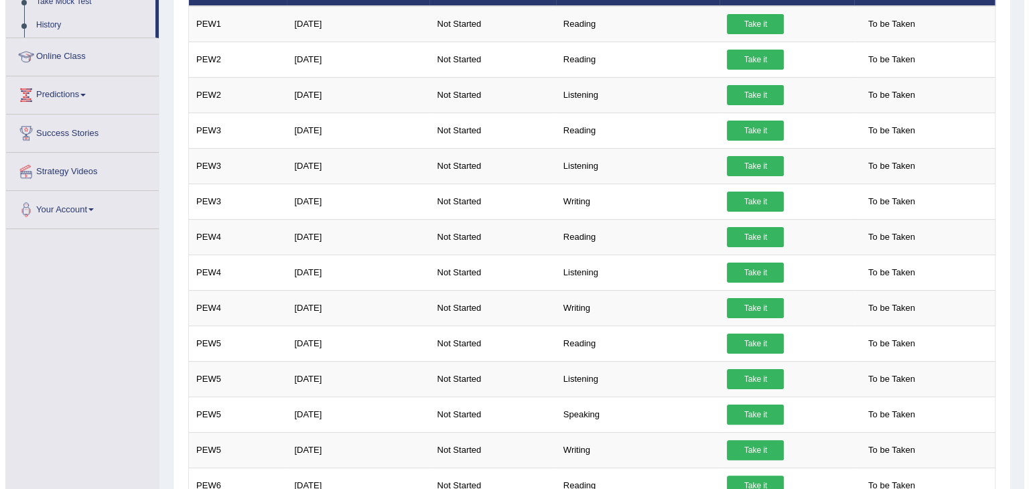
scroll to position [241, 0]
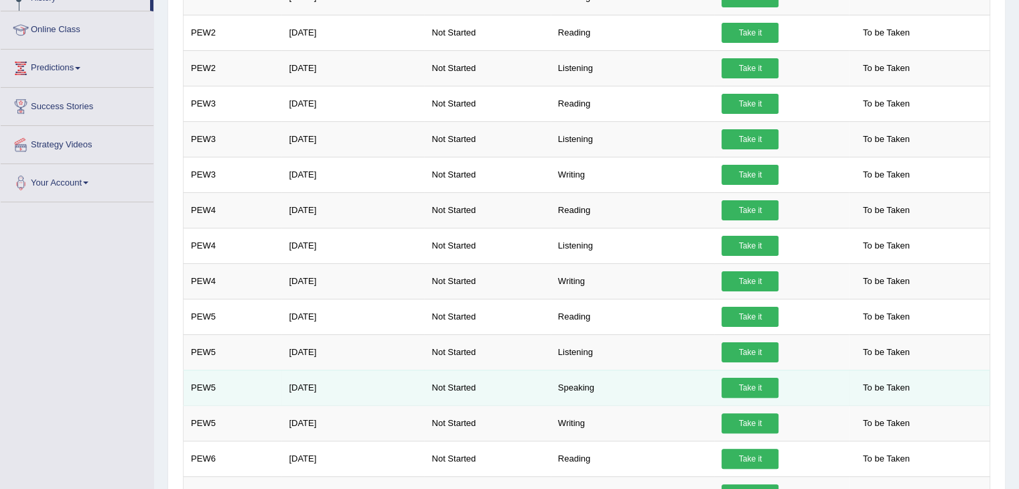
click at [753, 378] on link "Take it" at bounding box center [749, 388] width 57 height 20
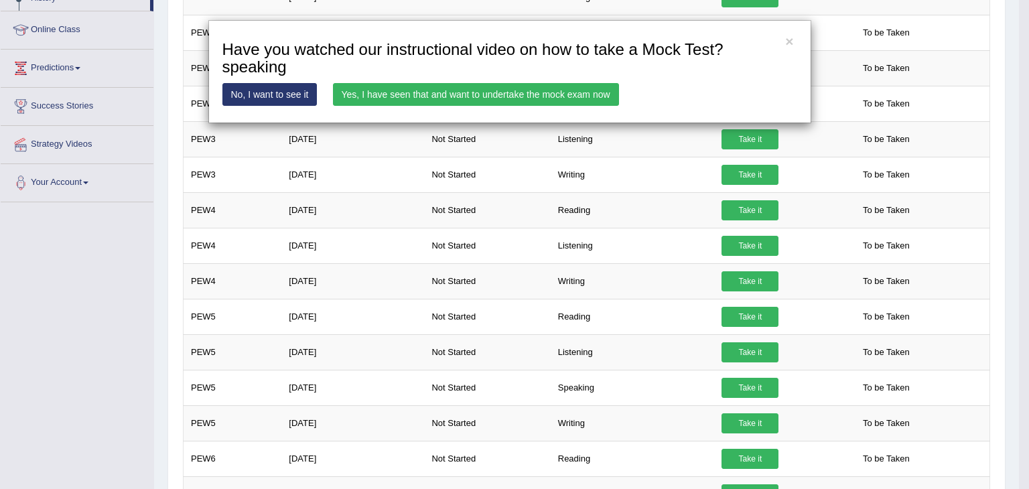
click at [506, 90] on link "Yes, I have seen that and want to undertake the mock exam now" at bounding box center [476, 94] width 286 height 23
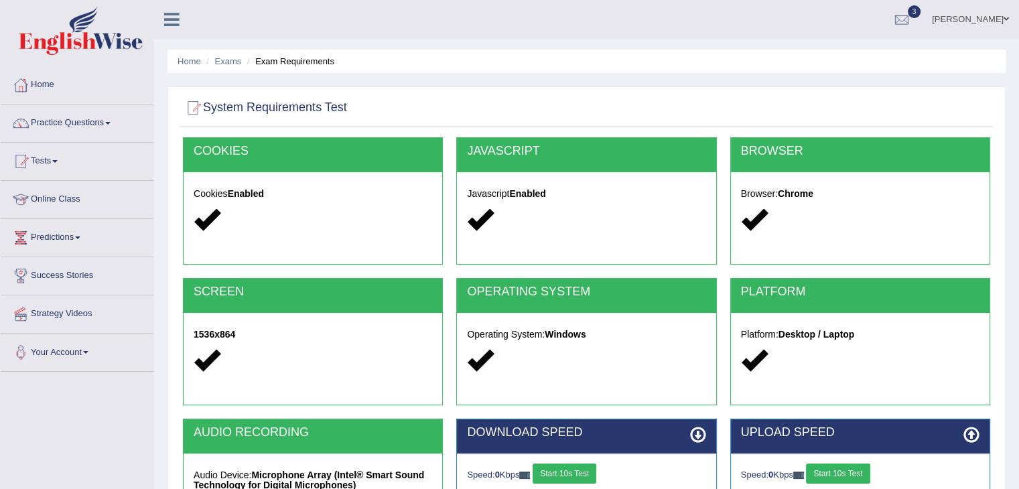
click at [571, 472] on button "Start 10s Test" at bounding box center [564, 473] width 64 height 20
click at [849, 472] on button "Start 10s Test" at bounding box center [838, 473] width 64 height 20
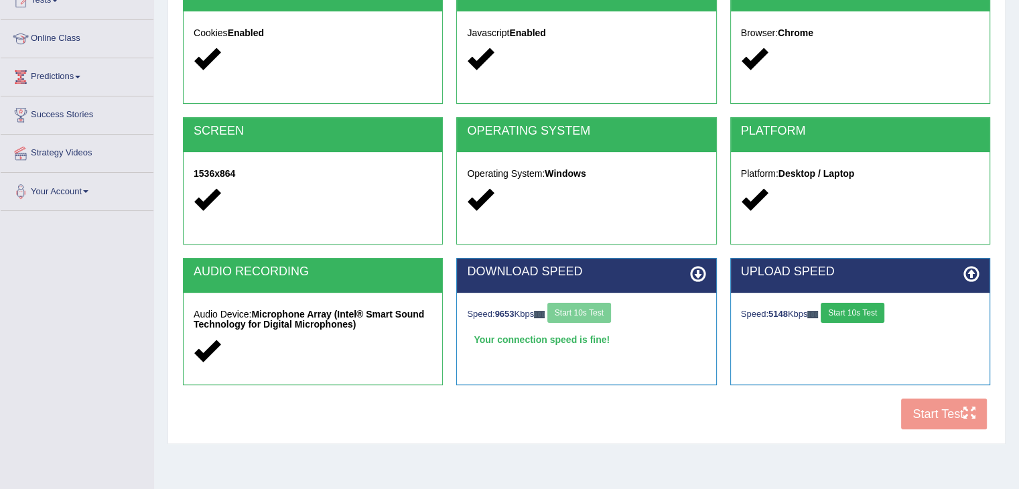
scroll to position [214, 0]
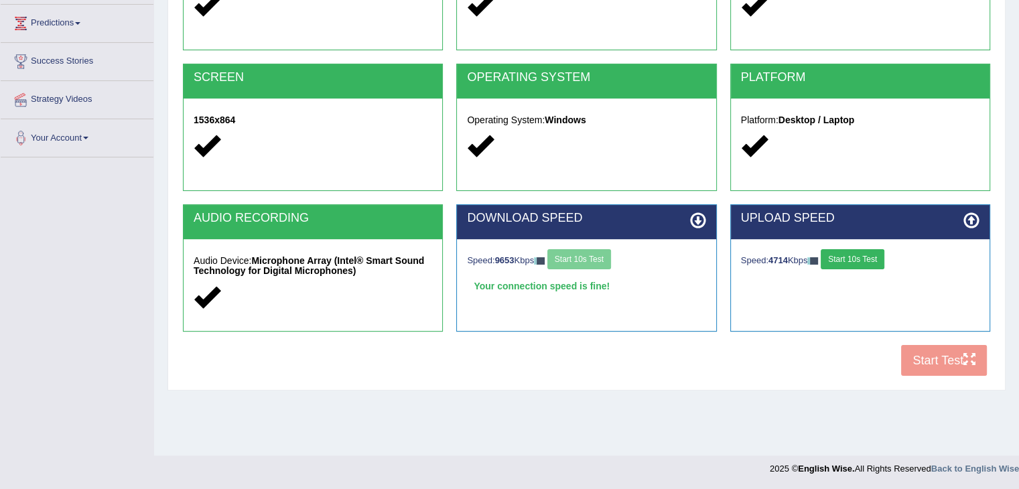
click at [922, 353] on div "COOKIES Cookies Enabled JAVASCRIPT Javascript Enabled BROWSER Browser: Chrome S…" at bounding box center [586, 153] width 814 height 460
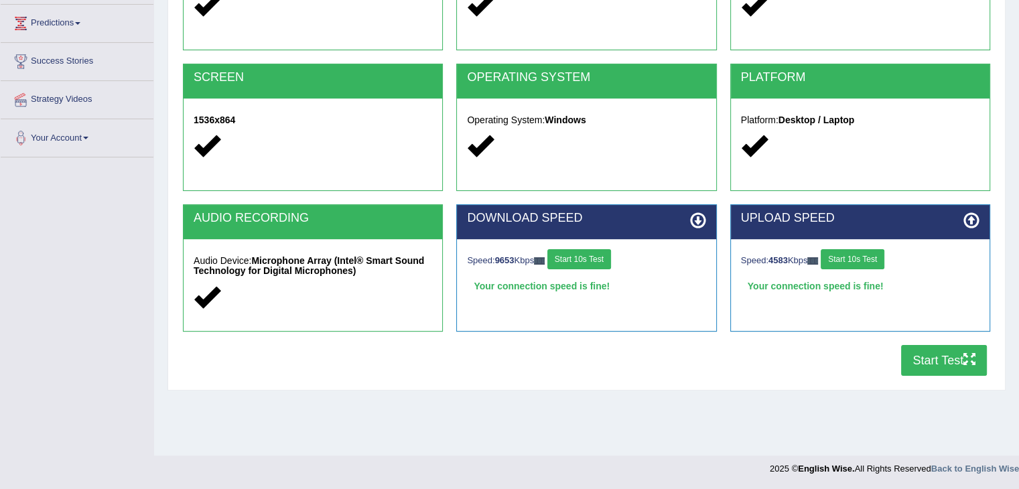
click at [920, 360] on button "Start Test" at bounding box center [944, 360] width 86 height 31
